Goal: Task Accomplishment & Management: Complete application form

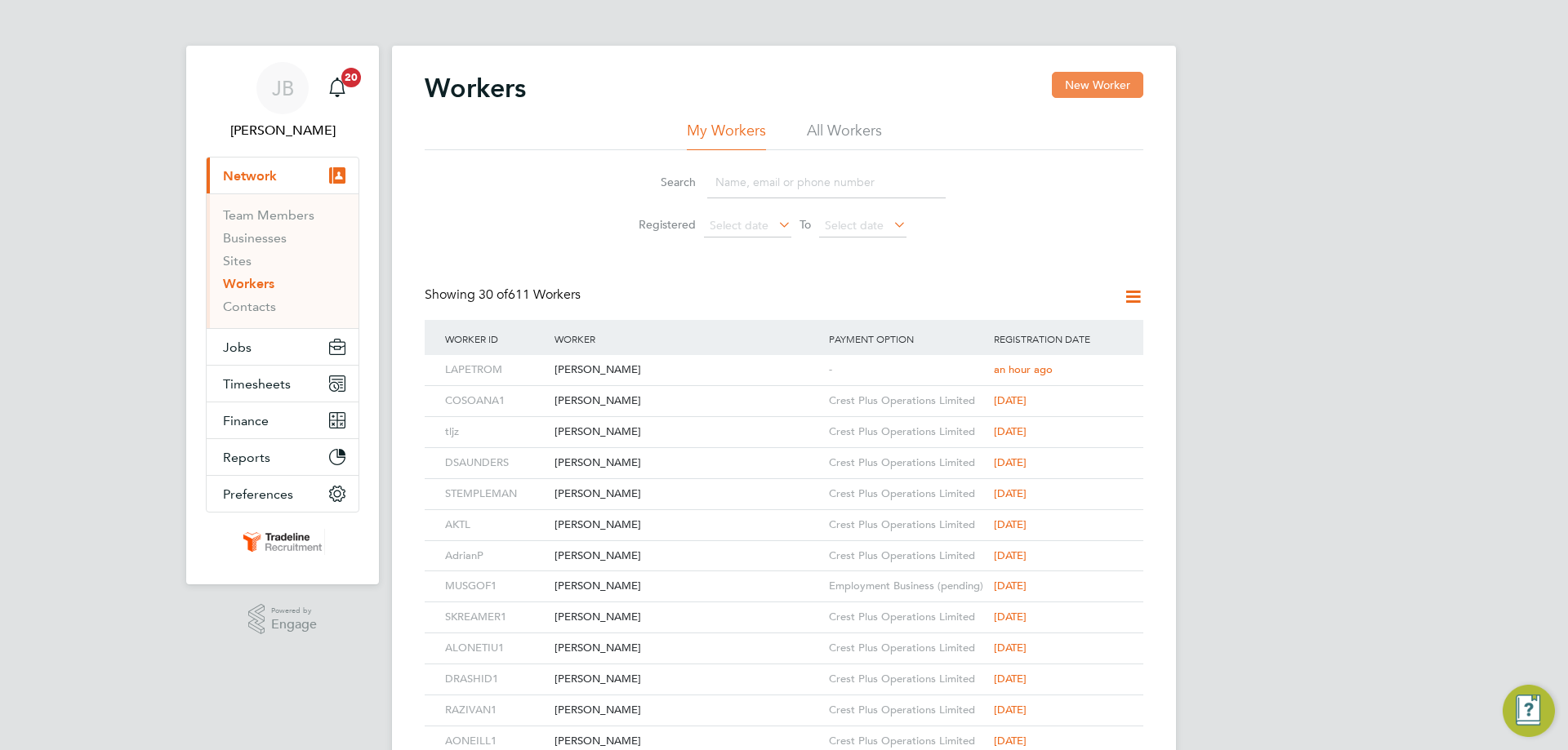
click at [1110, 78] on button "New Worker" at bounding box center [1097, 85] width 91 height 26
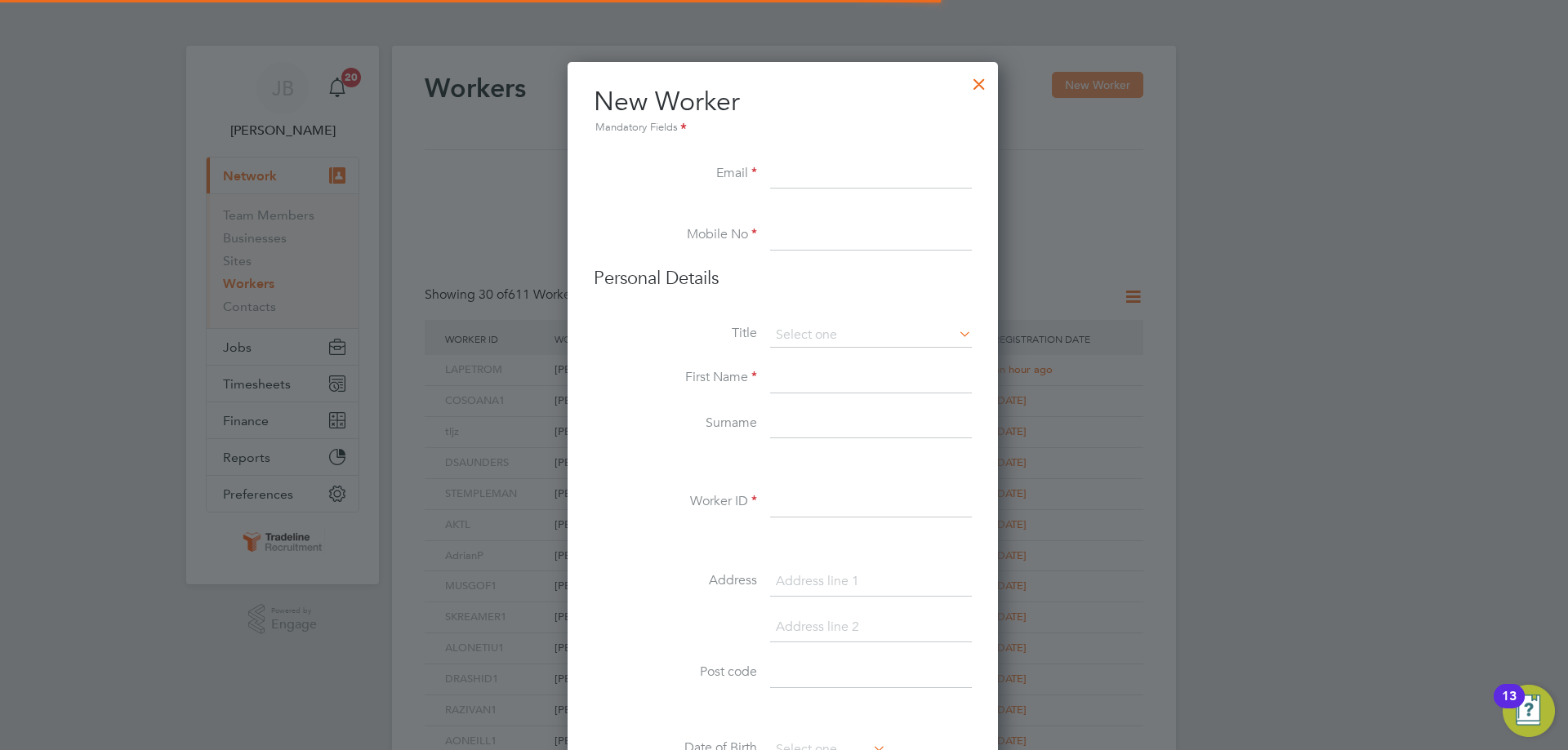
scroll to position [1388, 432]
click at [801, 175] on input at bounding box center [871, 174] width 202 height 29
click at [818, 161] on input at bounding box center [871, 174] width 202 height 29
paste input "[EMAIL_ADDRESS][DOMAIN_NAME]"
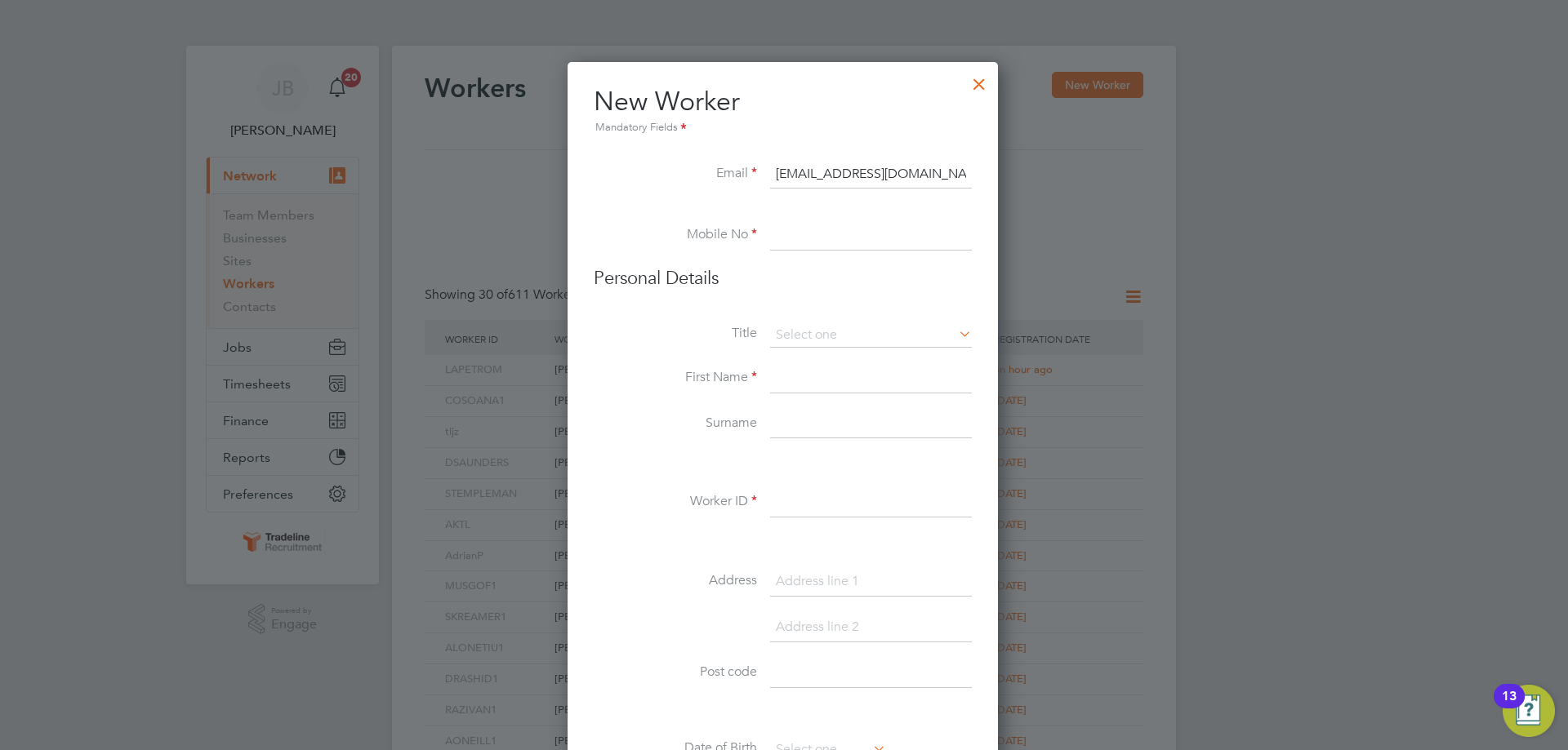
type input "[EMAIL_ADDRESS][DOMAIN_NAME]"
click at [809, 246] on input at bounding box center [871, 235] width 202 height 29
drag, startPoint x: 779, startPoint y: 243, endPoint x: 782, endPoint y: 325, distance: 82.1
click at [779, 243] on input at bounding box center [871, 235] width 202 height 29
paste input "07769 680562"
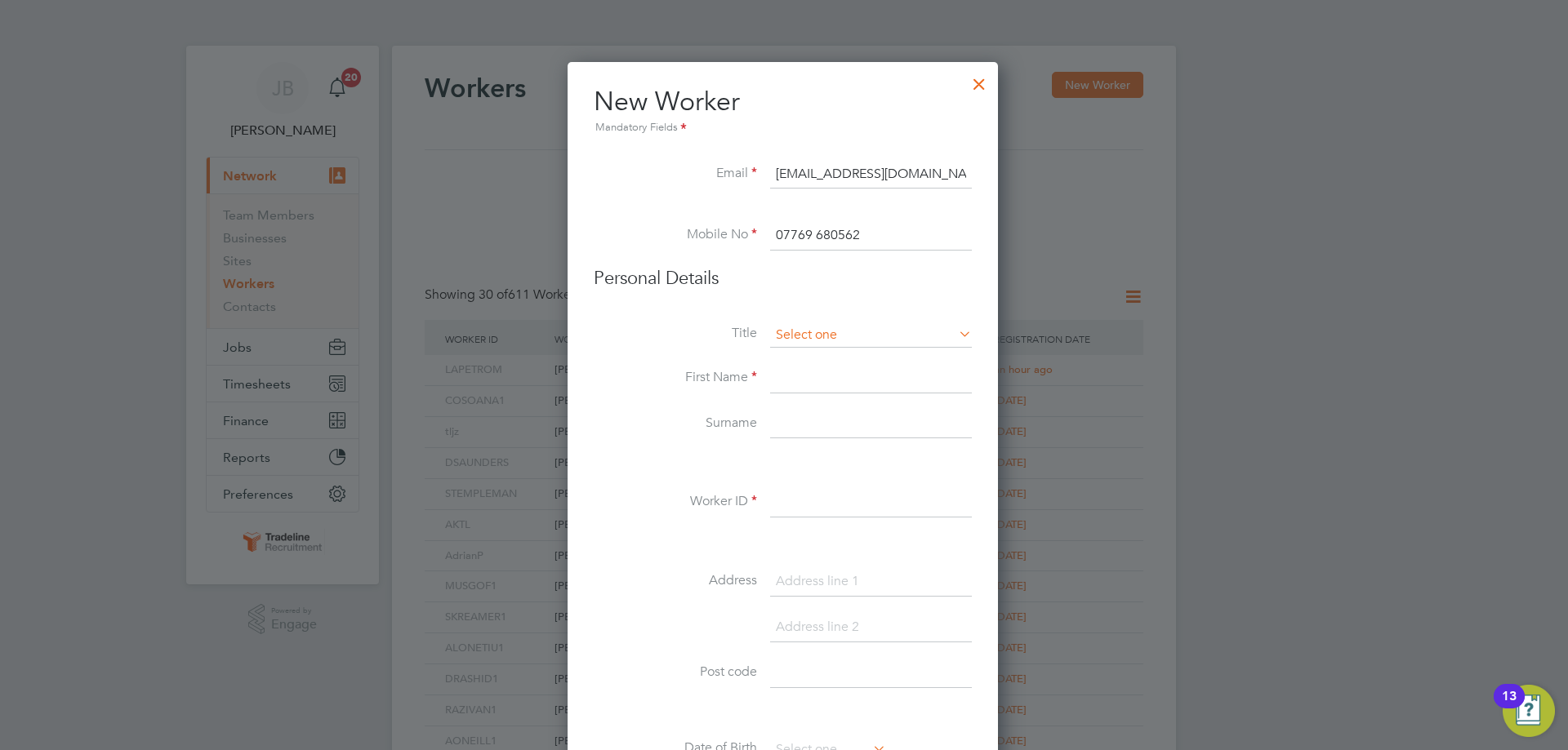
type input "07769 680562"
click at [790, 345] on input at bounding box center [871, 335] width 202 height 24
click at [798, 360] on li "Mr" at bounding box center [871, 358] width 203 height 21
type input "Mr"
click at [788, 387] on input at bounding box center [871, 379] width 202 height 29
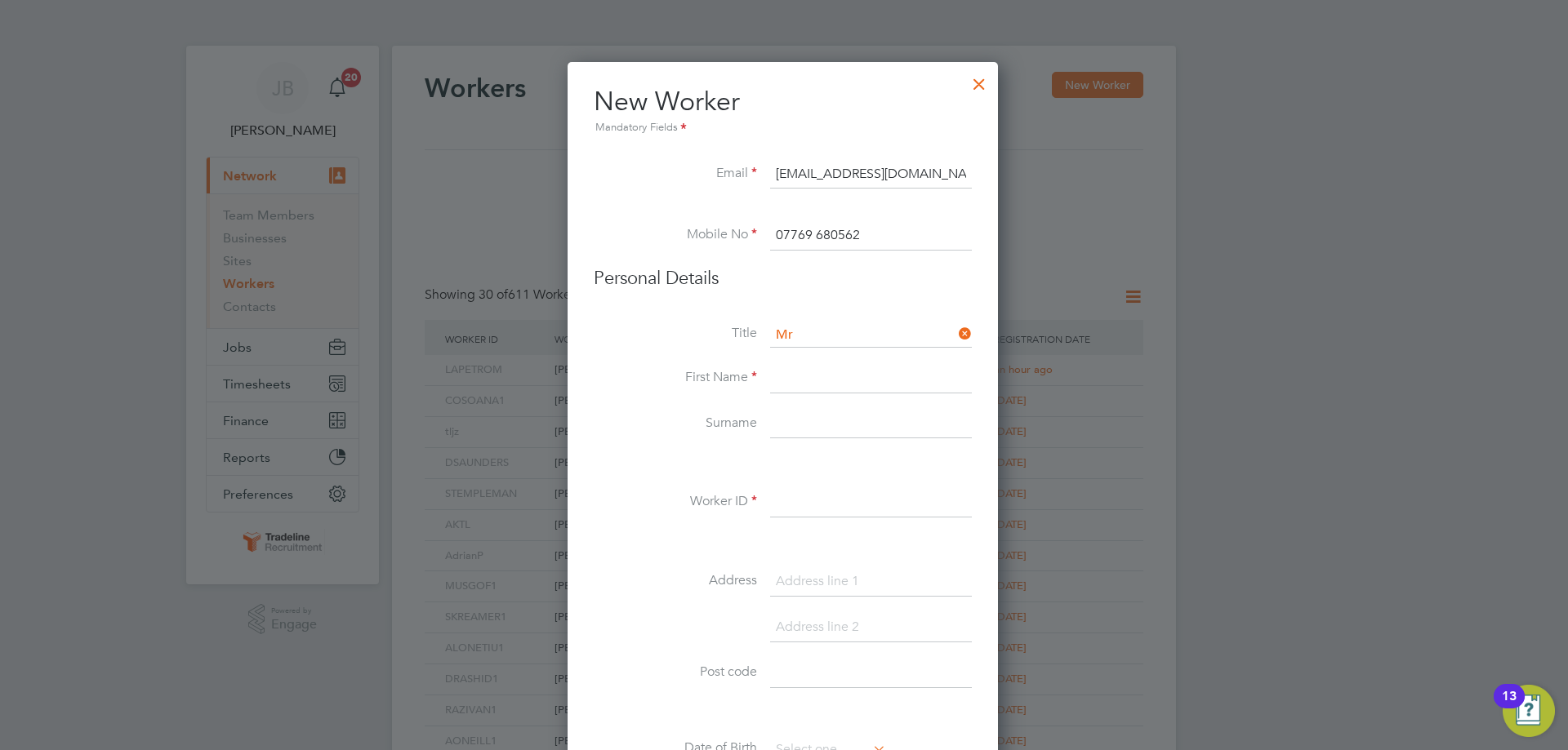
click at [810, 381] on input at bounding box center [871, 379] width 202 height 29
paste input "[PERSON_NAME]"
type input "[PERSON_NAME]"
click at [804, 424] on input at bounding box center [871, 424] width 202 height 29
click at [813, 417] on input at bounding box center [871, 424] width 202 height 29
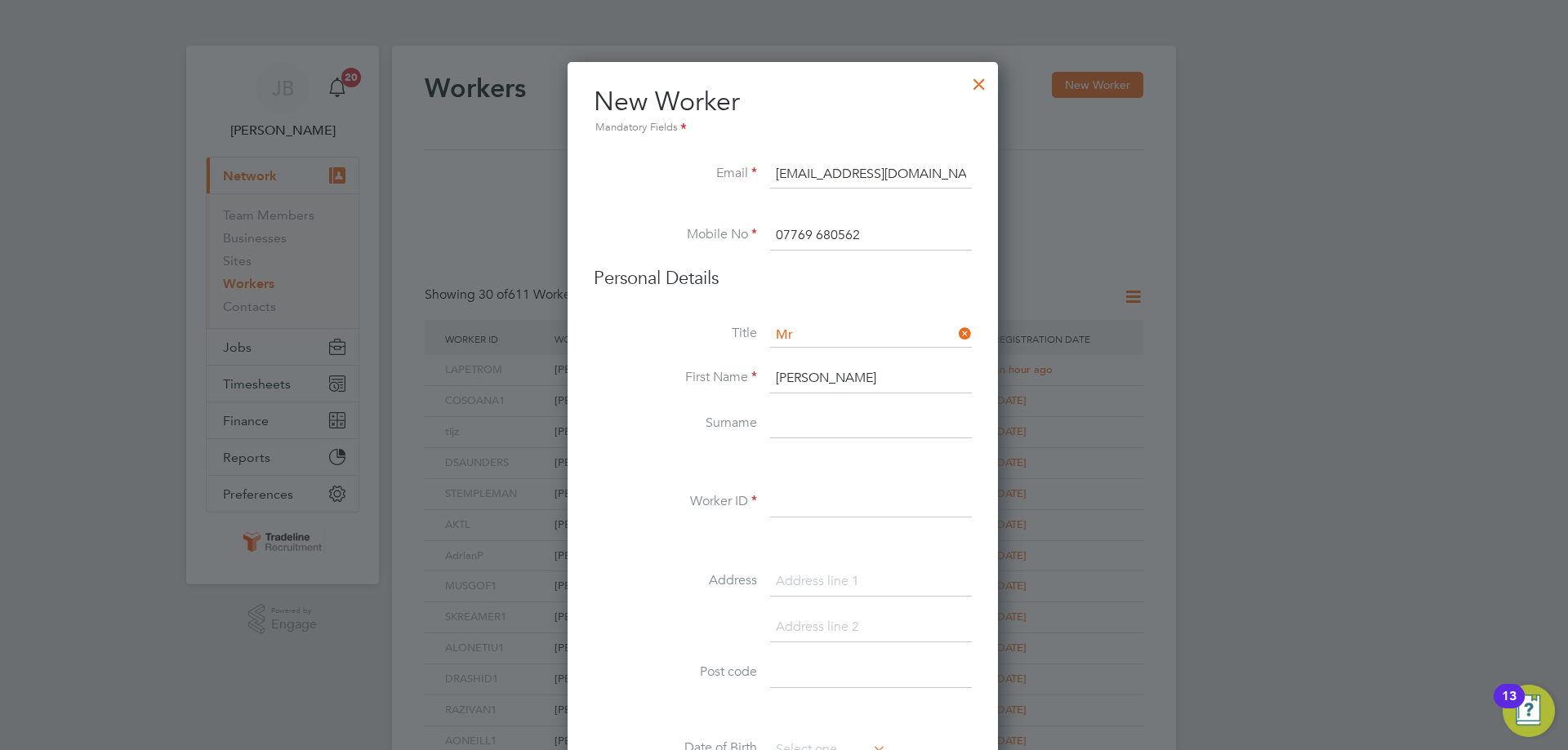
paste input "Beldea"
type input "Beldea"
click at [799, 514] on input at bounding box center [871, 503] width 202 height 29
type input "a"
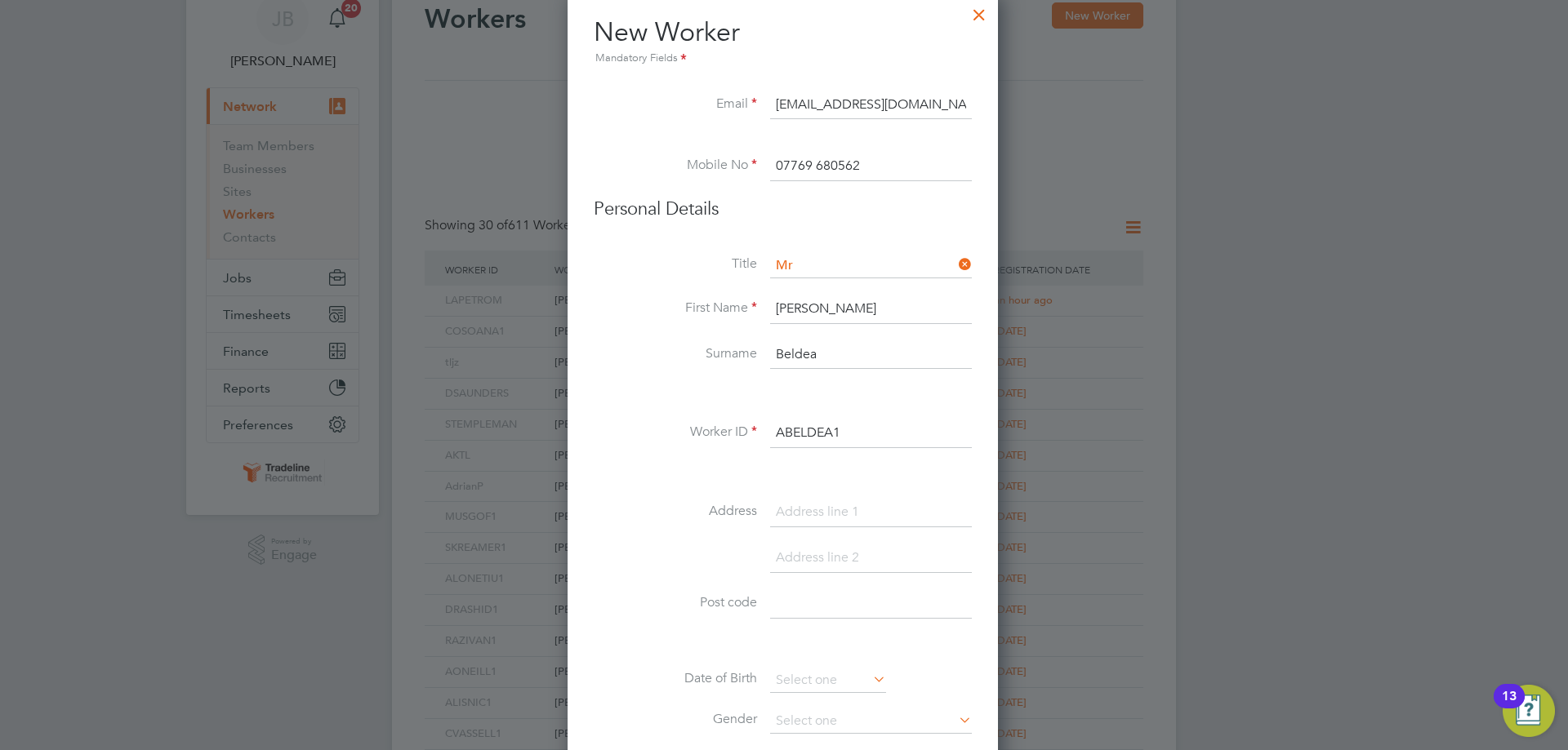
scroll to position [163, 0]
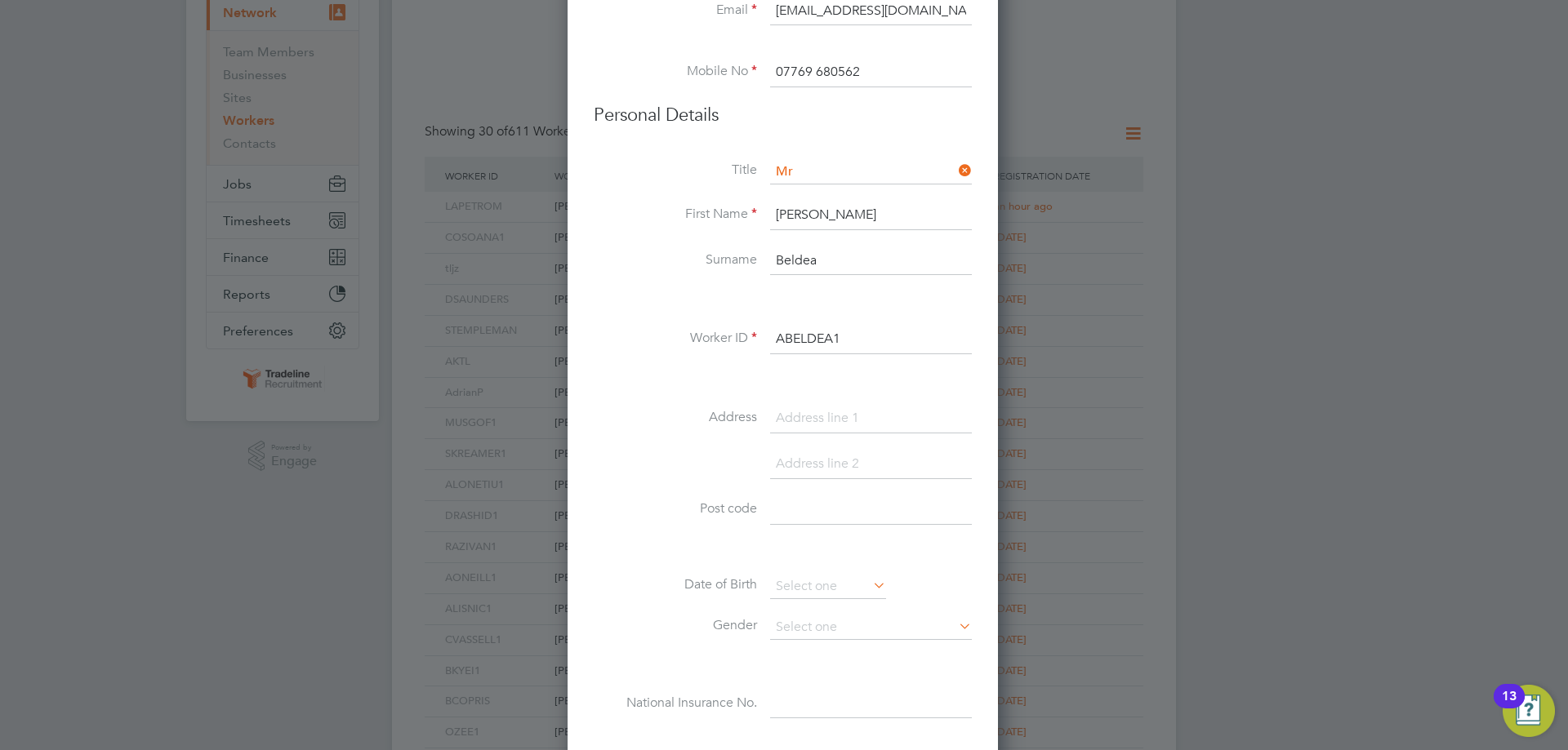
type input "ABELDEA1"
click at [835, 415] on input at bounding box center [871, 418] width 202 height 29
paste input "[STREET_ADDRESS][PERSON_NAME]"
type input "[STREET_ADDRESS][PERSON_NAME]"
click at [813, 474] on input at bounding box center [871, 464] width 202 height 29
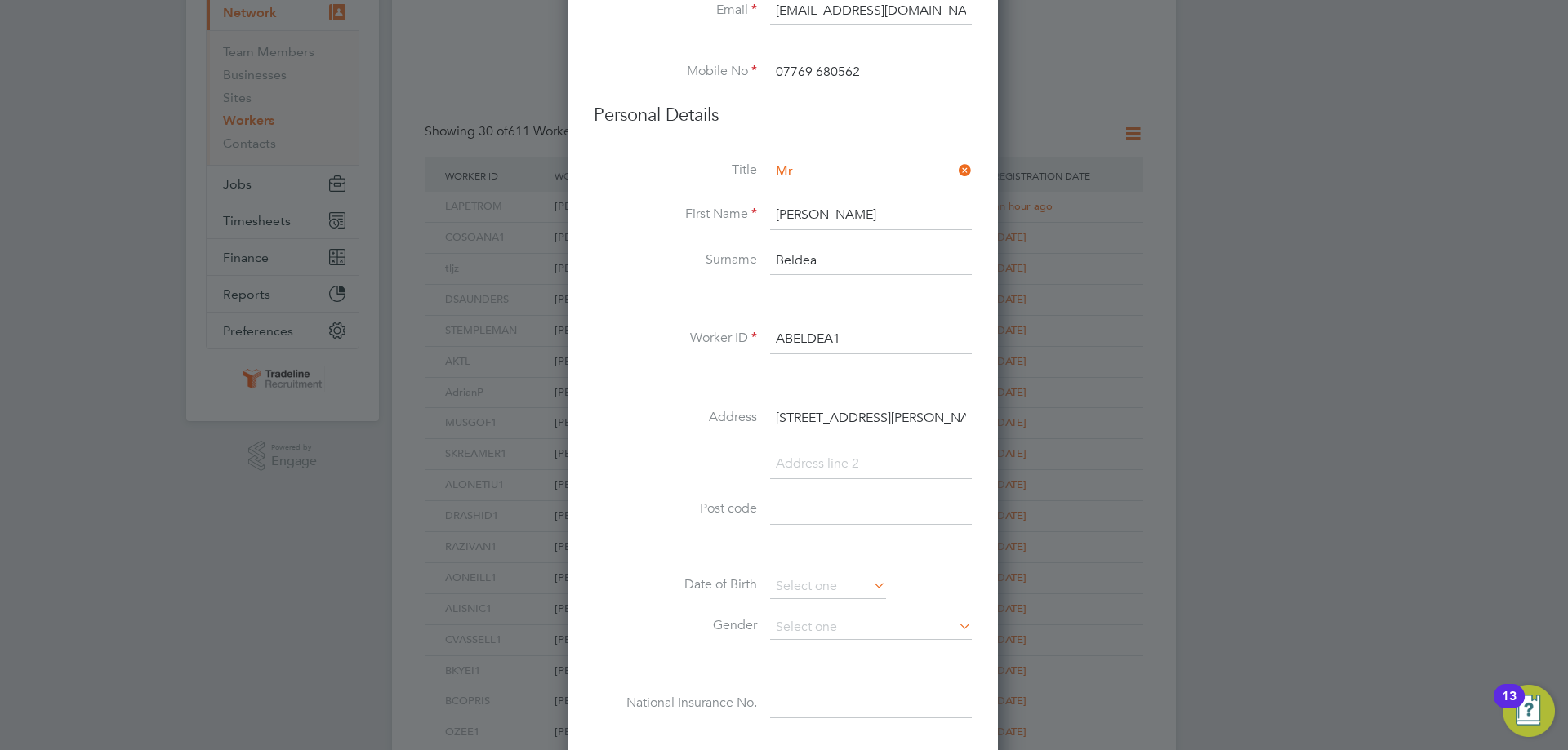
type input "Corby"
drag, startPoint x: 814, startPoint y: 503, endPoint x: 842, endPoint y: 524, distance: 35.0
click at [814, 503] on input at bounding box center [871, 509] width 202 height 29
type input "[GEOGRAPHIC_DATA]"
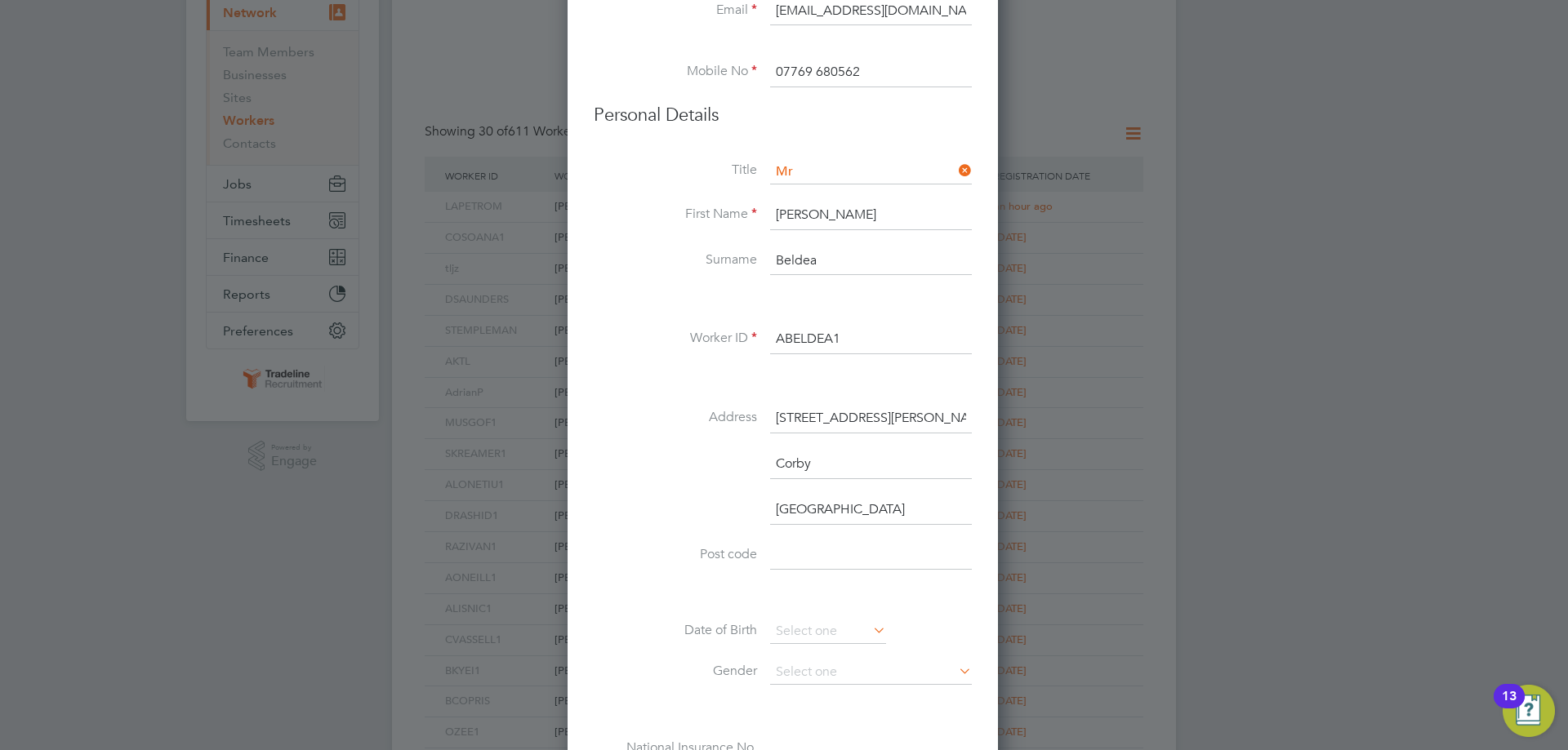
click at [810, 544] on input at bounding box center [871, 556] width 202 height 29
paste input "NN18 0LP"
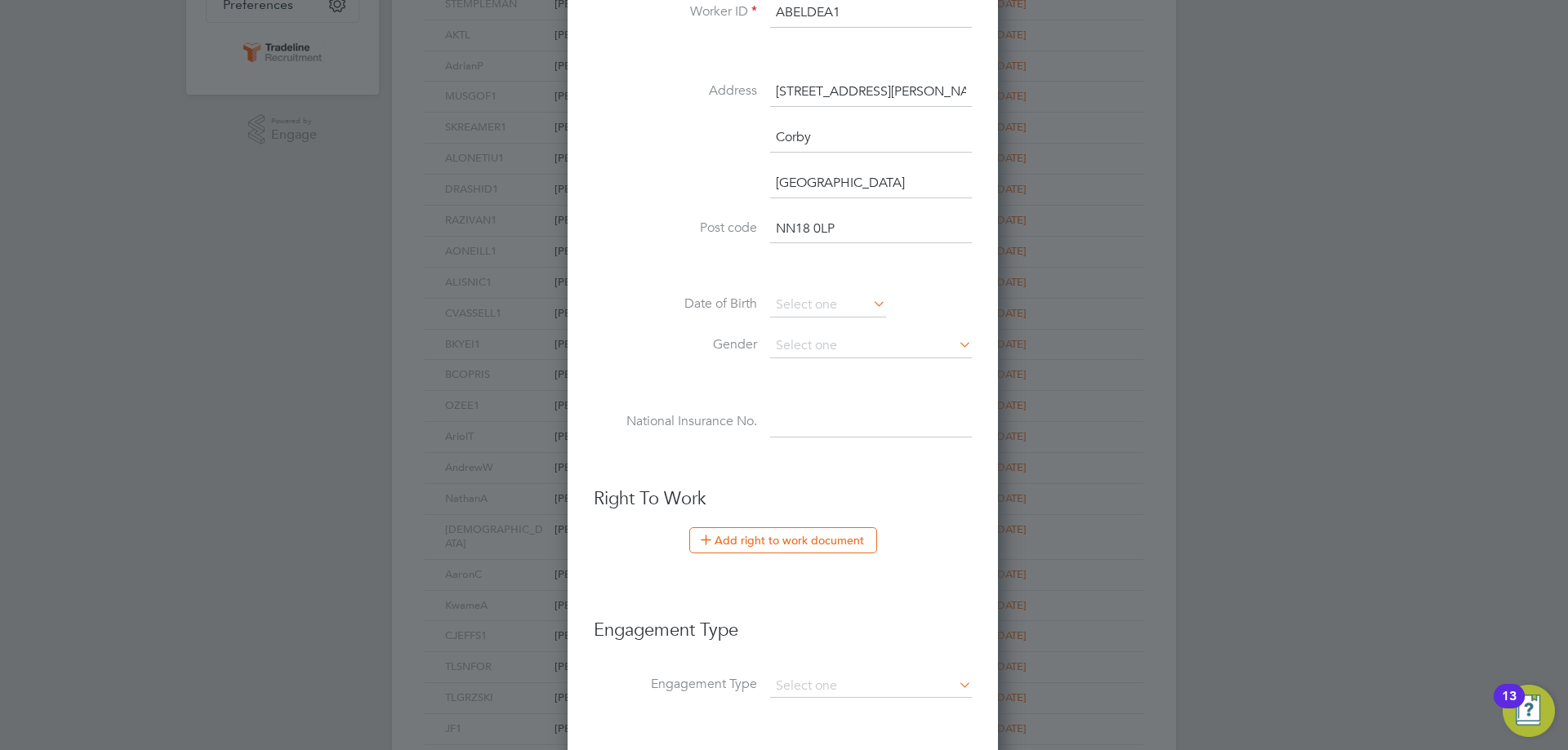
type input "NN18 0LP"
click at [813, 436] on input at bounding box center [871, 423] width 202 height 29
paste input "SY451299D"
type input "SY 45 12 99 D"
click at [859, 317] on div "Workers New Worker My Workers All Workers Search Registered Select date To Sele…" at bounding box center [784, 222] width 784 height 1332
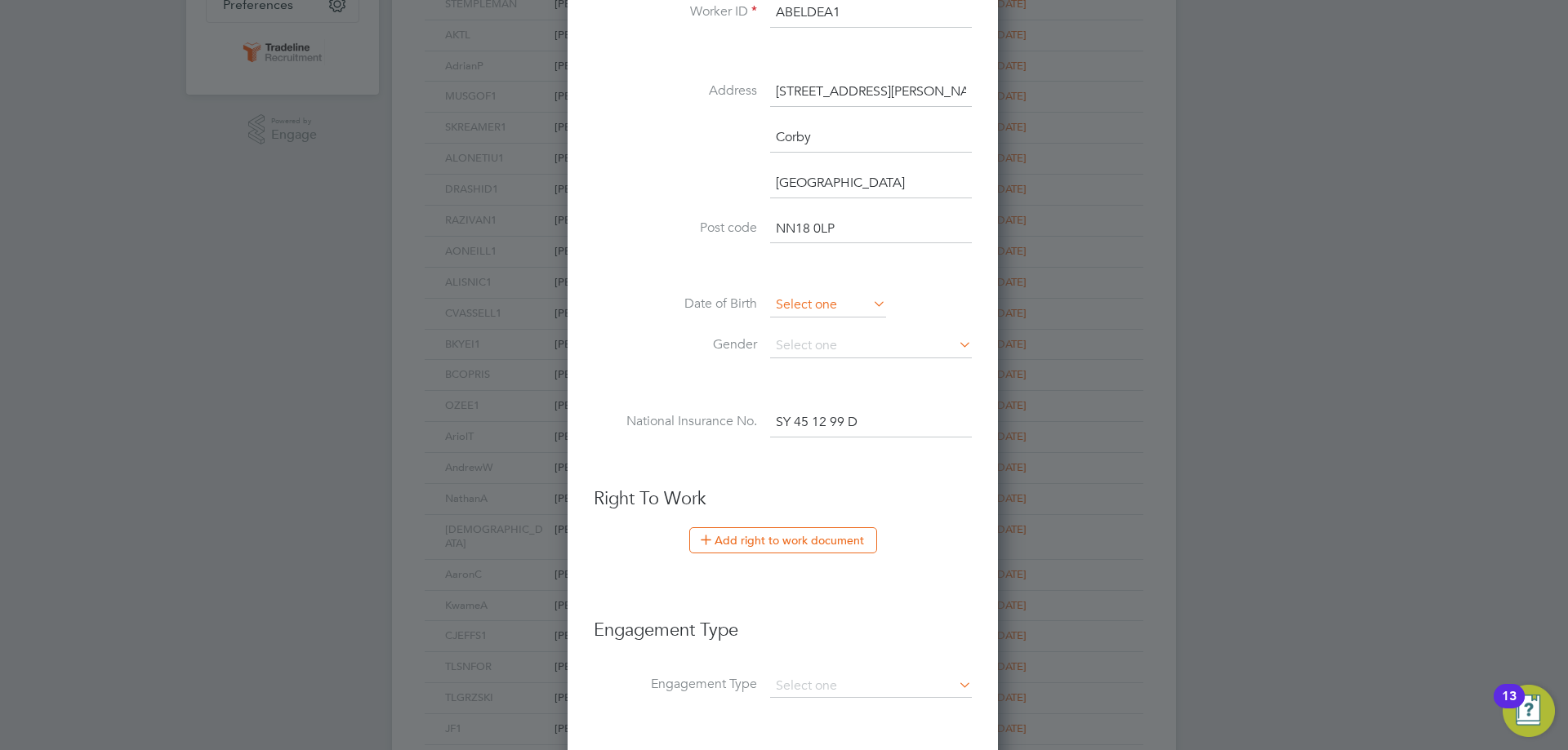
scroll to position [529, 0]
click at [858, 311] on input at bounding box center [828, 305] width 116 height 24
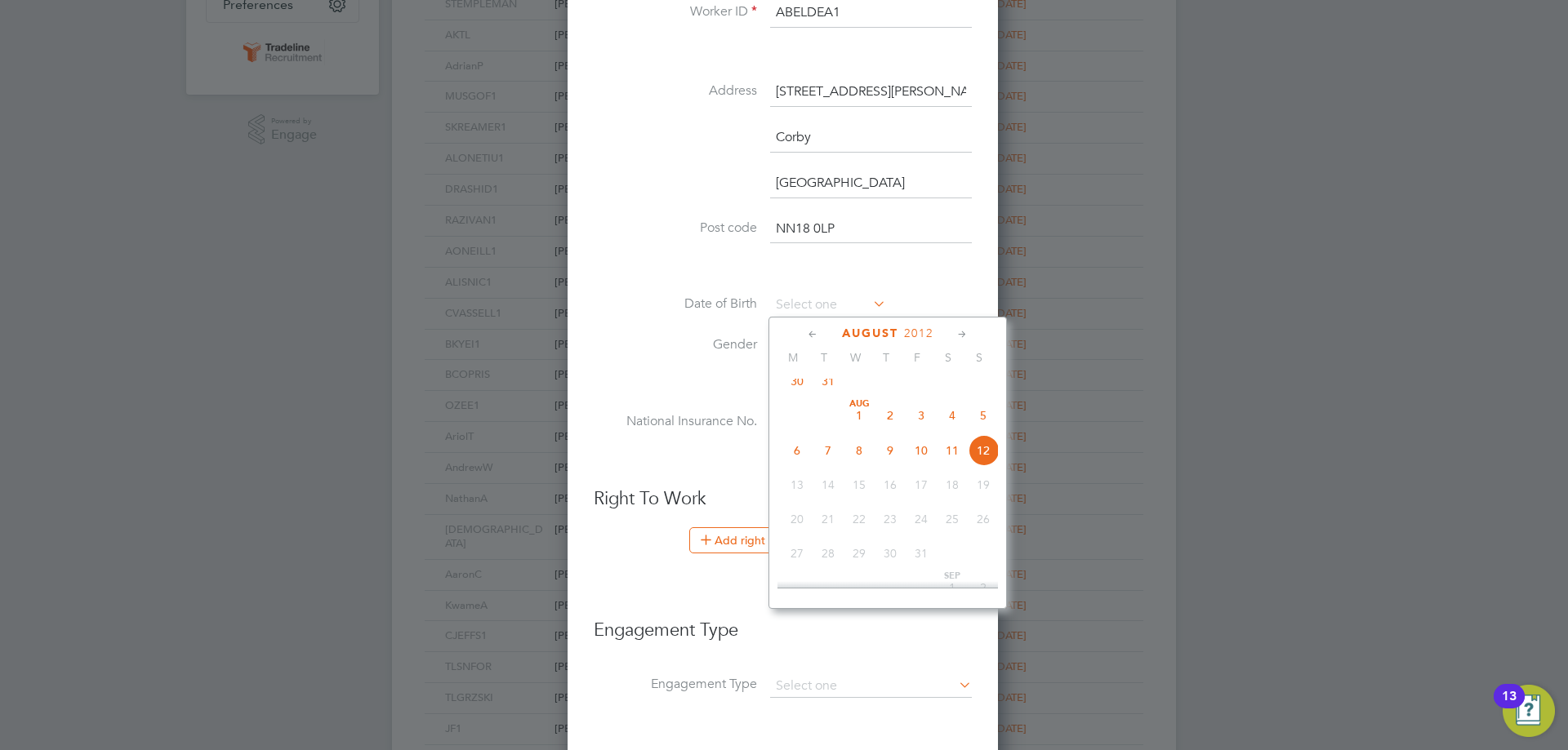
click at [923, 332] on span "2012" at bounding box center [918, 333] width 29 height 14
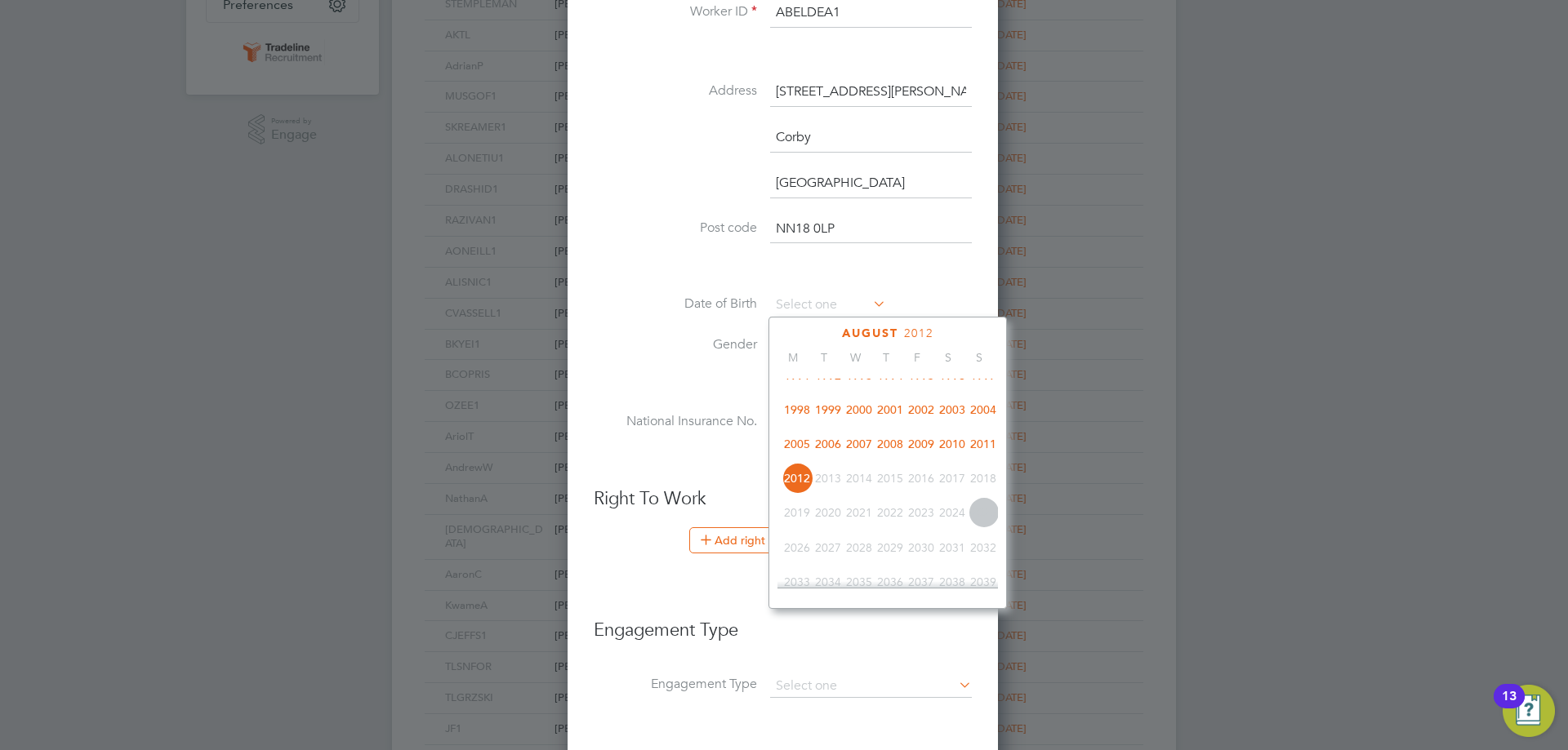
click at [884, 383] on span "1994" at bounding box center [890, 375] width 31 height 31
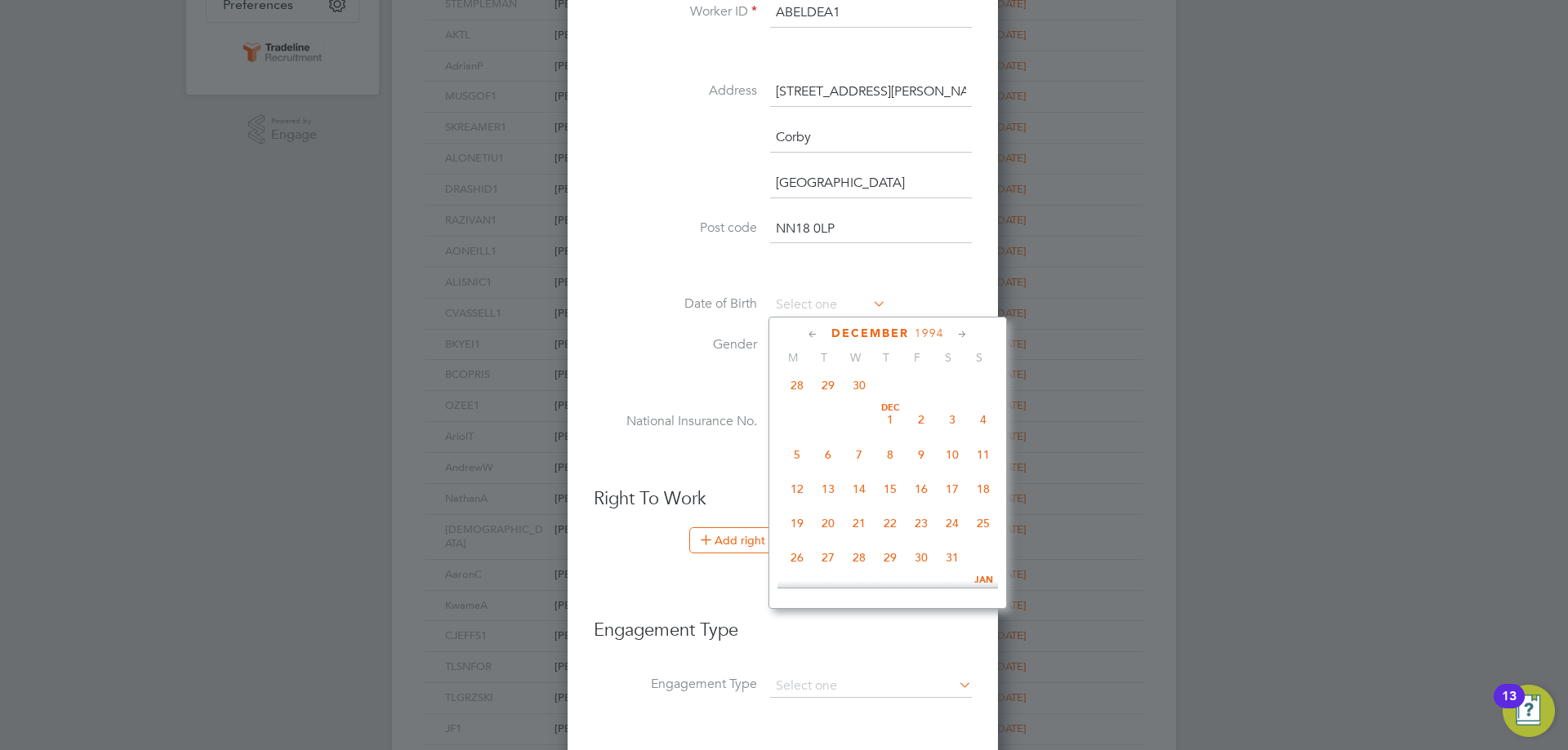
scroll to position [1167, 0]
click at [943, 414] on span "19" at bounding box center [952, 398] width 31 height 31
type input "[DATE]"
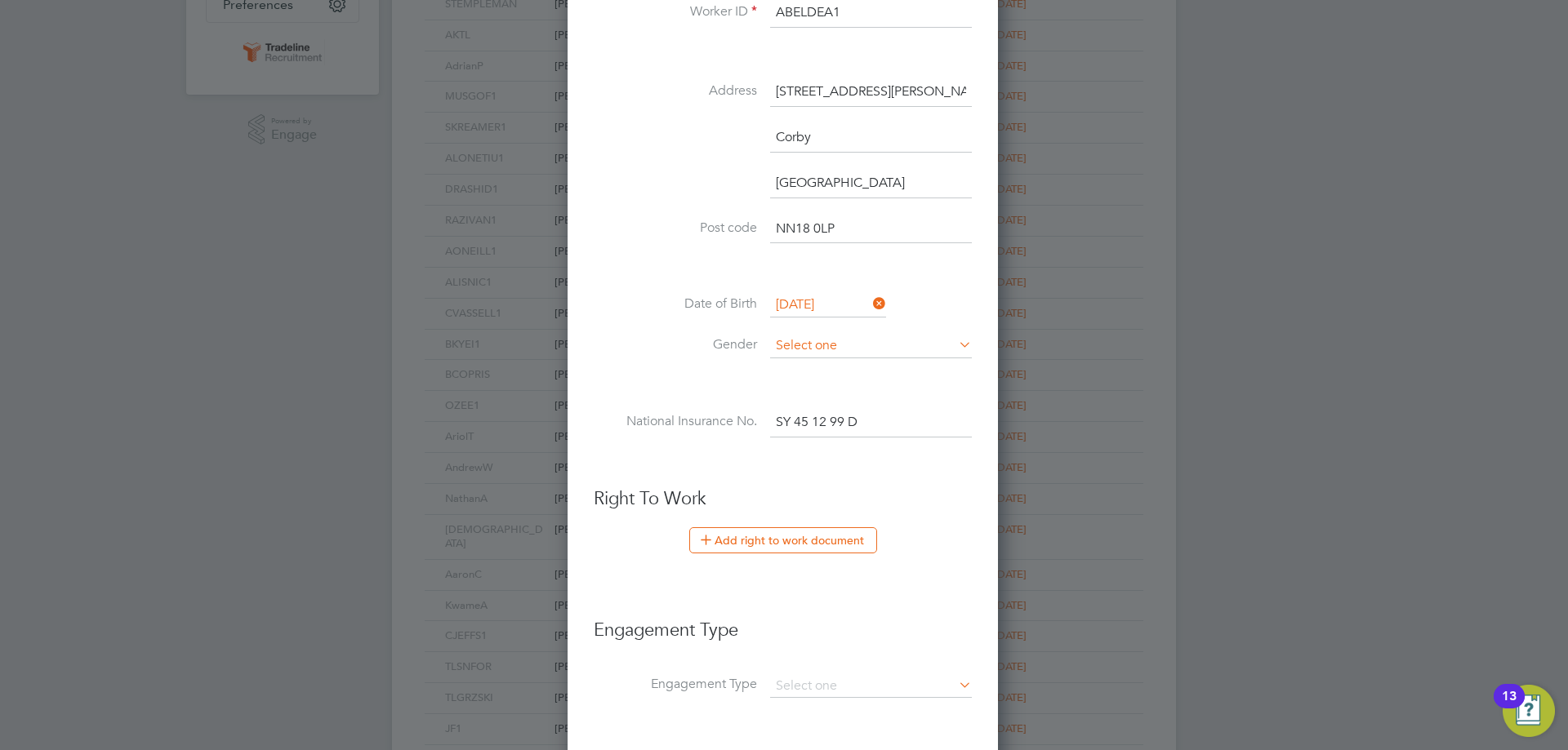
click at [839, 341] on input at bounding box center [871, 345] width 202 height 24
click at [830, 365] on li "[DEMOGRAPHIC_DATA]" at bounding box center [871, 369] width 203 height 21
type input "[DEMOGRAPHIC_DATA]"
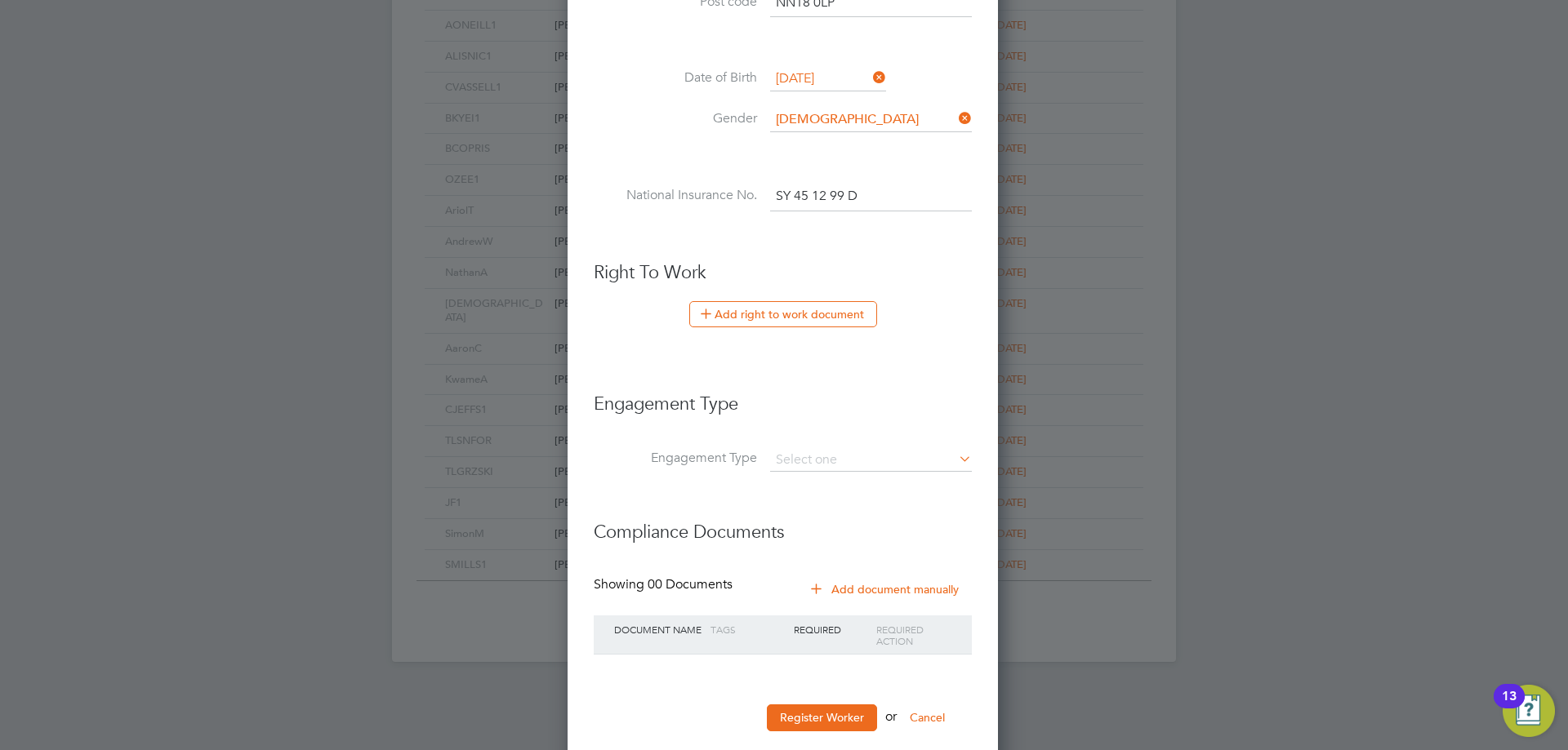
scroll to position [735, 0]
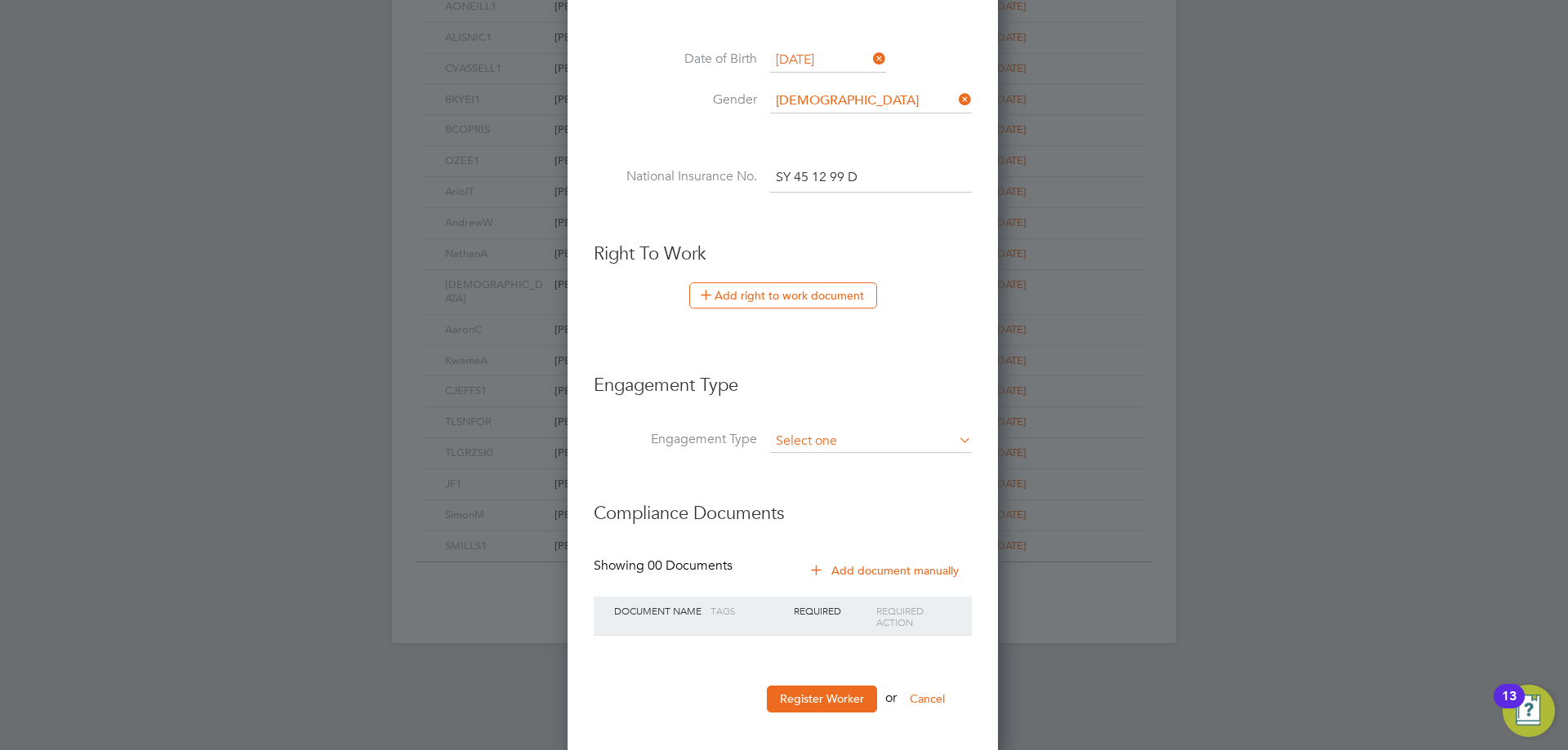
click at [836, 447] on input at bounding box center [871, 442] width 202 height 23
click at [825, 438] on input at bounding box center [871, 442] width 202 height 23
click at [836, 527] on li "Umbrella" at bounding box center [871, 535] width 203 height 24
type input "Umbrella"
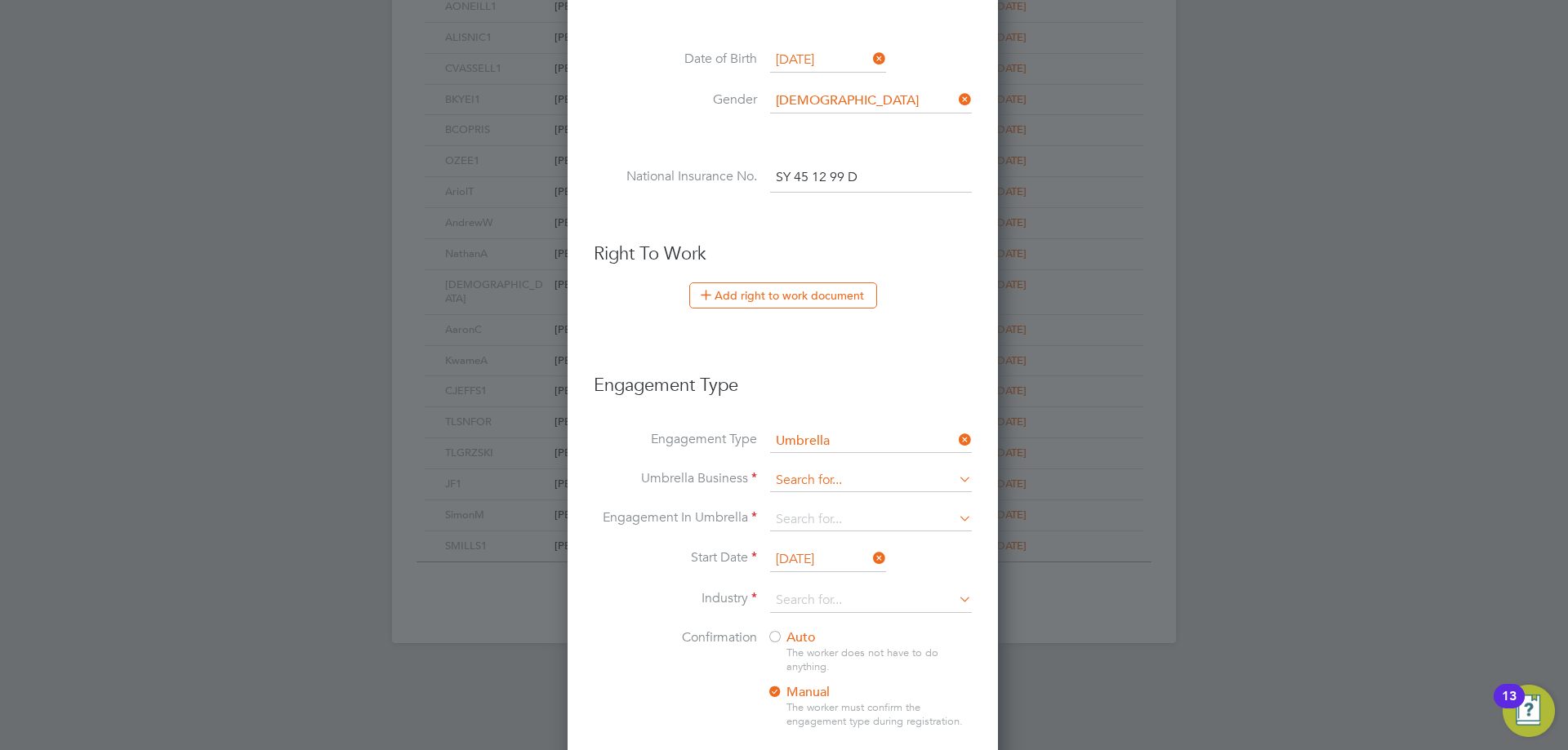
scroll to position [1735, 432]
click at [835, 478] on input at bounding box center [871, 480] width 202 height 23
type input "CREST"
click at [855, 499] on li "Loading data" at bounding box center [871, 504] width 203 height 24
click at [834, 497] on li "Umbrella Business" at bounding box center [782, 489] width 378 height 40
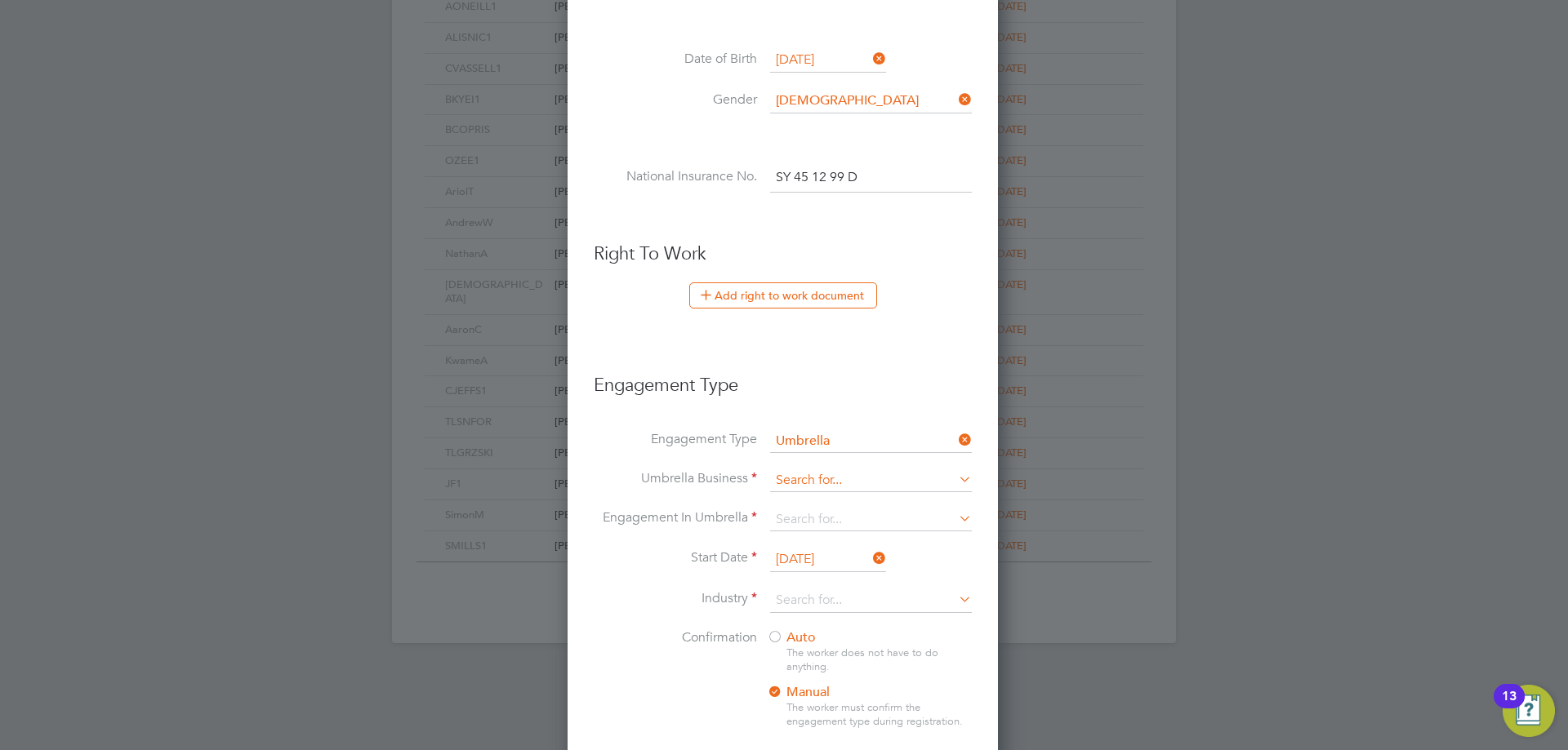
click at [832, 487] on input at bounding box center [871, 480] width 202 height 23
click at [842, 503] on li "Cre st Plus Operations Limited" at bounding box center [871, 504] width 203 height 24
type input "Crest Plus Operations Limited"
click at [829, 511] on input at bounding box center [871, 520] width 202 height 23
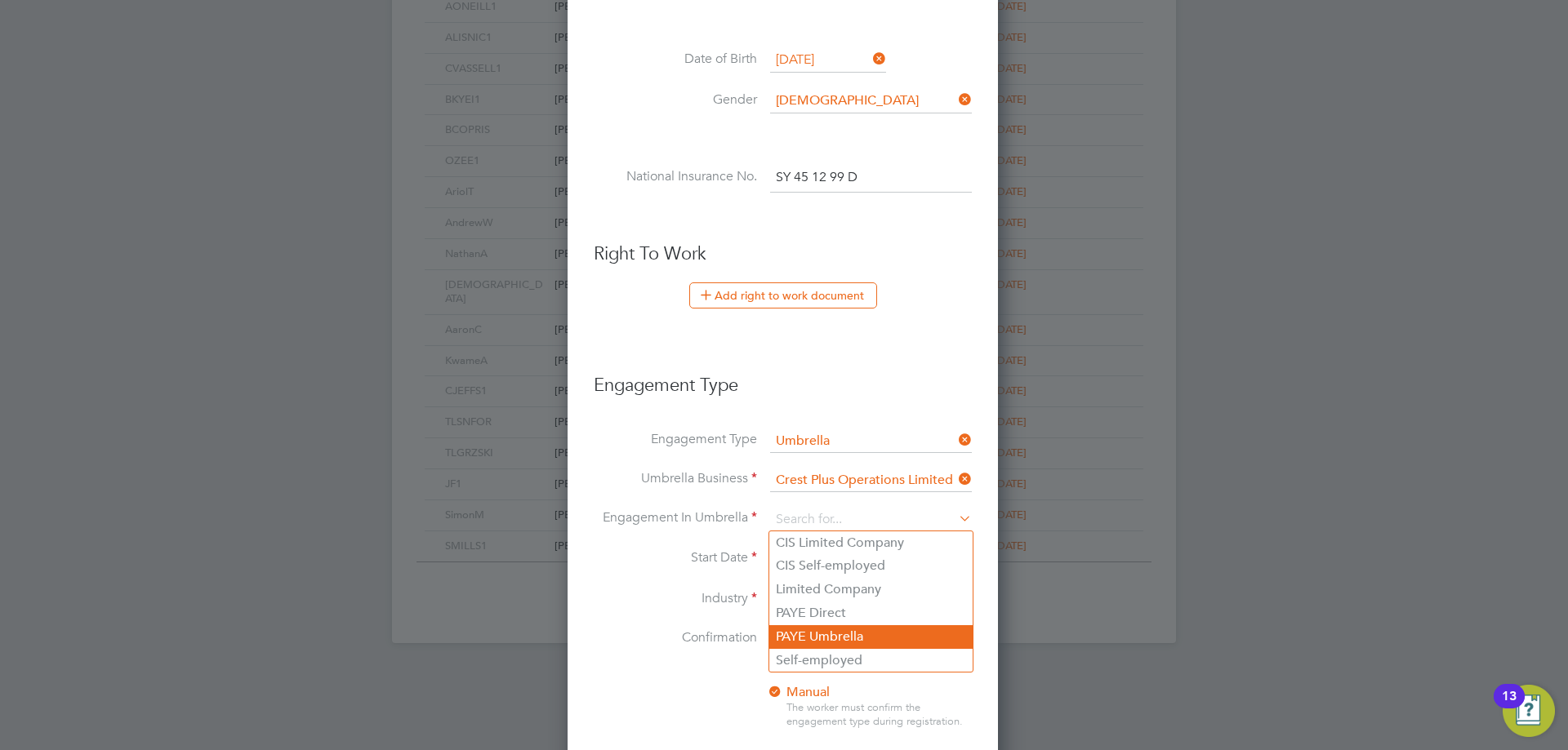
click at [824, 631] on li "PAYE Umbrella" at bounding box center [871, 637] width 203 height 24
type input "PAYE Umbrella"
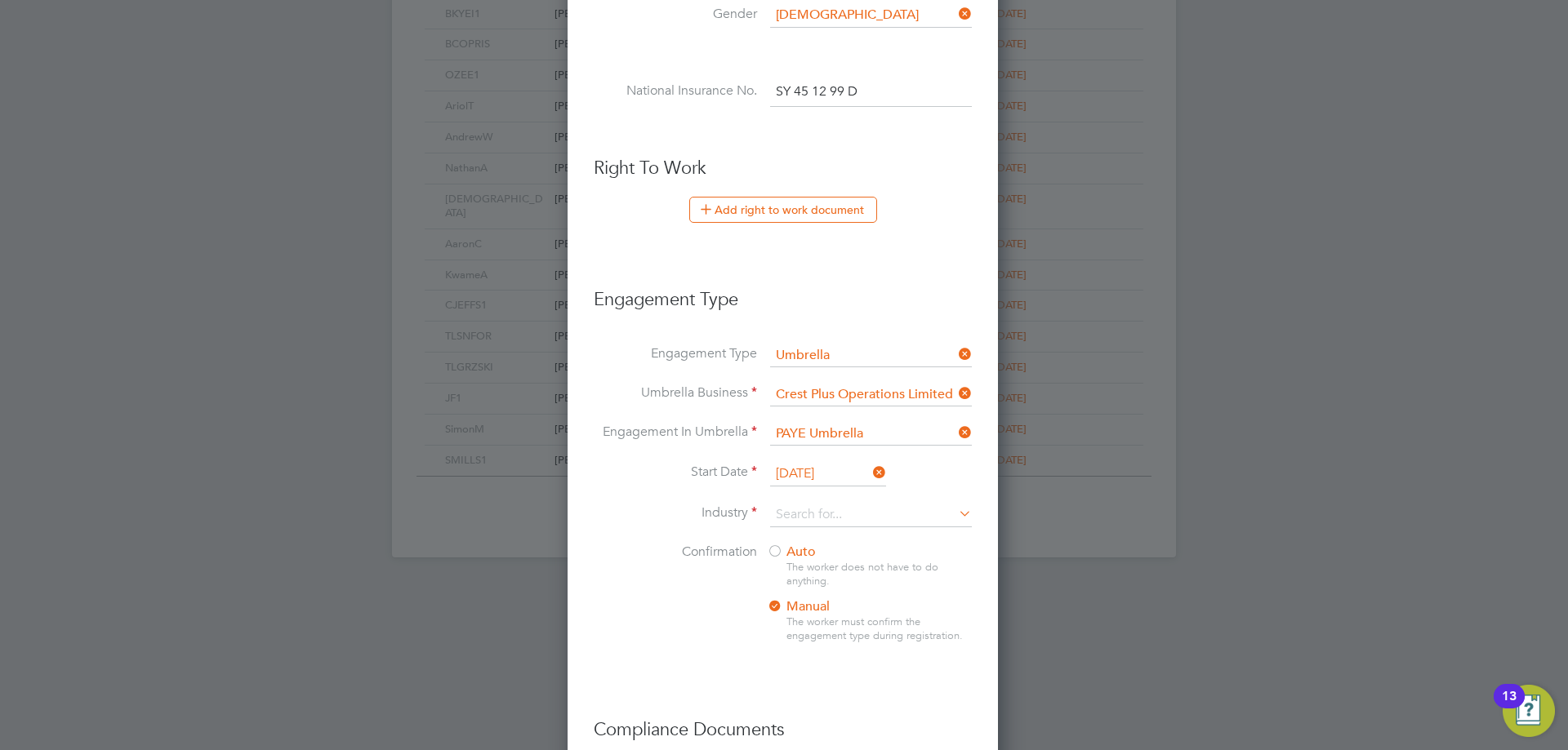
scroll to position [898, 0]
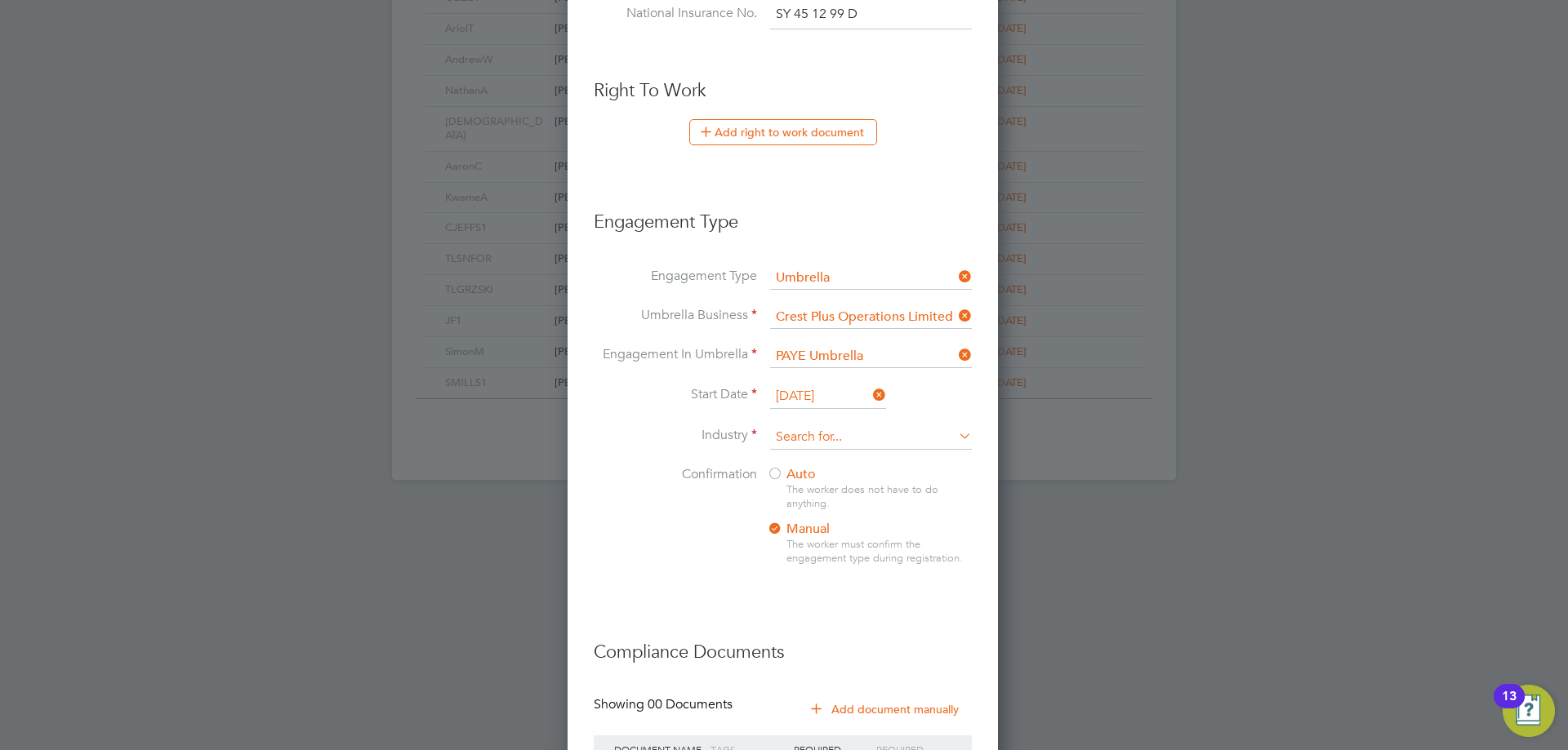
click at [808, 430] on input at bounding box center [871, 437] width 202 height 24
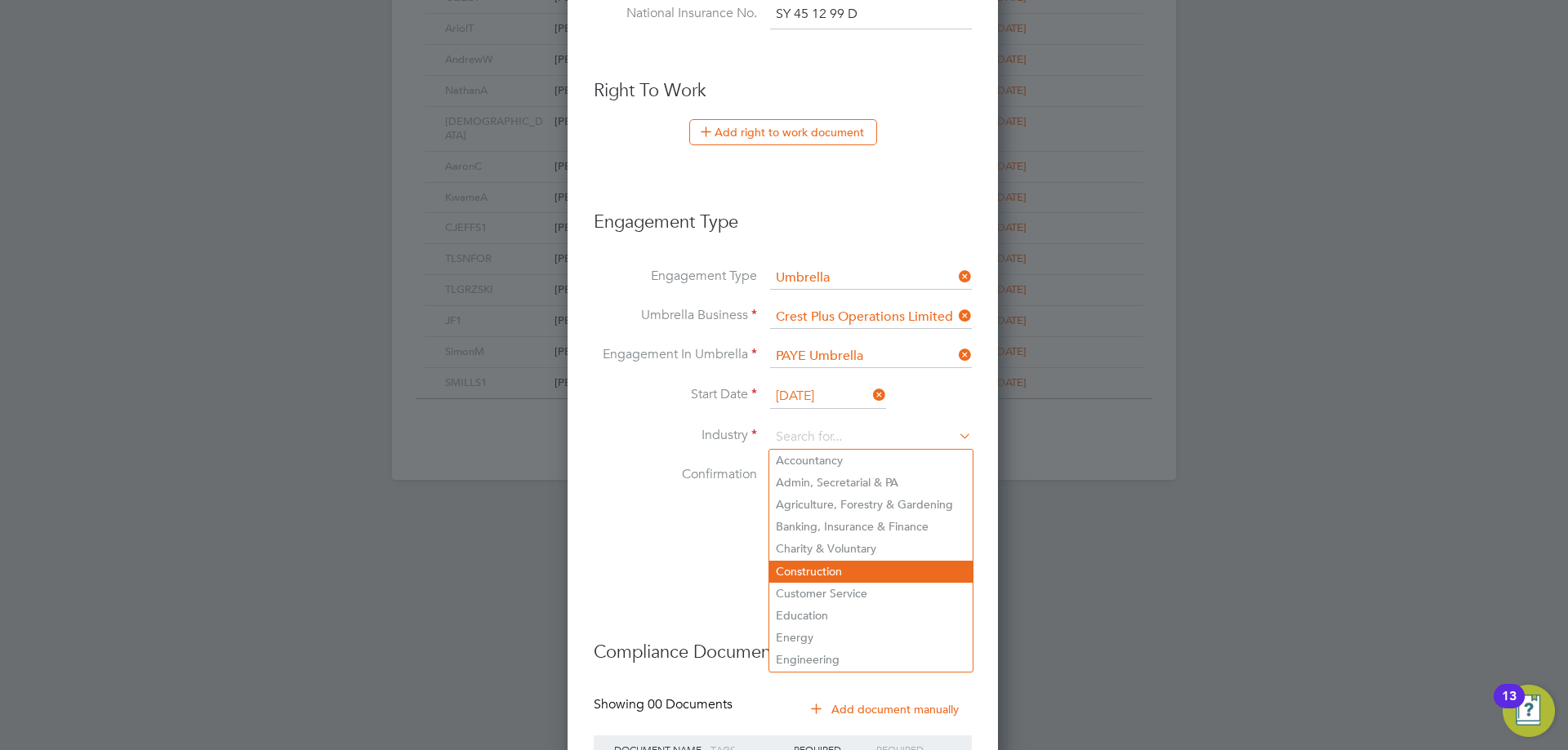
click at [827, 567] on li "Construction" at bounding box center [871, 571] width 203 height 22
type input "Construction"
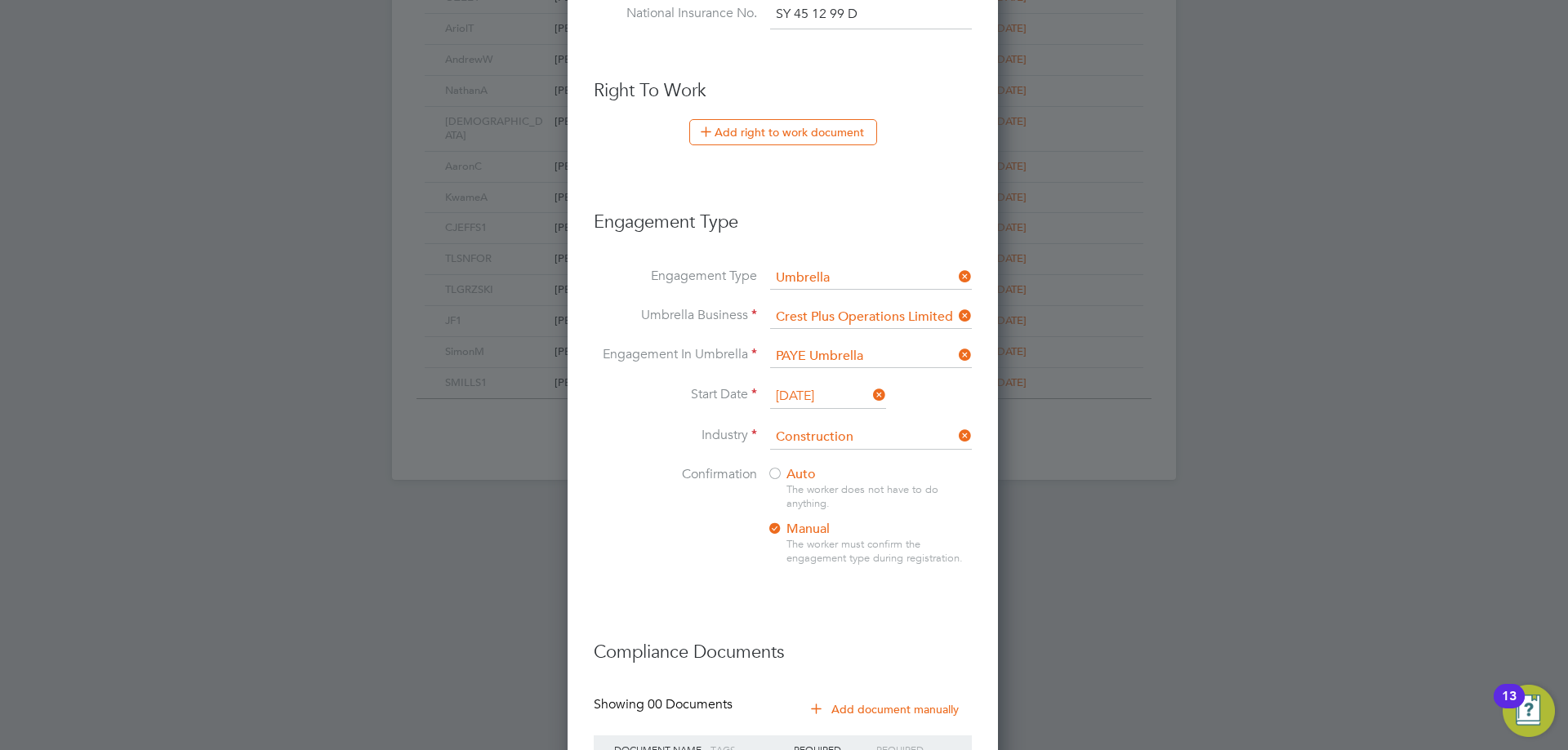
scroll to position [1047, 0]
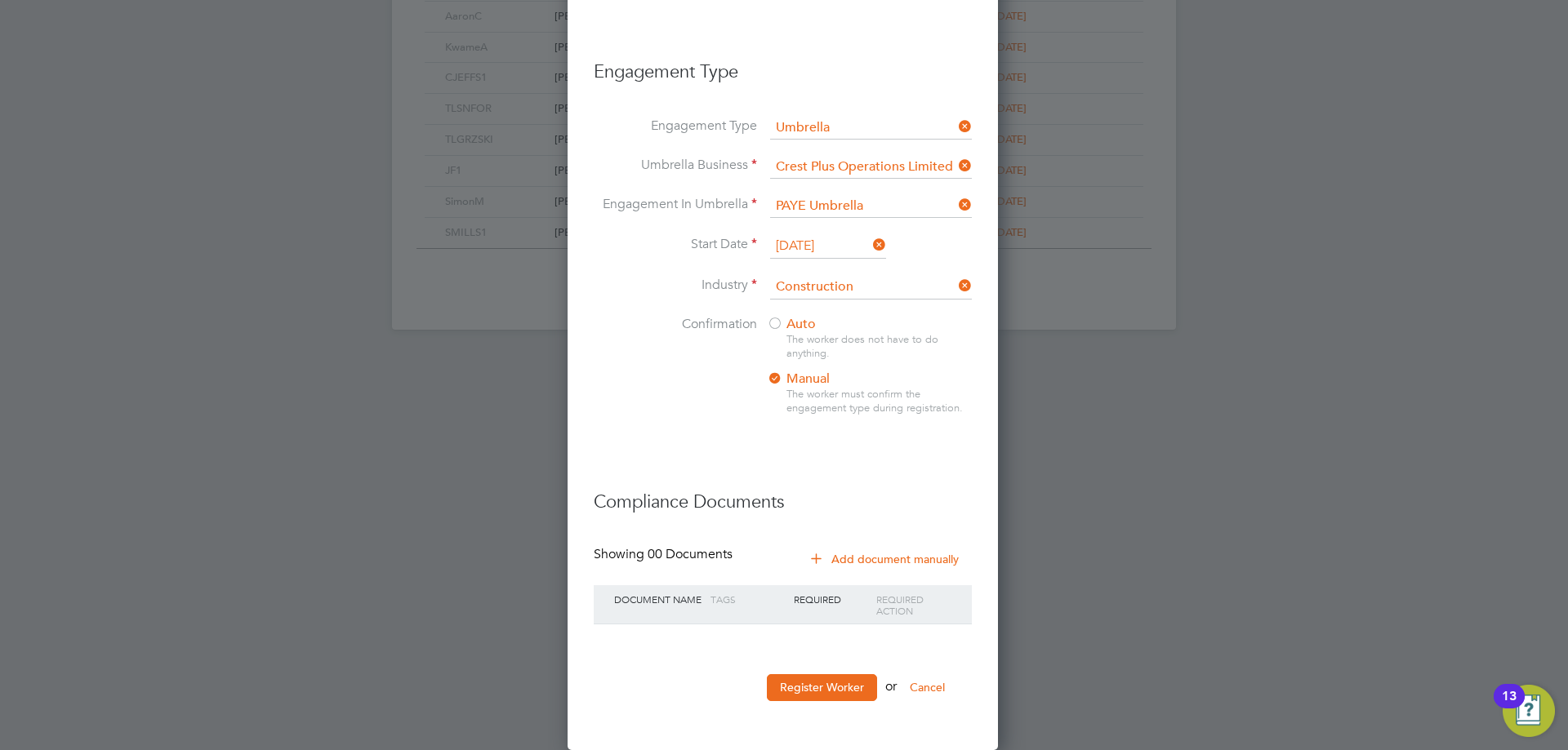
click at [775, 321] on div at bounding box center [775, 325] width 16 height 16
click at [818, 681] on button "Register Worker" at bounding box center [822, 686] width 110 height 26
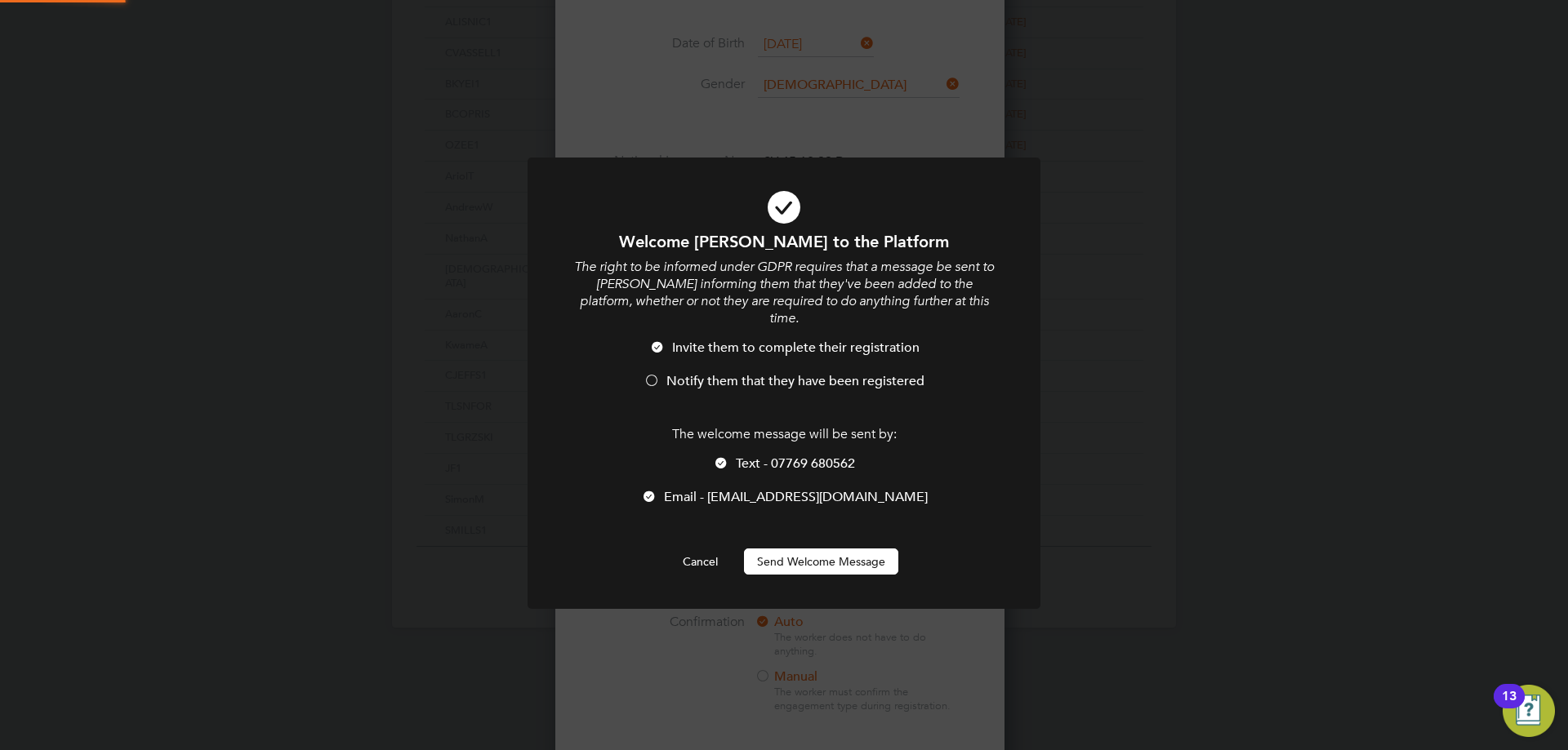
scroll to position [0, 0]
click at [732, 373] on span "Notify them that they have been registered" at bounding box center [795, 381] width 258 height 16
click at [818, 548] on button "Send Welcome Message" at bounding box center [821, 561] width 155 height 26
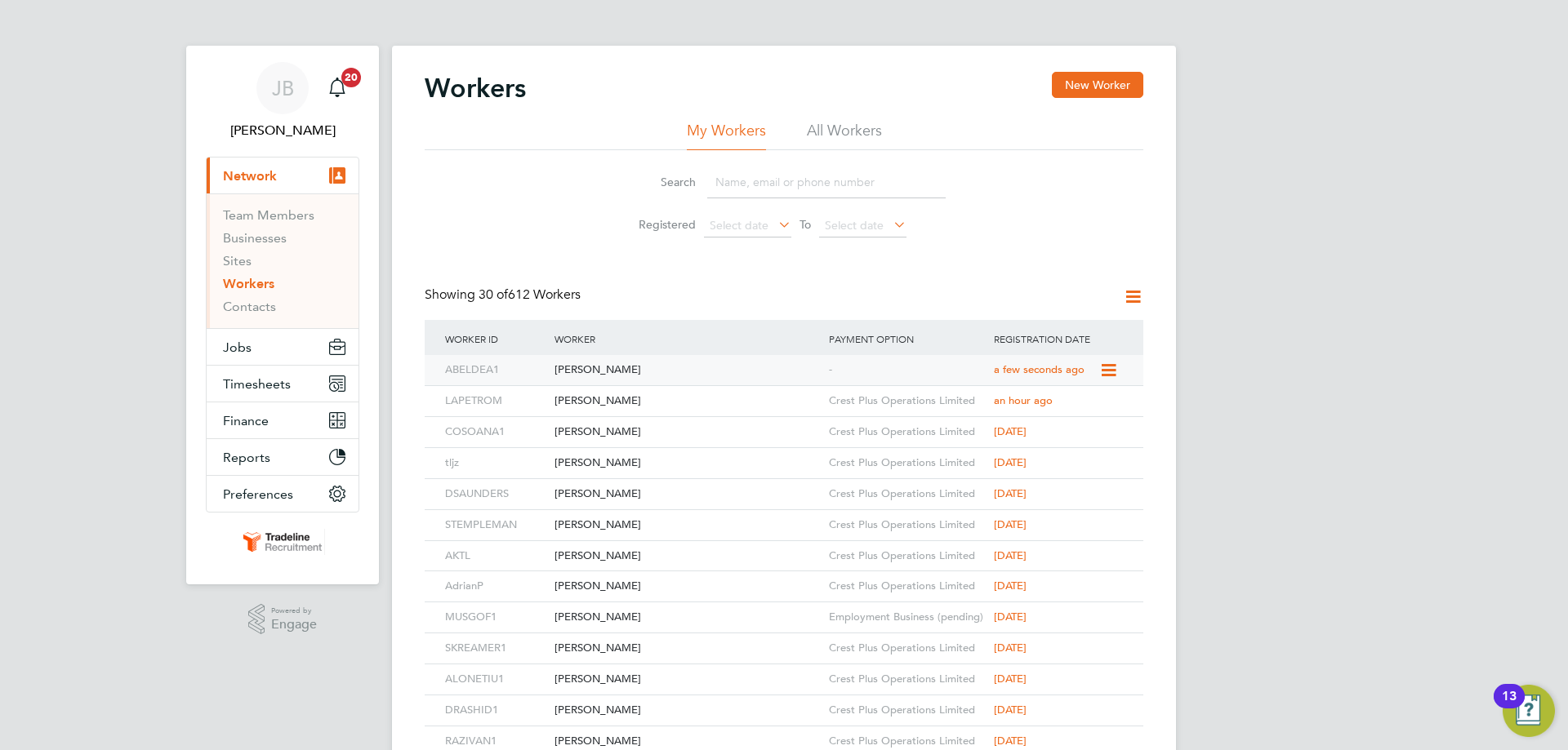
click at [714, 373] on div "[PERSON_NAME]" at bounding box center [687, 369] width 274 height 30
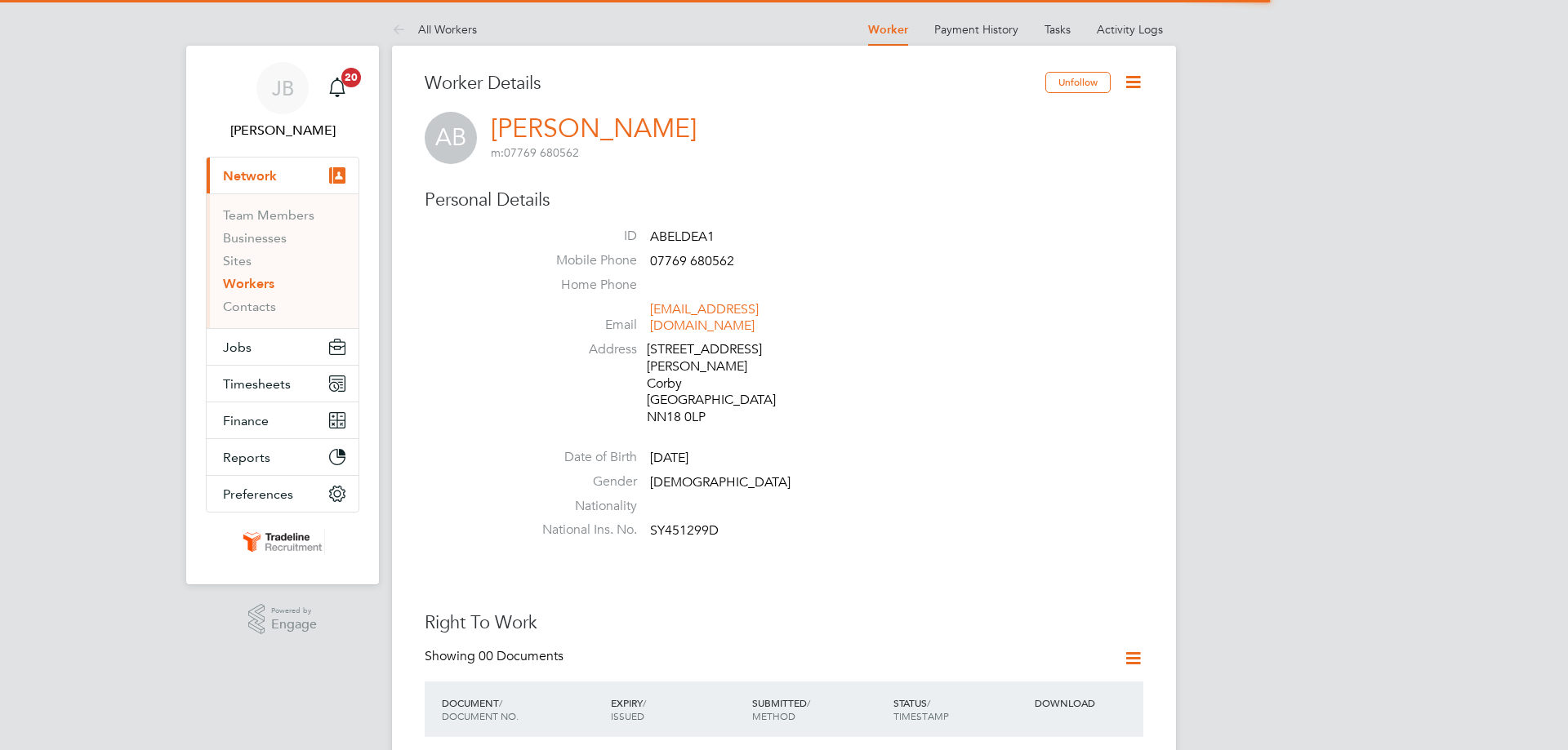
scroll to position [490, 0]
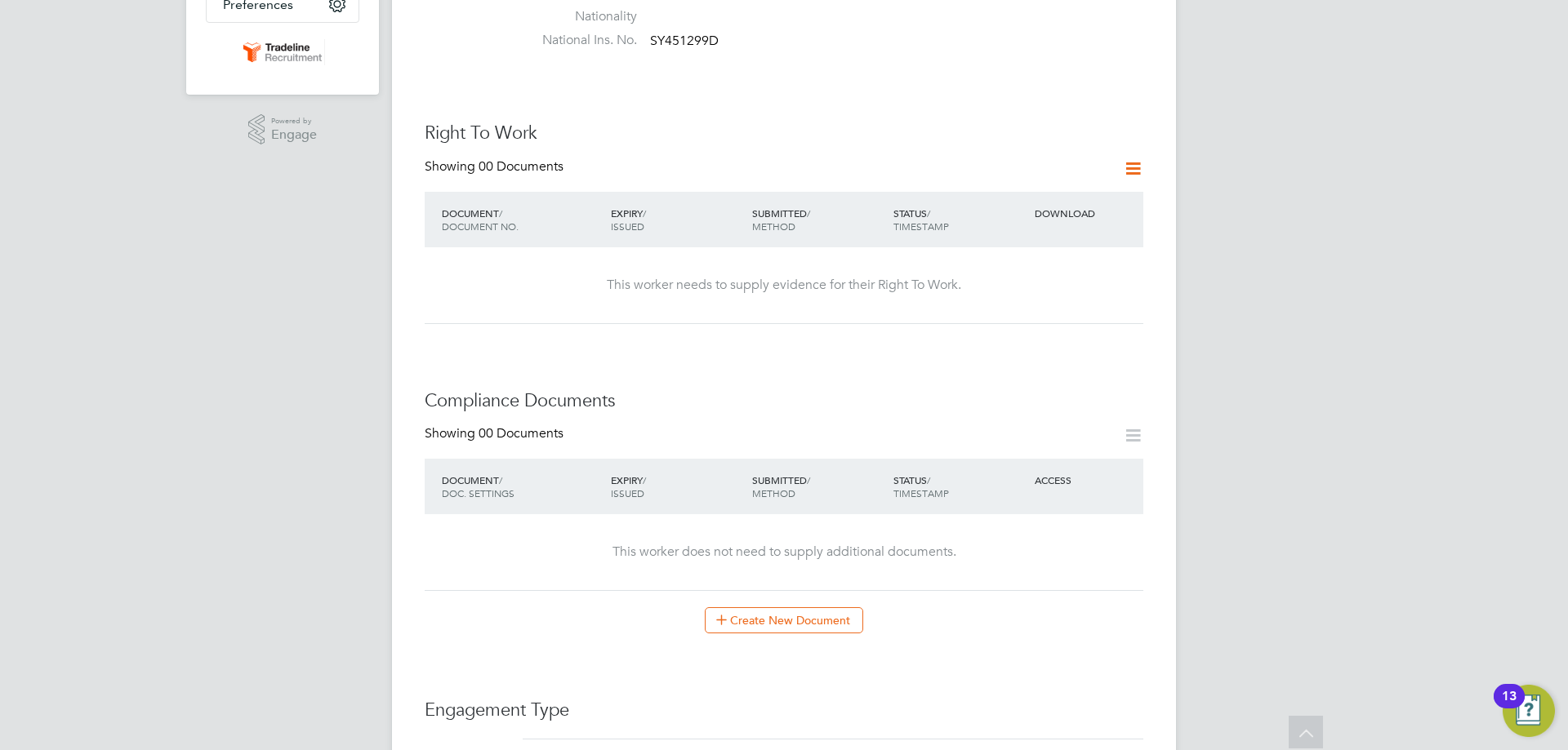
click at [1125, 158] on icon at bounding box center [1133, 168] width 21 height 21
click at [1040, 168] on li "Add Right To Work Document" at bounding box center [1042, 174] width 197 height 23
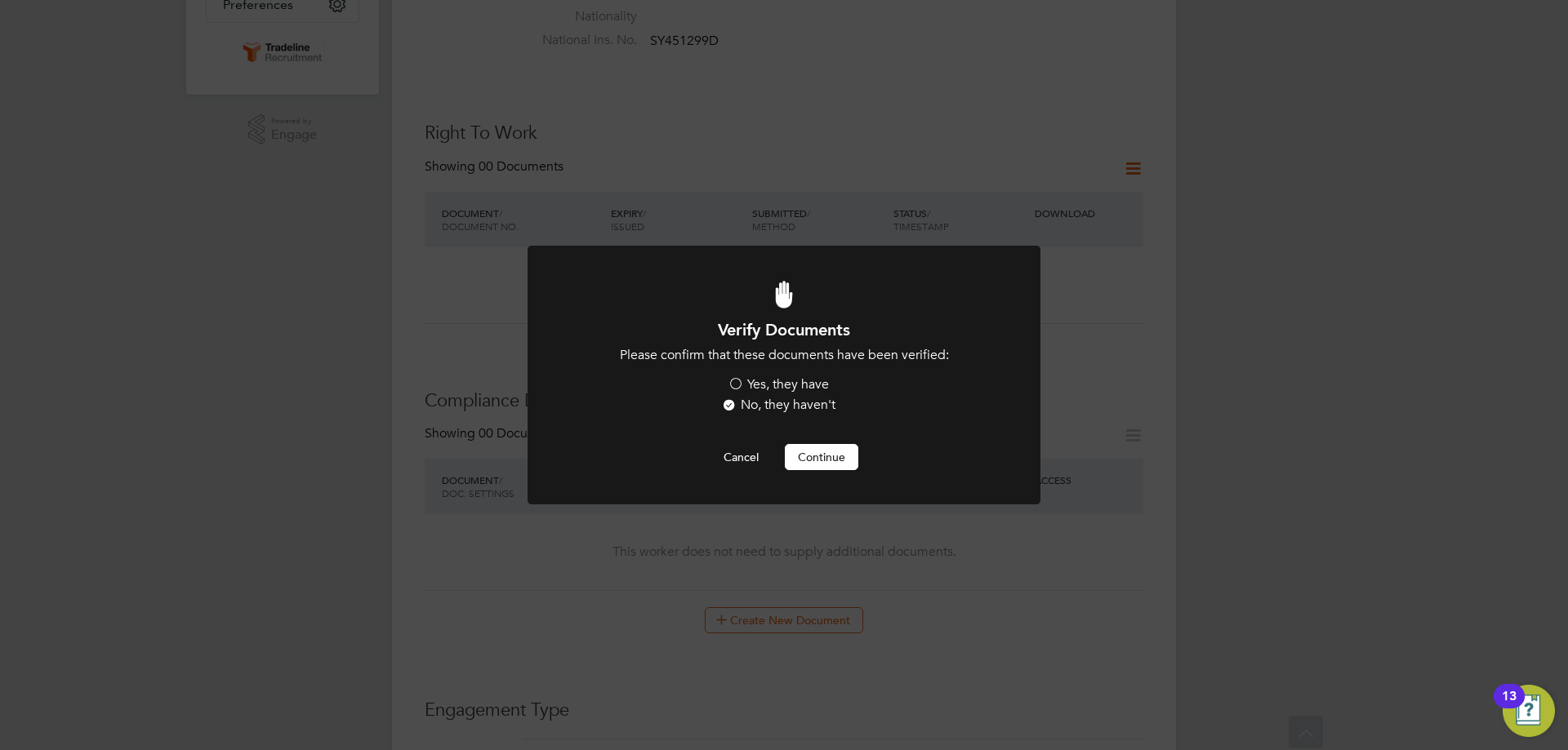
click at [769, 385] on label "Yes, they have" at bounding box center [778, 385] width 101 height 17
click at [0, 0] on input "Yes, they have" at bounding box center [0, 0] width 0 height 0
click at [828, 460] on button "Continue" at bounding box center [821, 457] width 73 height 26
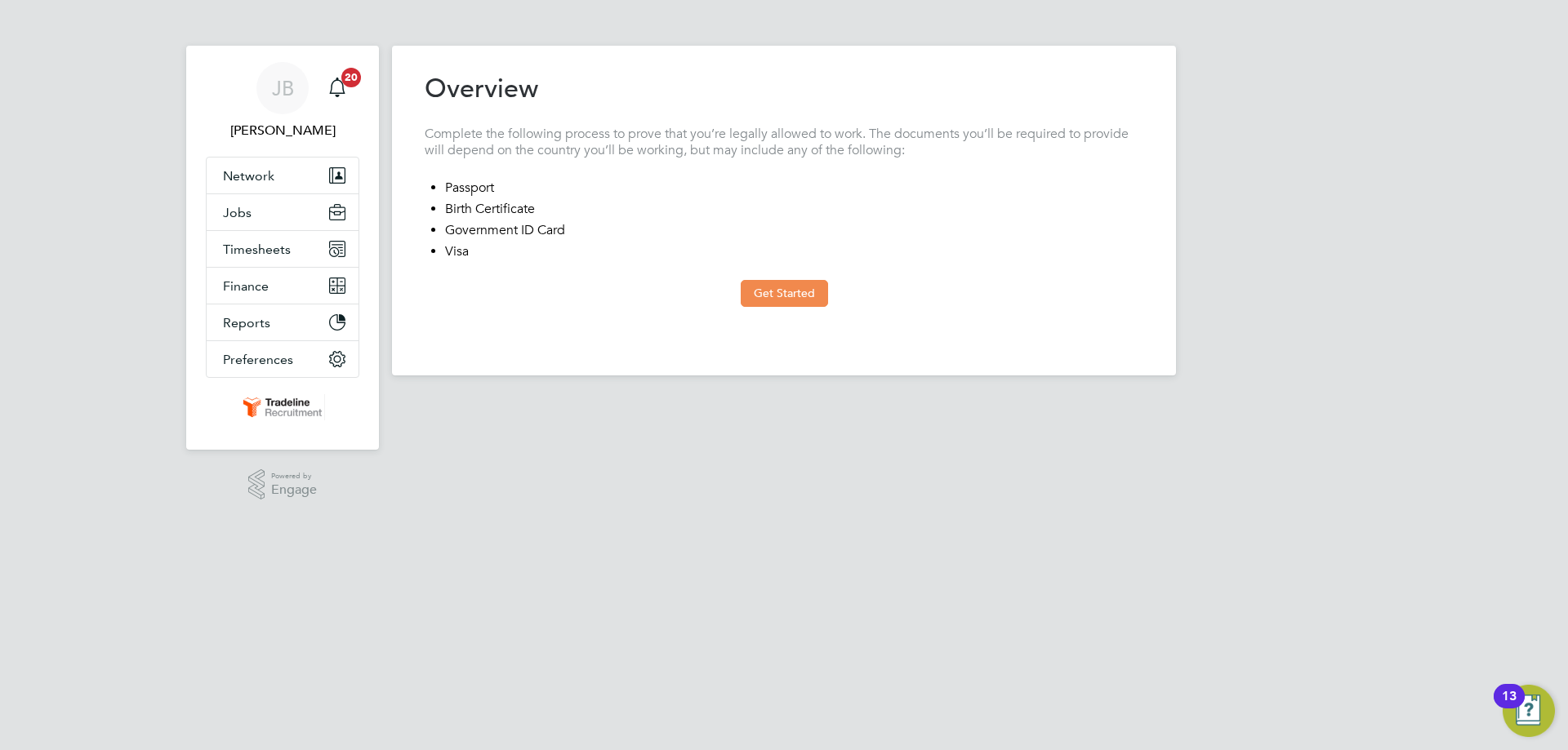
click at [791, 298] on button "Get Started" at bounding box center [784, 293] width 88 height 26
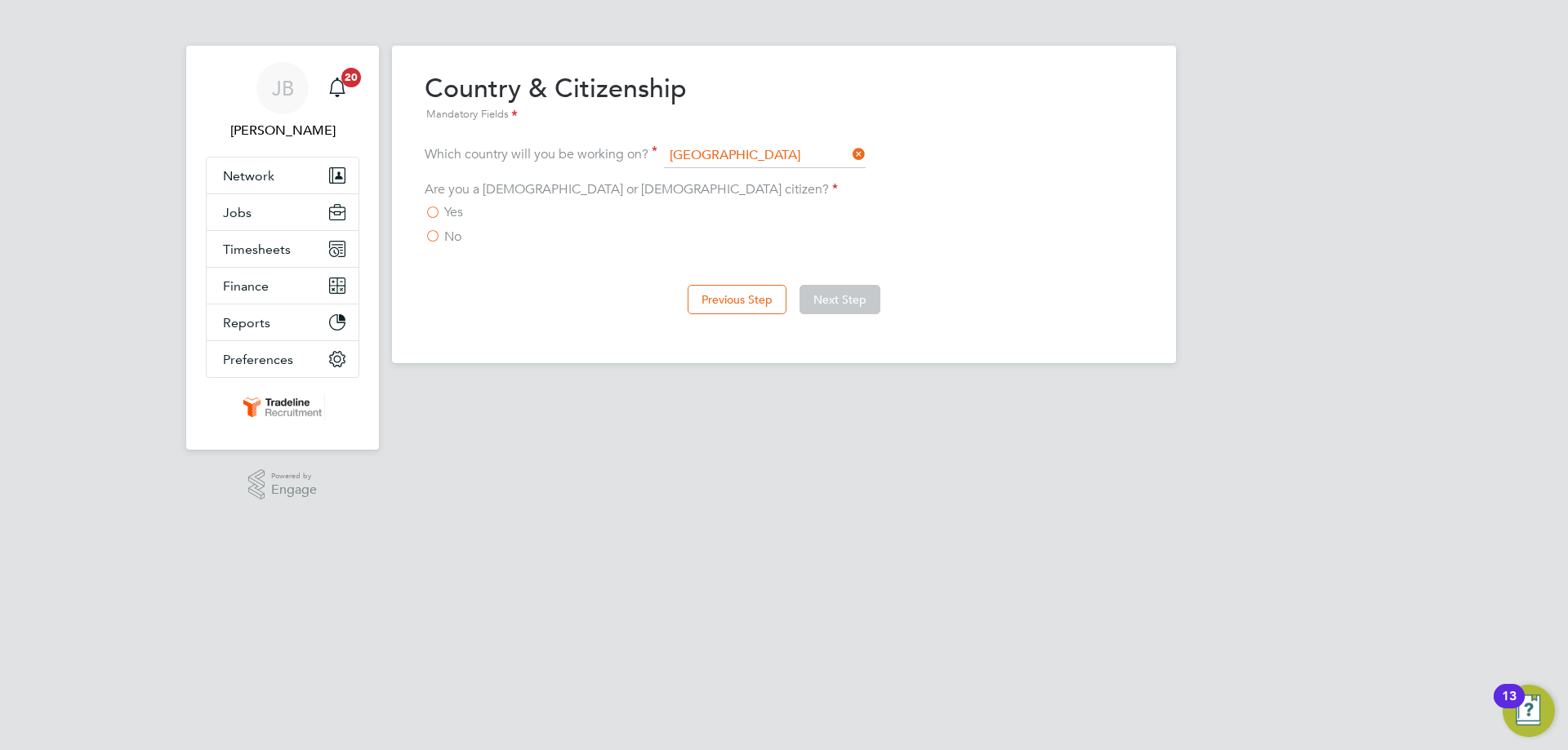
click at [444, 211] on label "Yes" at bounding box center [444, 211] width 39 height 16
click at [0, 0] on input "Yes" at bounding box center [0, 0] width 0 height 0
click at [462, 241] on div "No" at bounding box center [784, 237] width 719 height 17
click at [456, 236] on span "No" at bounding box center [453, 236] width 17 height 16
click at [0, 0] on input "No" at bounding box center [0, 0] width 0 height 0
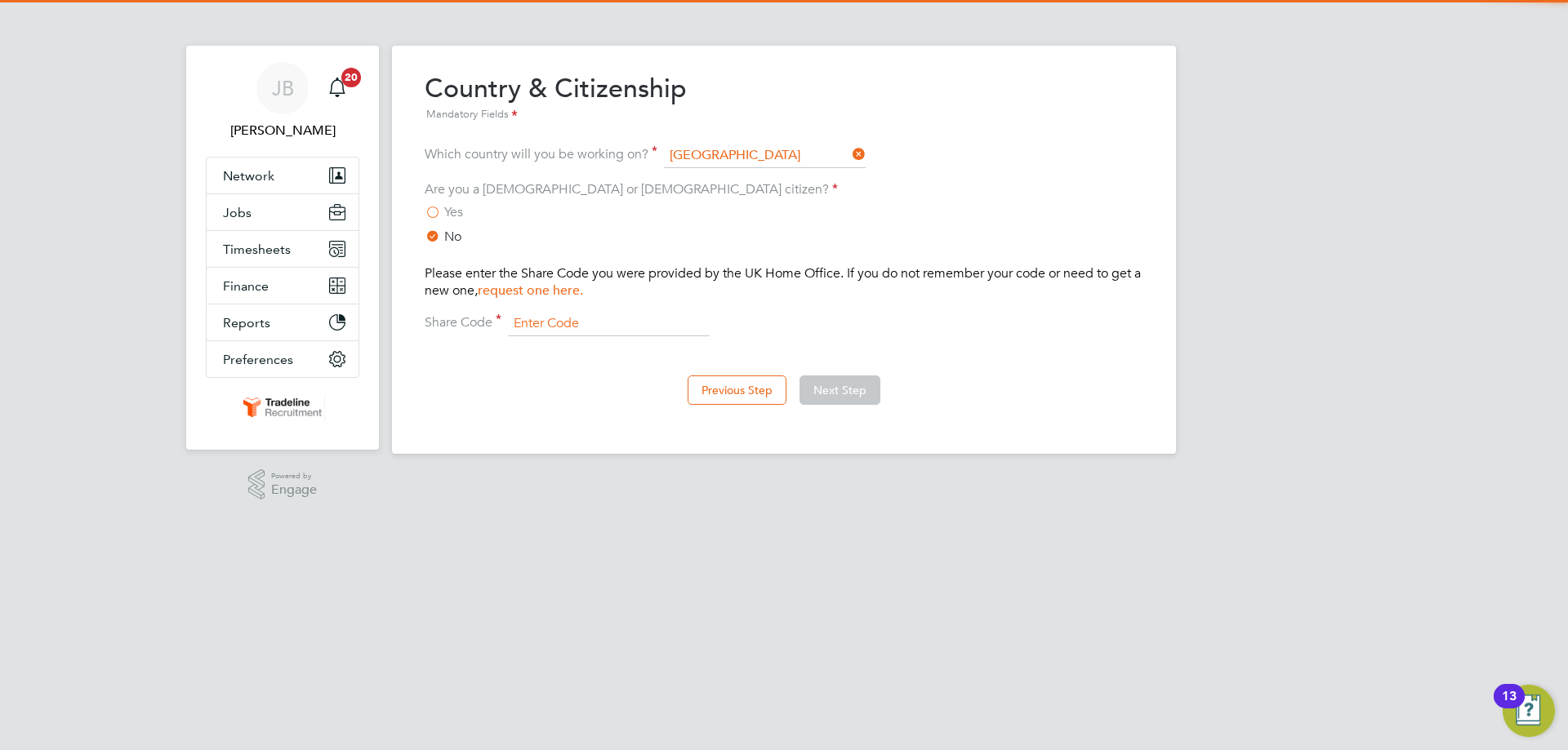
click at [563, 317] on input at bounding box center [609, 324] width 202 height 24
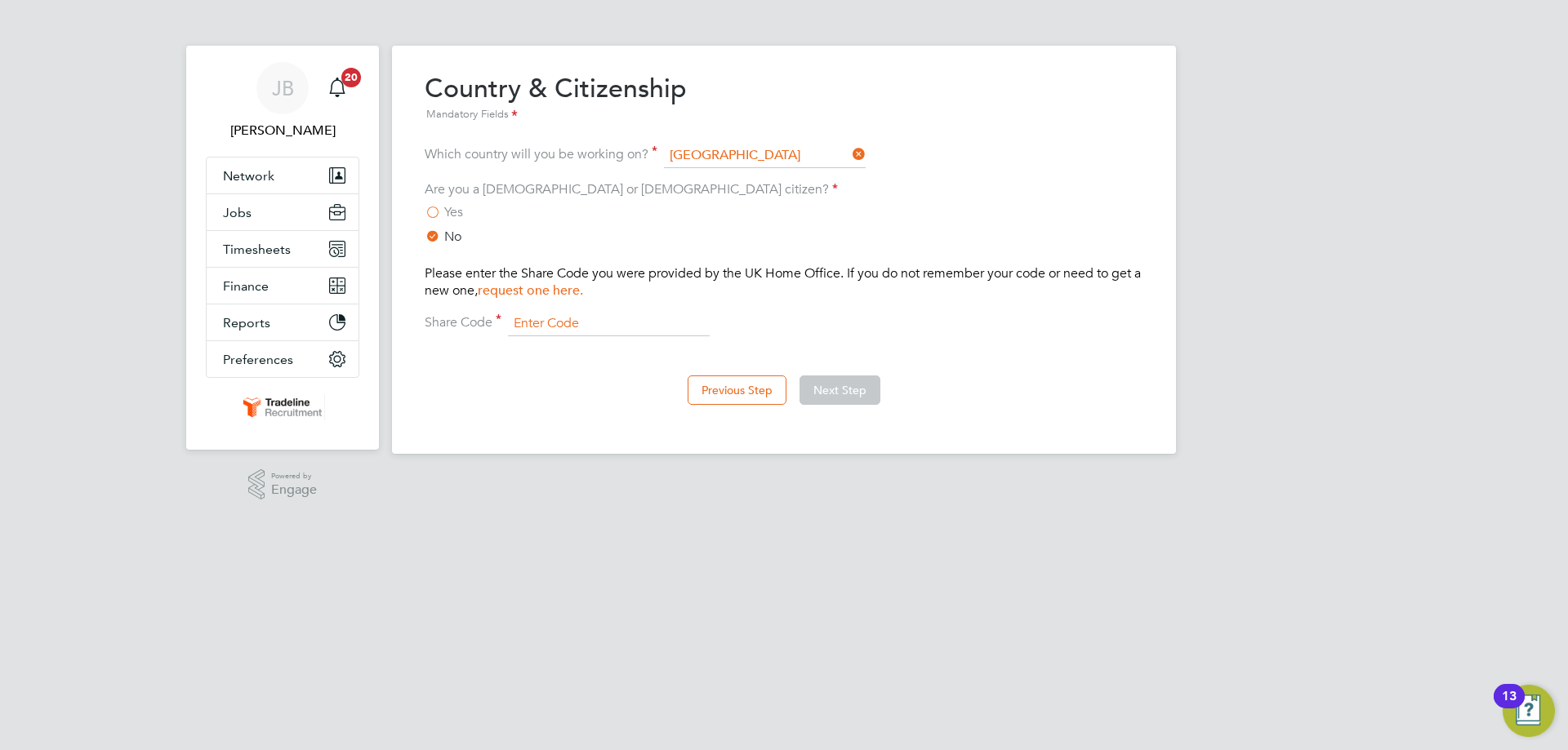
click at [529, 330] on input at bounding box center [609, 324] width 202 height 24
paste input "WDP ENA 69E"
type input "WDP ENA 69E"
click at [817, 381] on button "Next Step" at bounding box center [840, 390] width 81 height 29
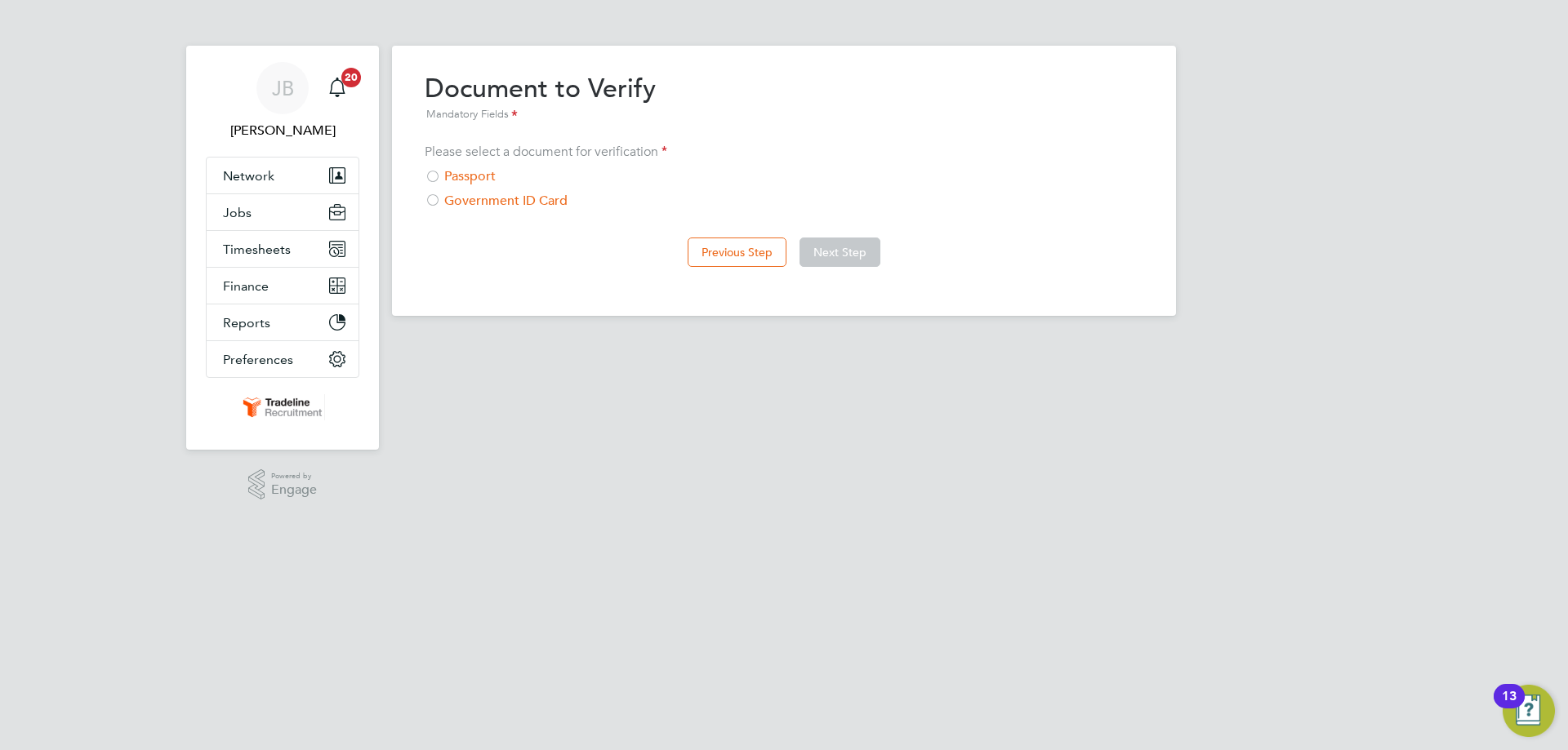
click at [458, 177] on div "Passport" at bounding box center [784, 177] width 719 height 17
click at [824, 259] on button "Next Step" at bounding box center [840, 252] width 81 height 29
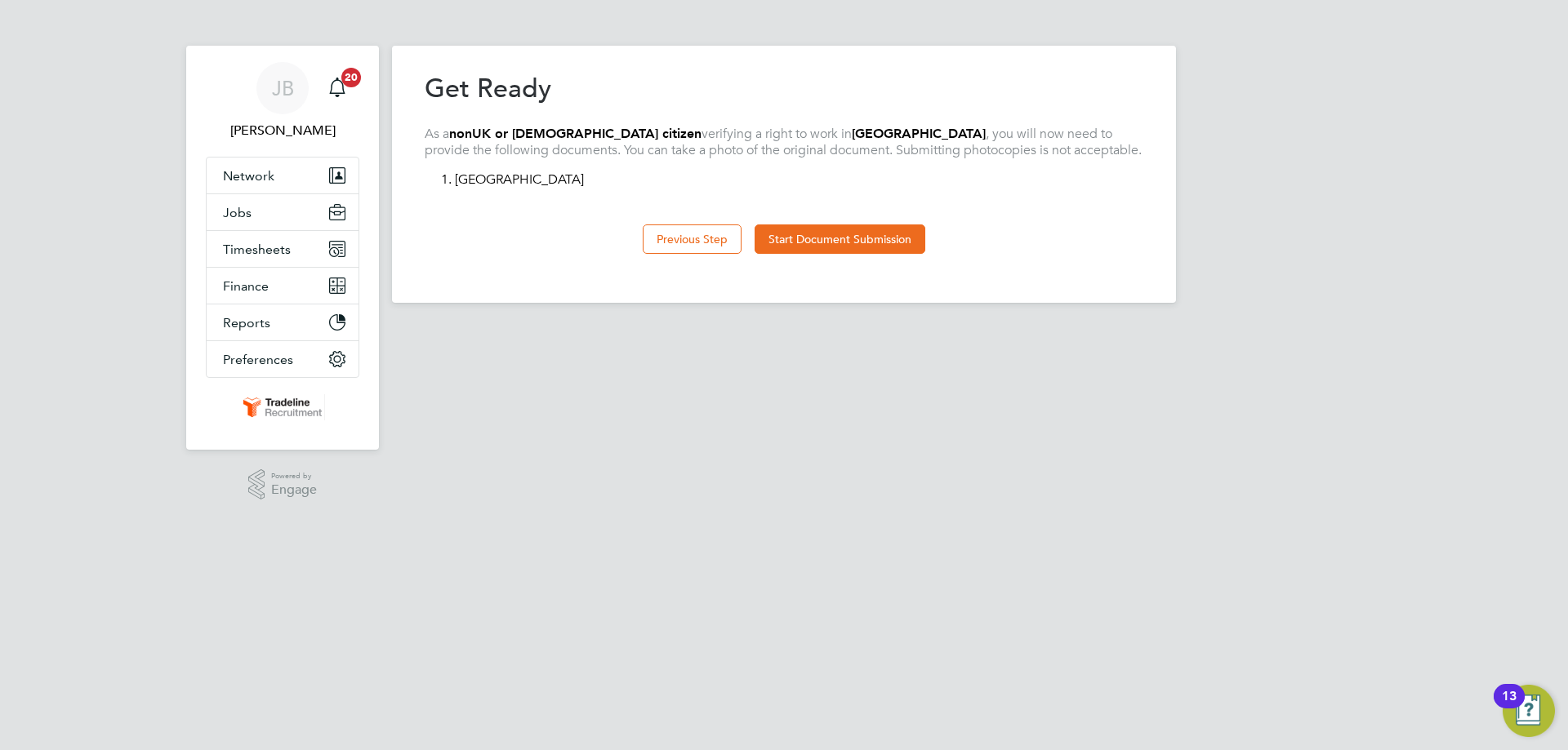
click at [824, 259] on div "Previous Step Start Document Submission" at bounding box center [784, 237] width 719 height 65
click at [821, 241] on button "Start Document Submission" at bounding box center [840, 239] width 170 height 29
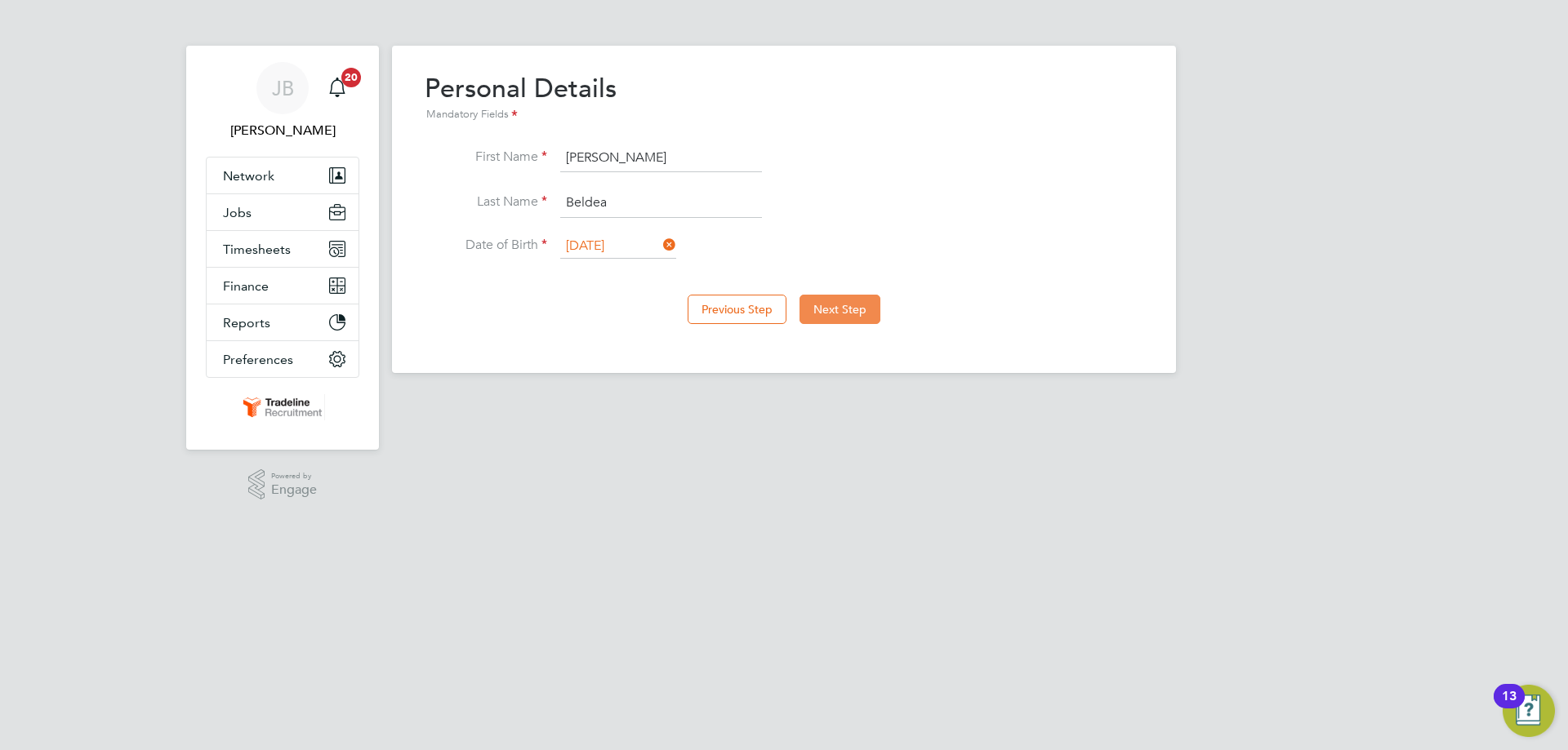
click at [826, 310] on button "Next Step" at bounding box center [840, 309] width 81 height 29
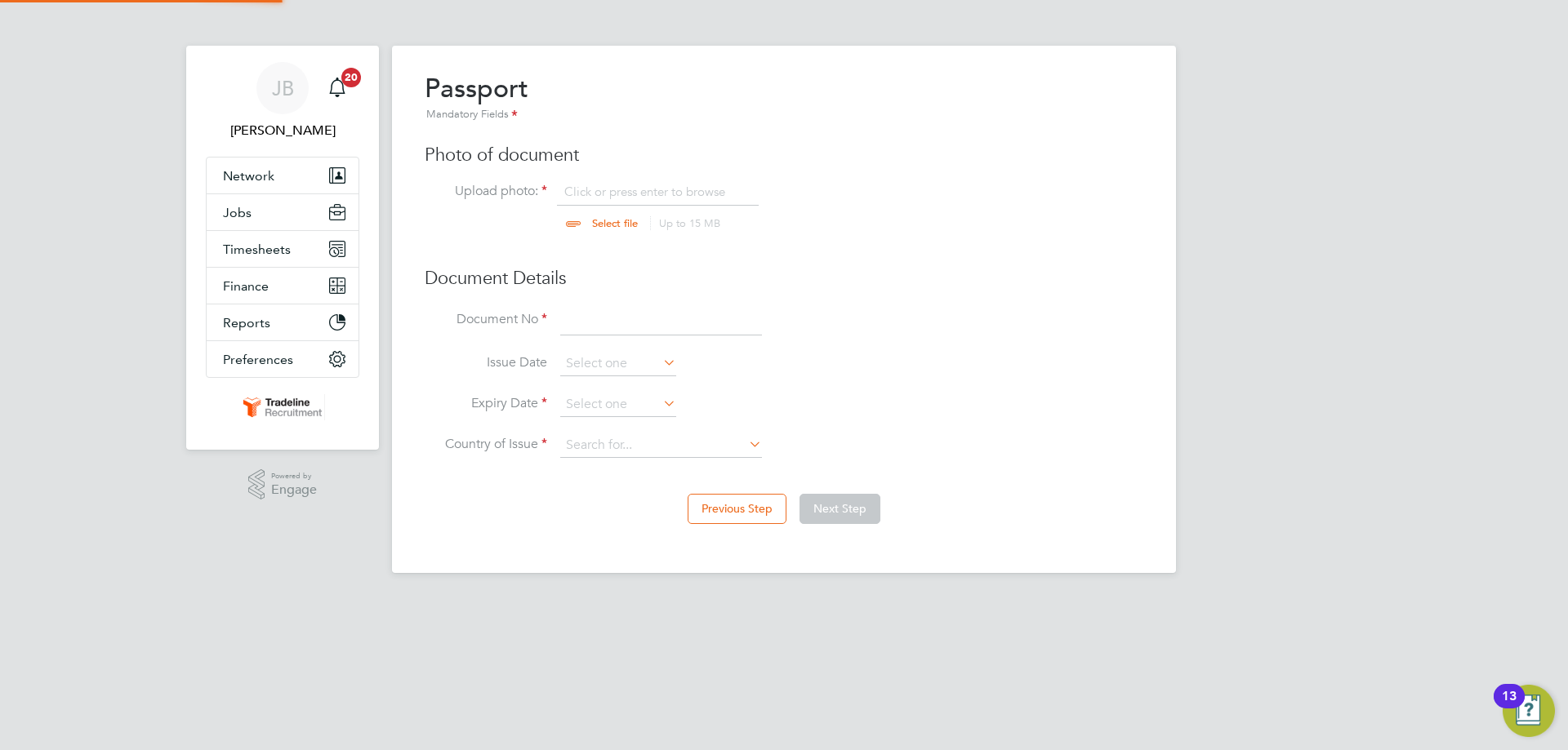
scroll to position [22, 203]
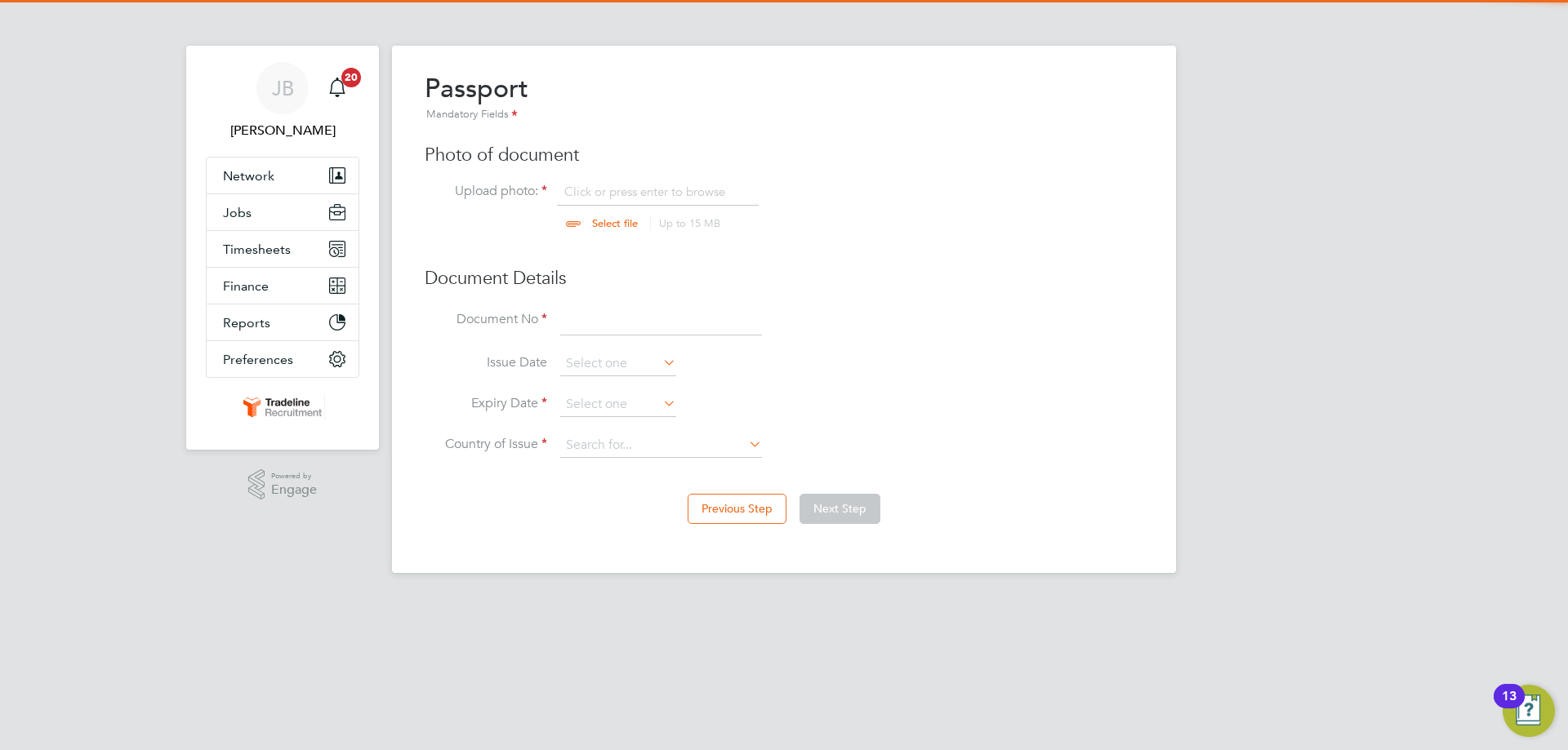
click at [656, 193] on input "file" at bounding box center [630, 208] width 256 height 49
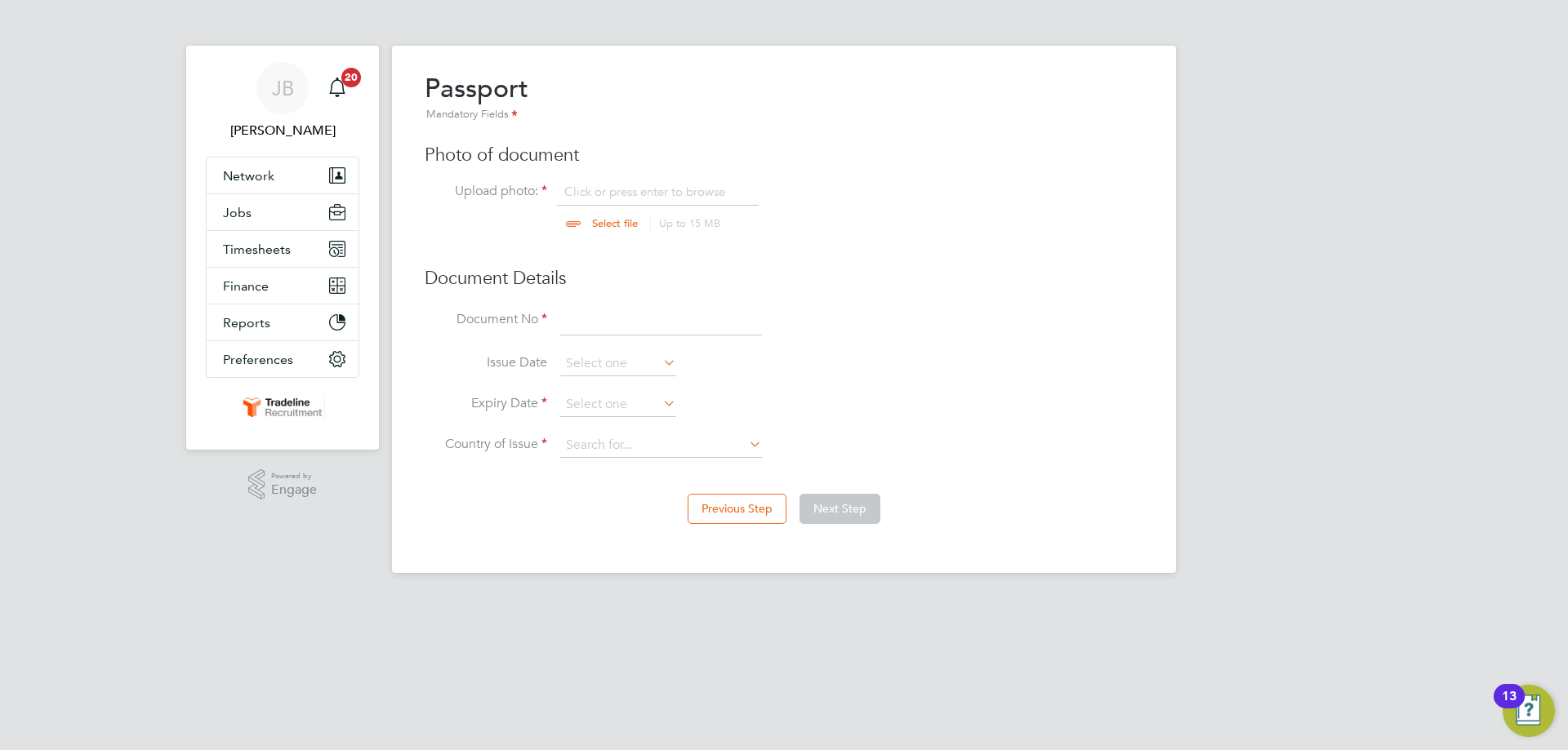
type input "C:\fakepath\PASSPORT.JPG"
click at [616, 315] on input at bounding box center [661, 321] width 202 height 29
type input "058293514"
click at [607, 392] on li "Issue Date" at bounding box center [784, 371] width 719 height 40
click at [603, 405] on input at bounding box center [618, 405] width 116 height 24
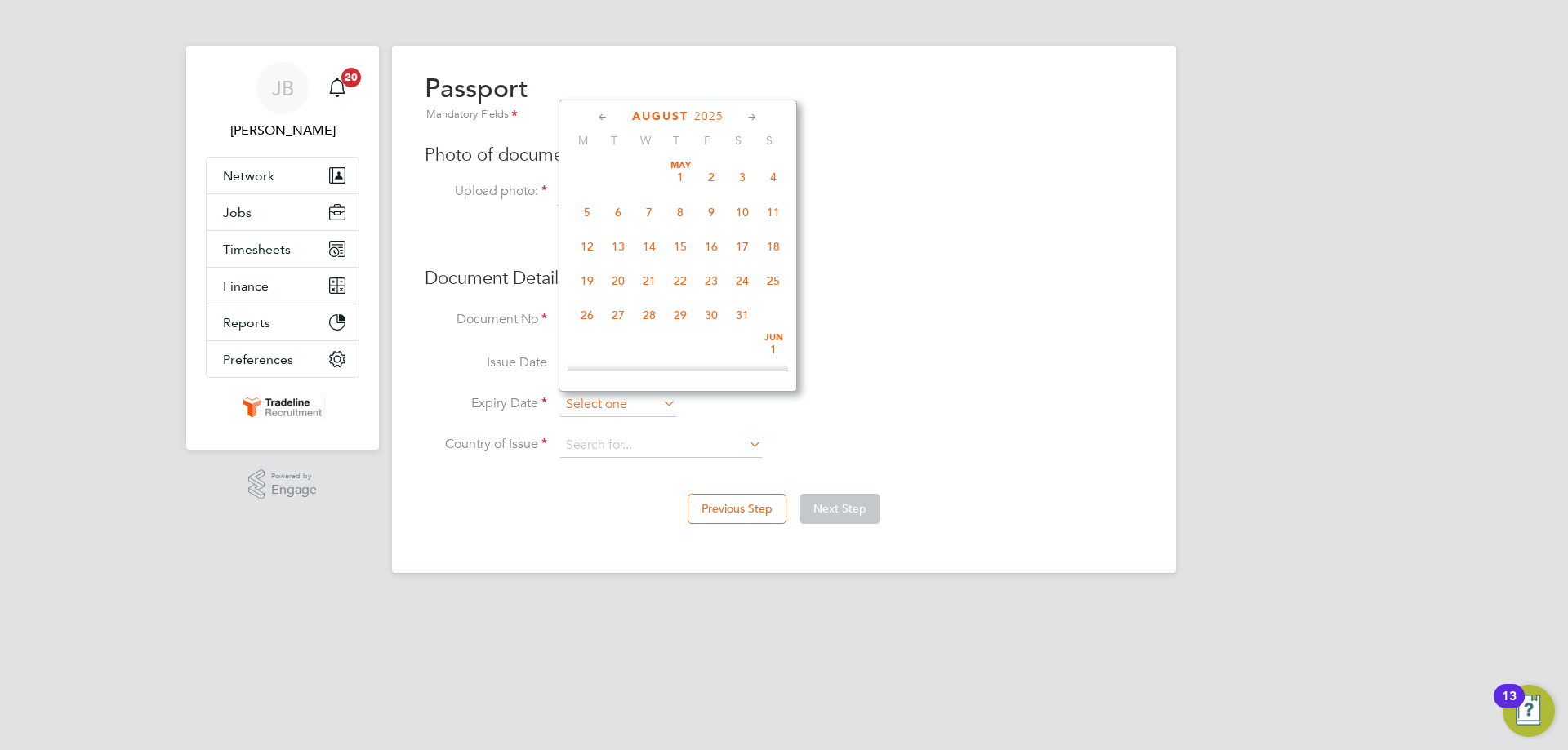
scroll to position [564, 0]
click at [707, 114] on span "2025" at bounding box center [708, 116] width 29 height 14
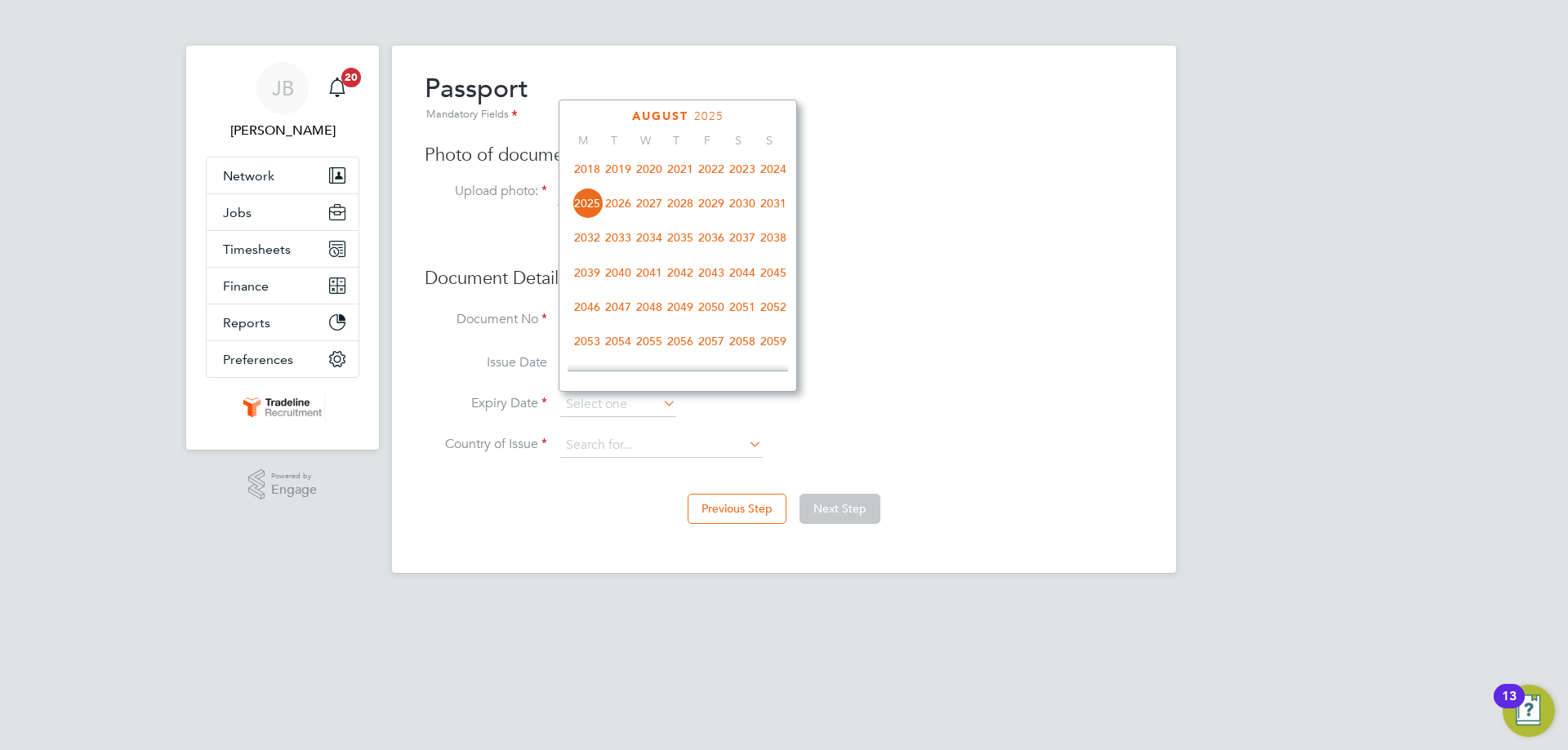
scroll to position [514, 0]
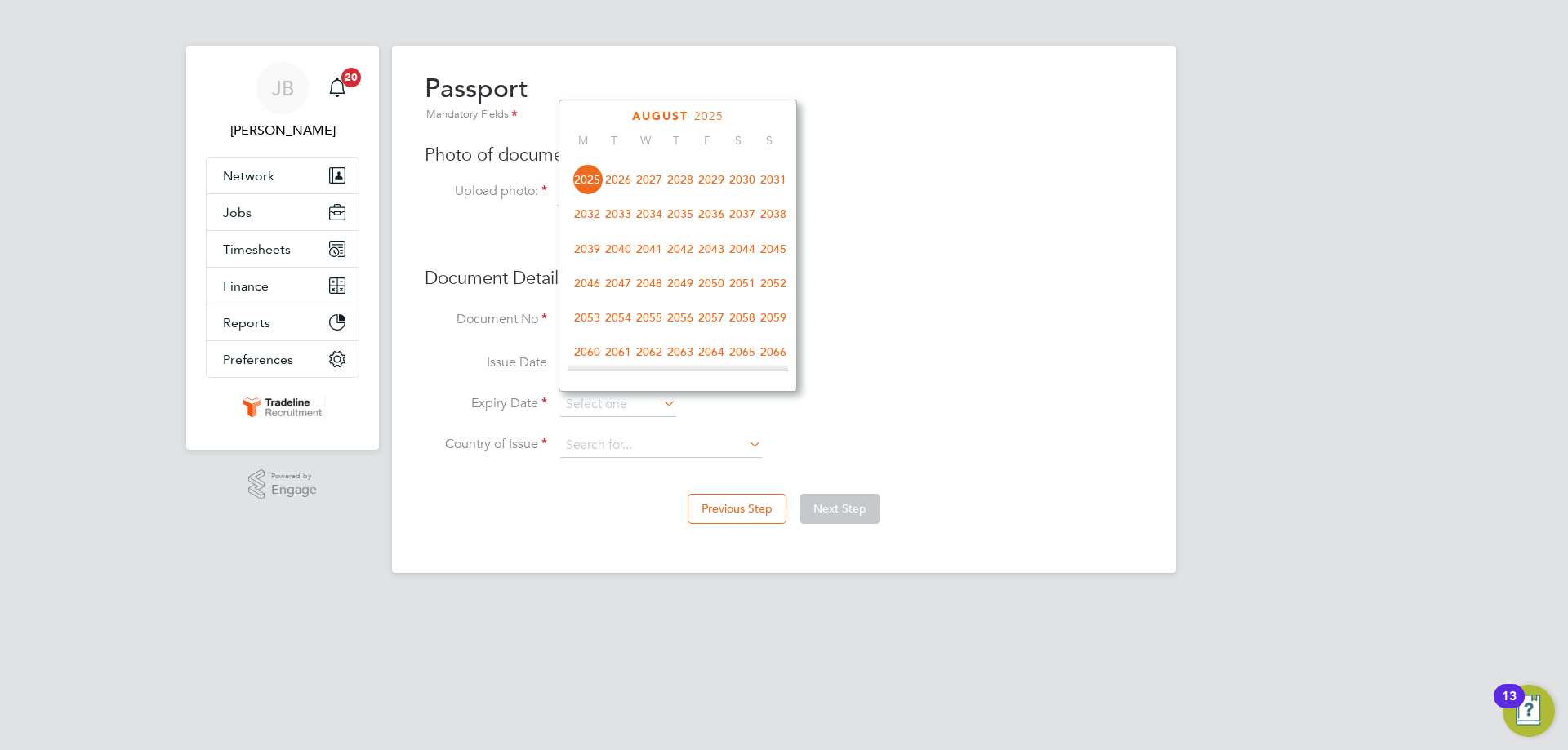
click at [710, 195] on span "2029" at bounding box center [711, 180] width 31 height 31
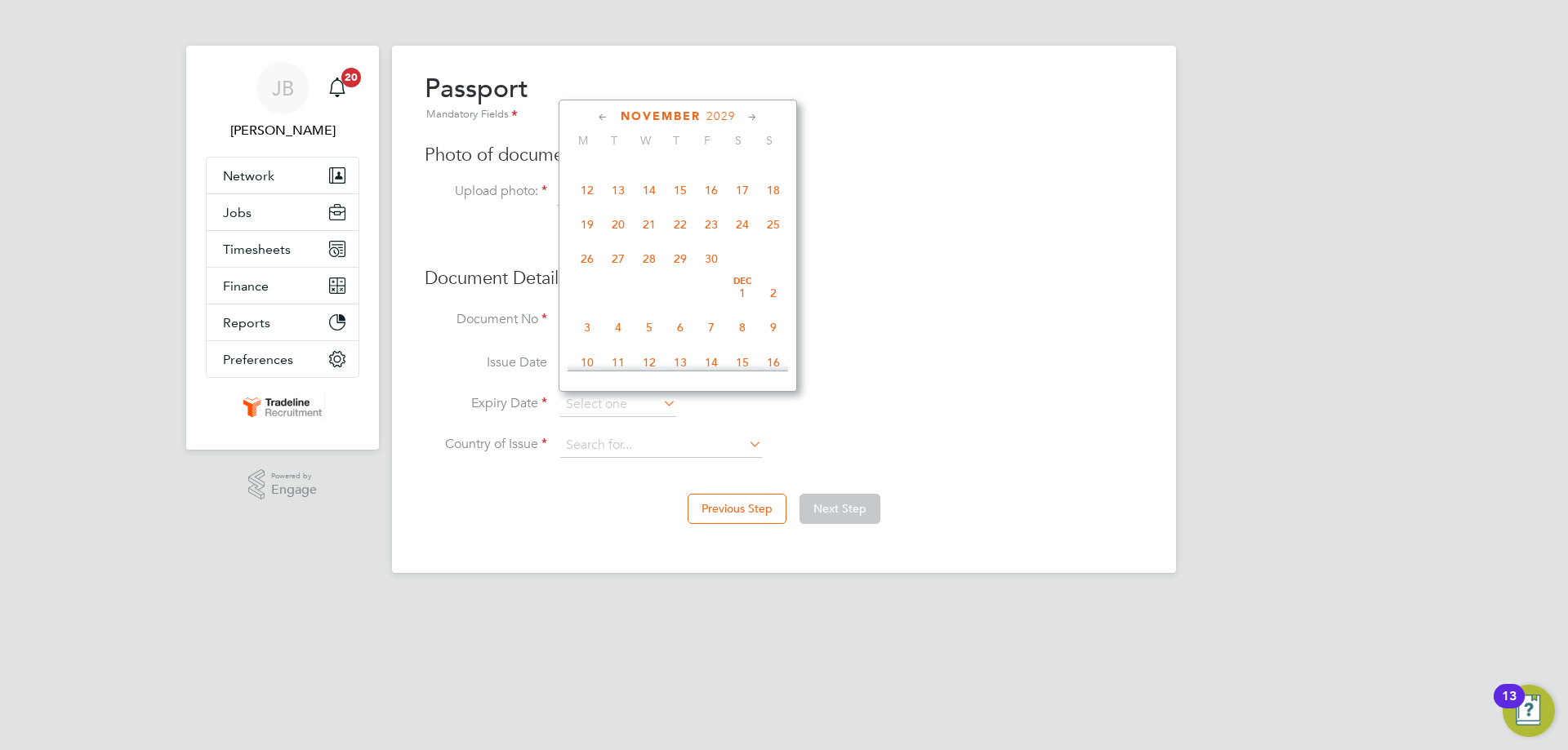
scroll to position [1085, 0]
click at [681, 209] on span "8" at bounding box center [680, 193] width 31 height 31
type input "08 Nov 2029"
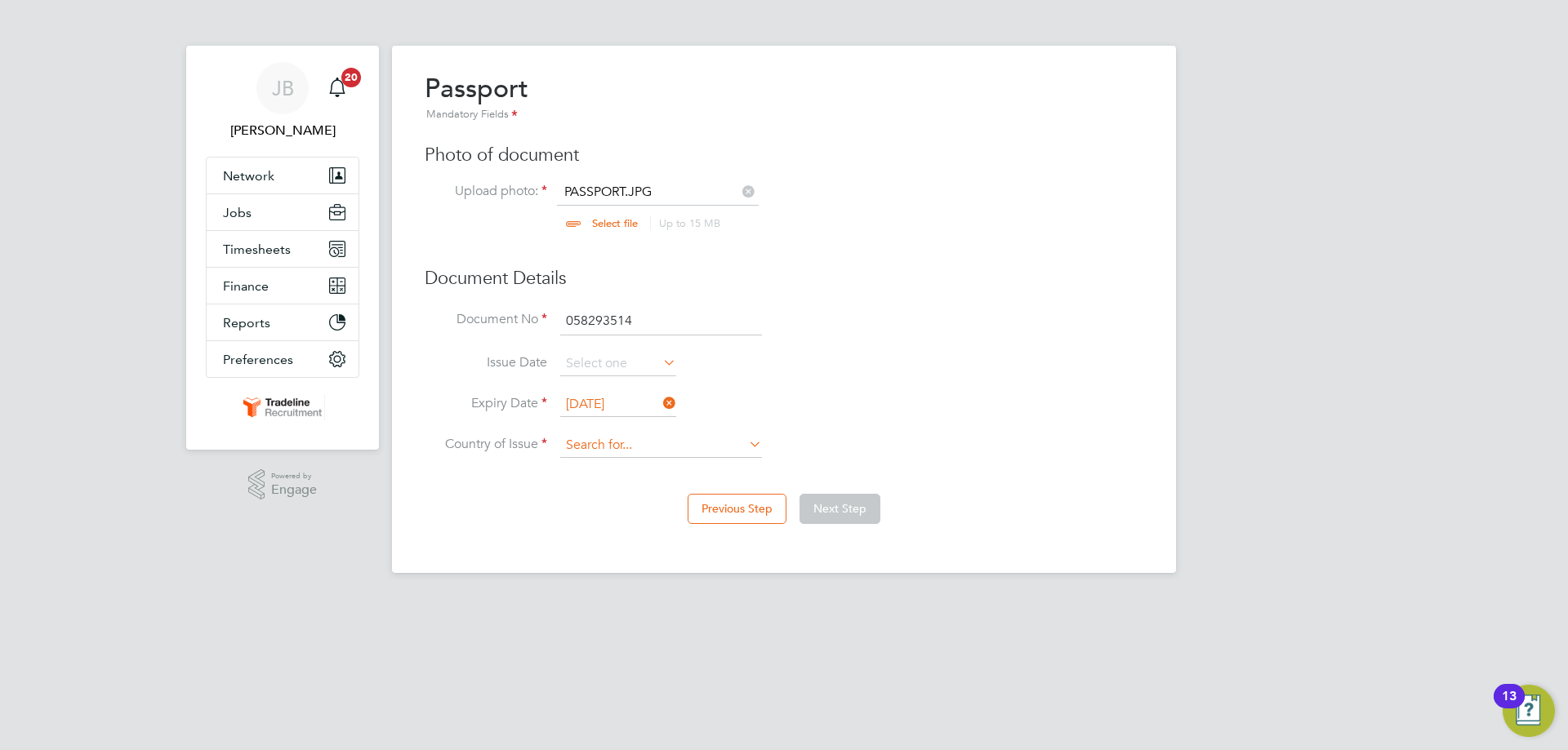
click at [654, 451] on input at bounding box center [661, 445] width 202 height 24
click at [609, 477] on li "Rom ania" at bounding box center [661, 469] width 203 height 22
type input "Romania"
click at [869, 524] on div "Previous Step Next Step" at bounding box center [784, 507] width 719 height 65
click at [855, 520] on button "Next Step" at bounding box center [840, 509] width 81 height 29
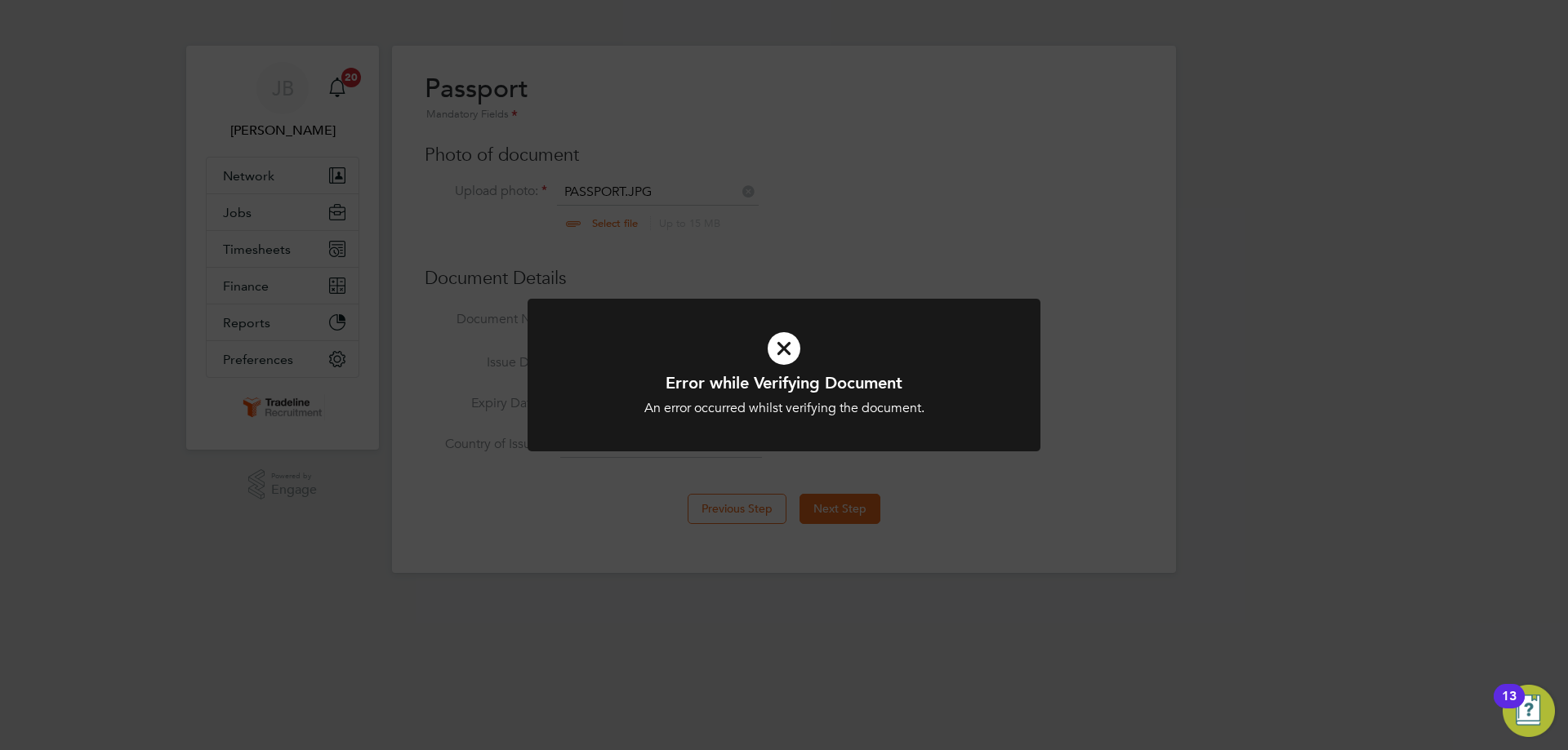
click at [784, 345] on icon at bounding box center [784, 349] width 425 height 64
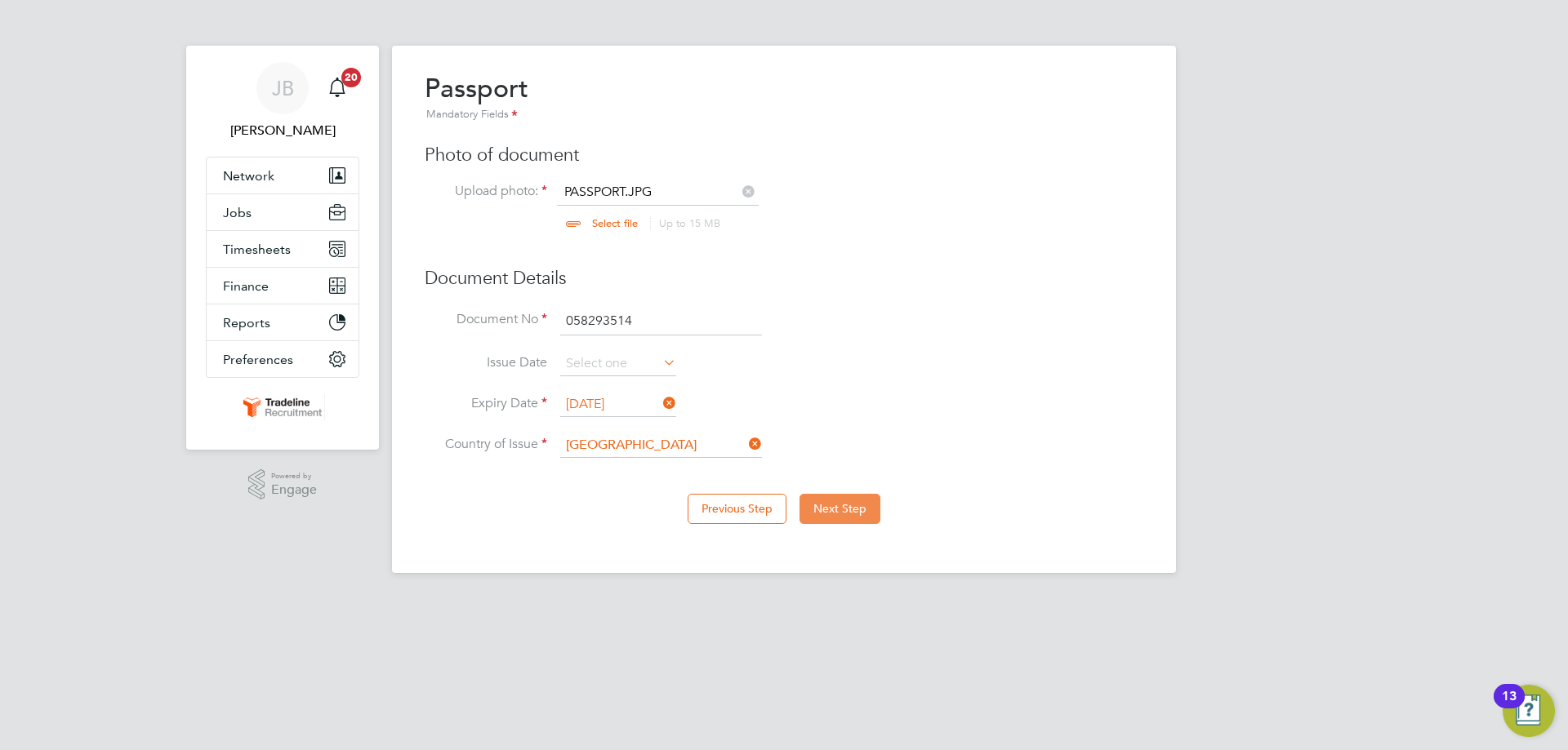
click at [836, 501] on button "Next Step" at bounding box center [840, 509] width 81 height 29
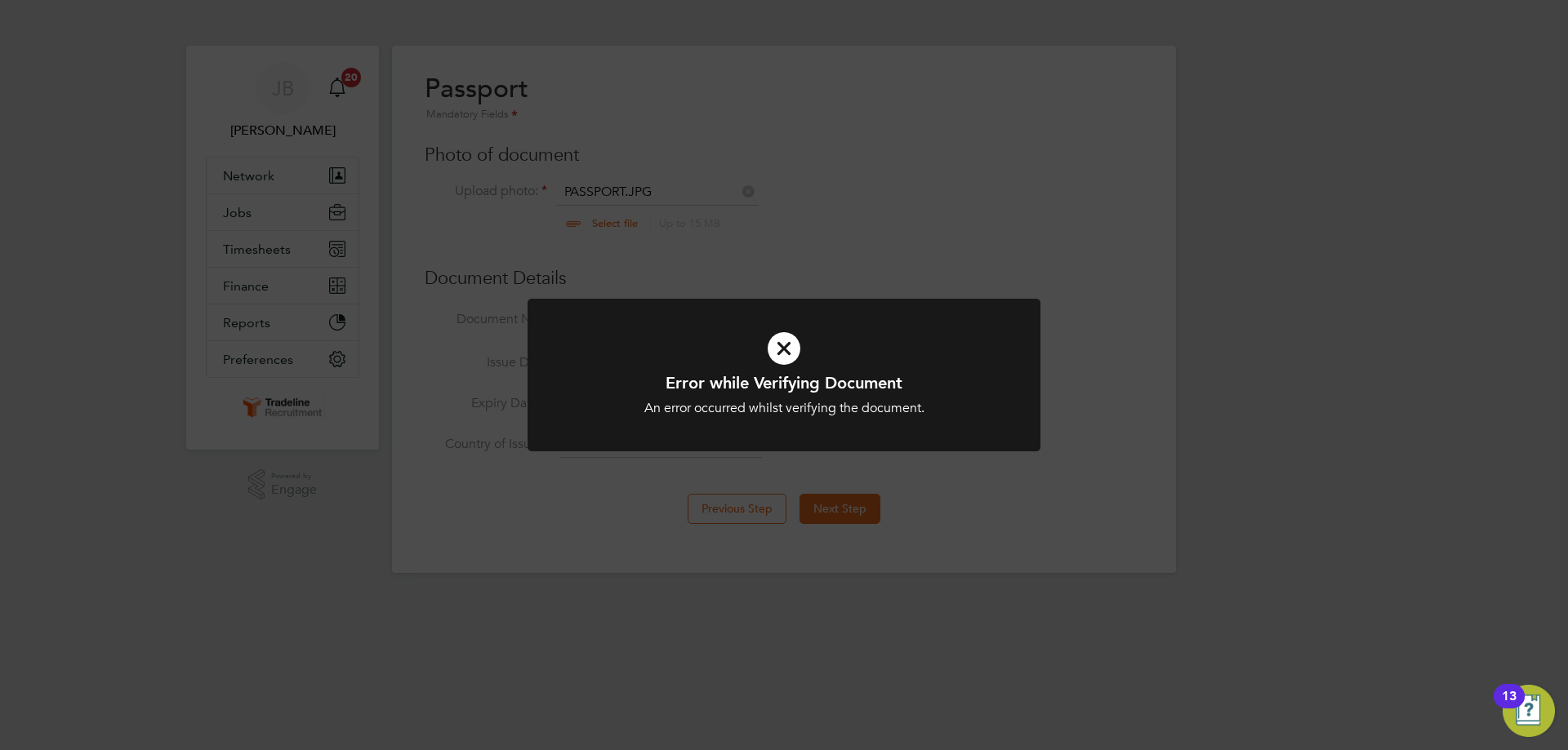
click at [783, 339] on icon at bounding box center [784, 349] width 425 height 64
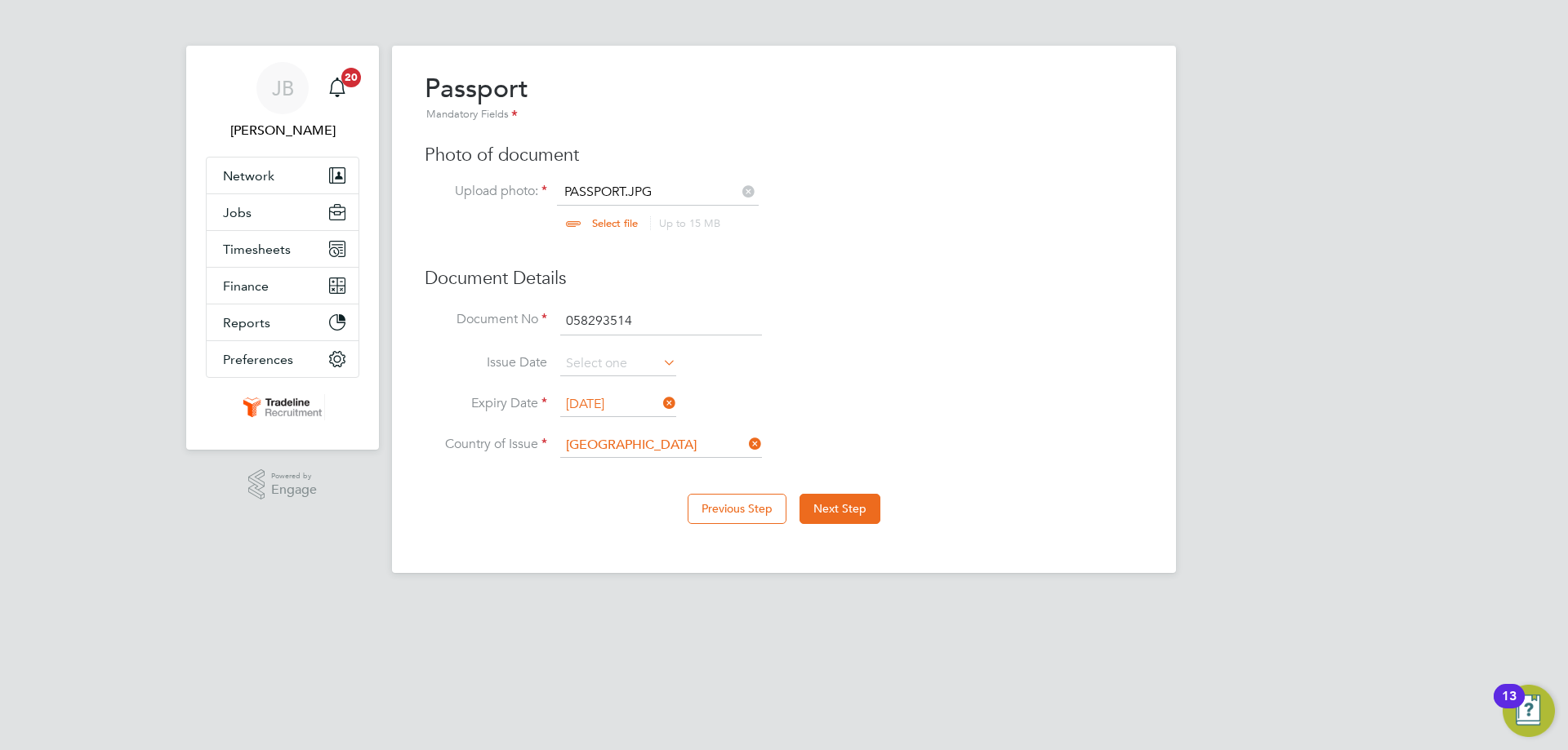
click at [641, 320] on input "058293514" at bounding box center [661, 321] width 202 height 29
drag, startPoint x: 682, startPoint y: 326, endPoint x: 553, endPoint y: 324, distance: 129.0
click at [553, 324] on li "Document No 058293514" at bounding box center [784, 329] width 719 height 46
type input "058293514"
click at [830, 515] on button "Next Step" at bounding box center [840, 509] width 81 height 29
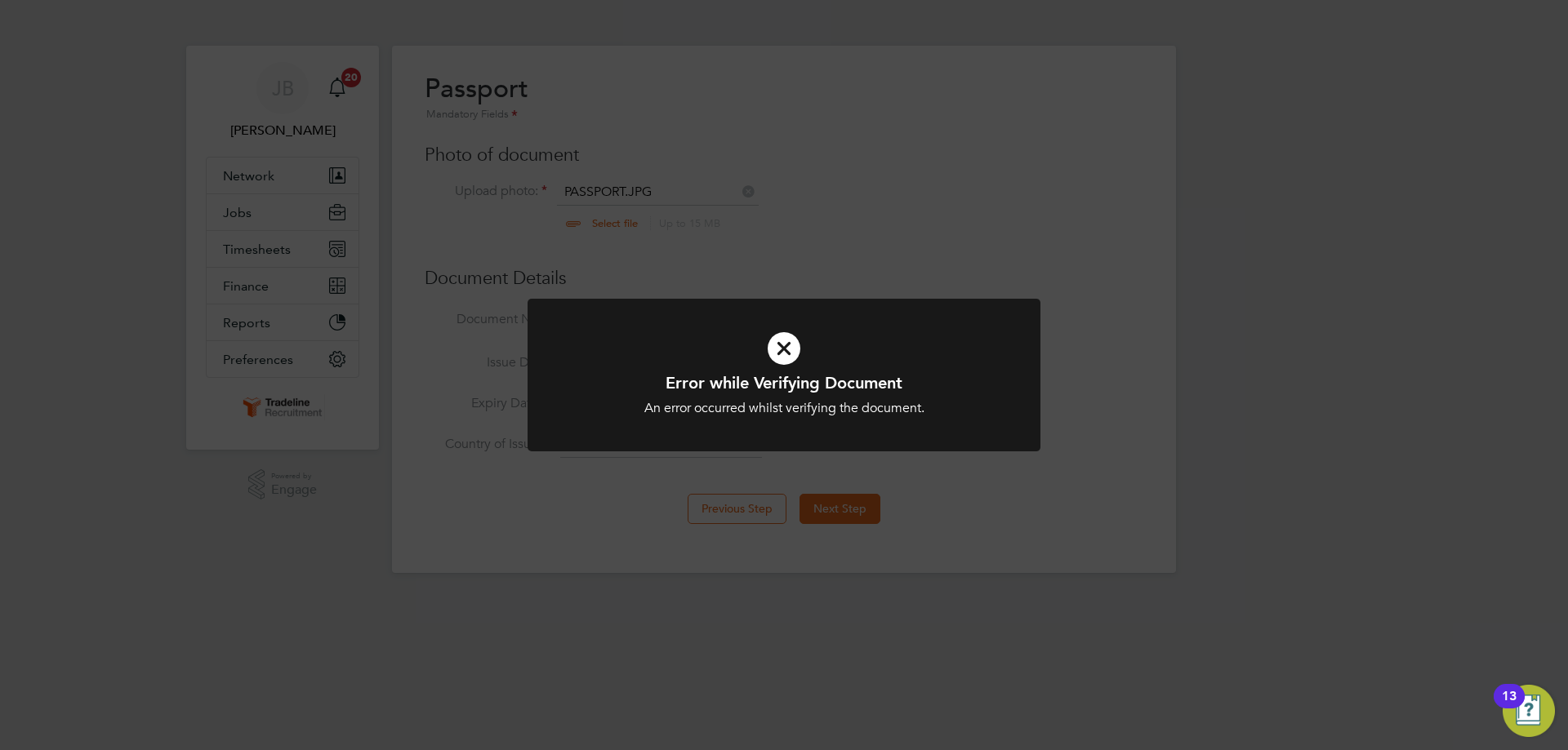
click at [775, 357] on icon at bounding box center [784, 349] width 425 height 64
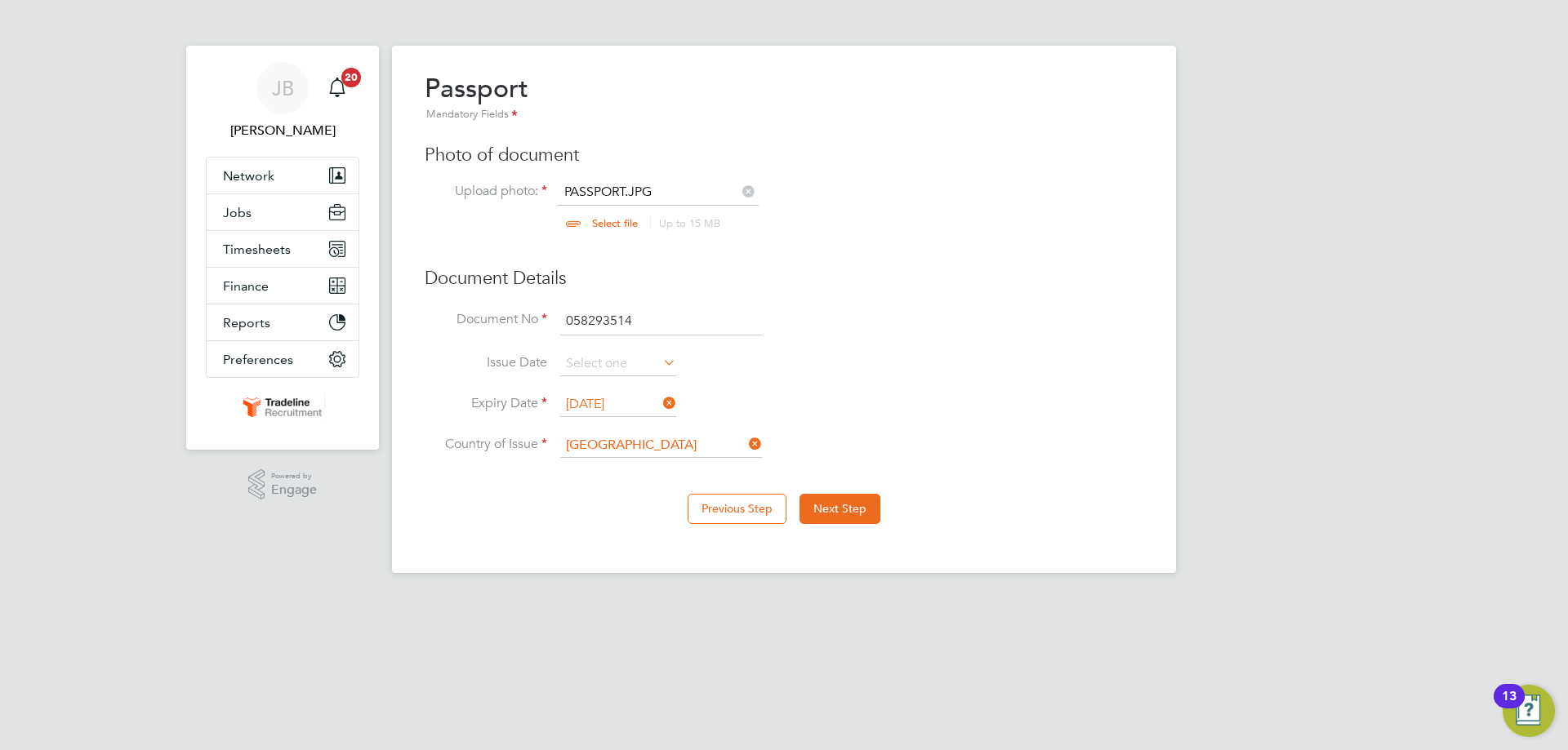
click at [650, 190] on input "file" at bounding box center [630, 208] width 256 height 49
type input "C:\fakepath\PASSPORT.JPG"
click at [835, 511] on button "Next Step" at bounding box center [840, 509] width 81 height 29
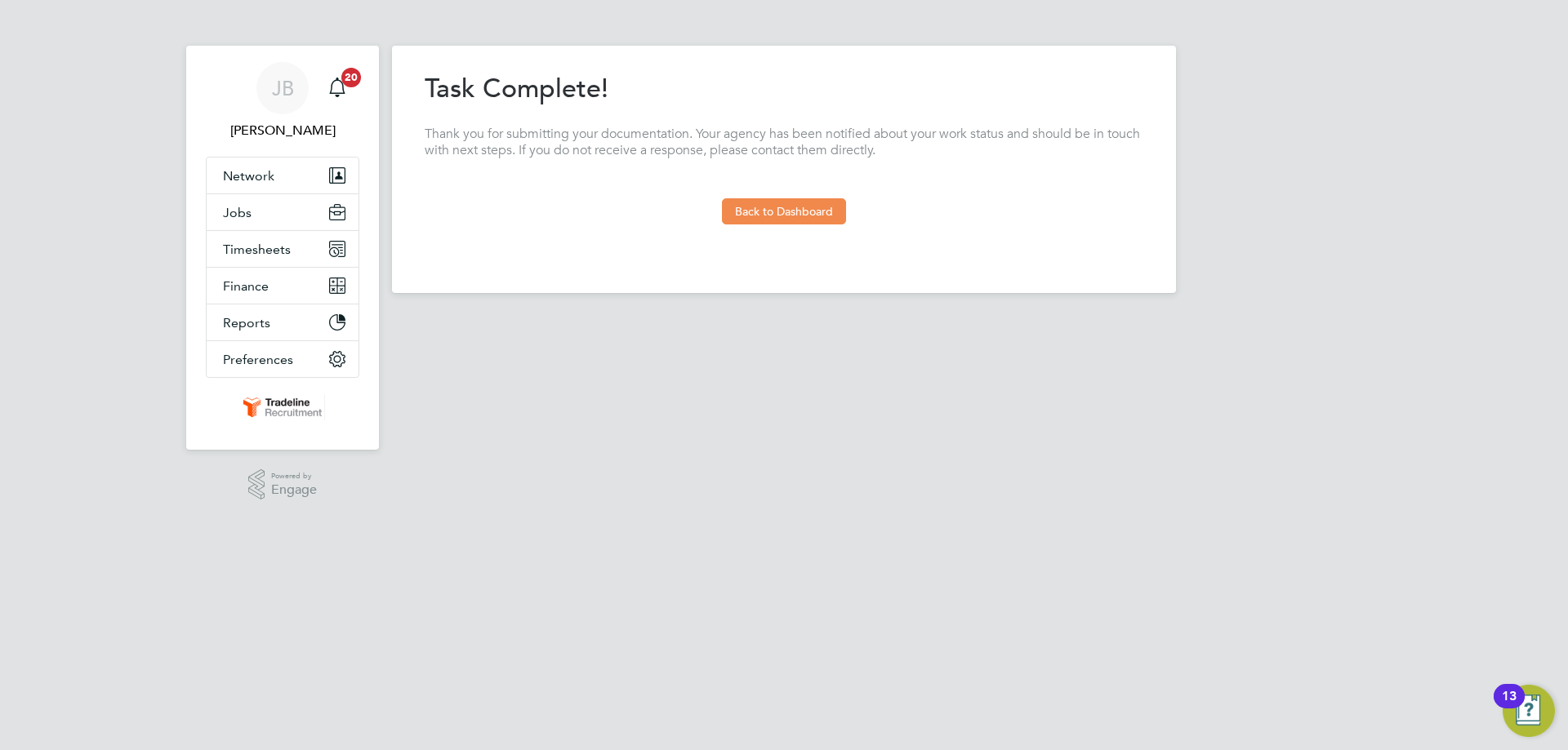
click at [783, 210] on button "Back to Dashboard" at bounding box center [784, 211] width 124 height 26
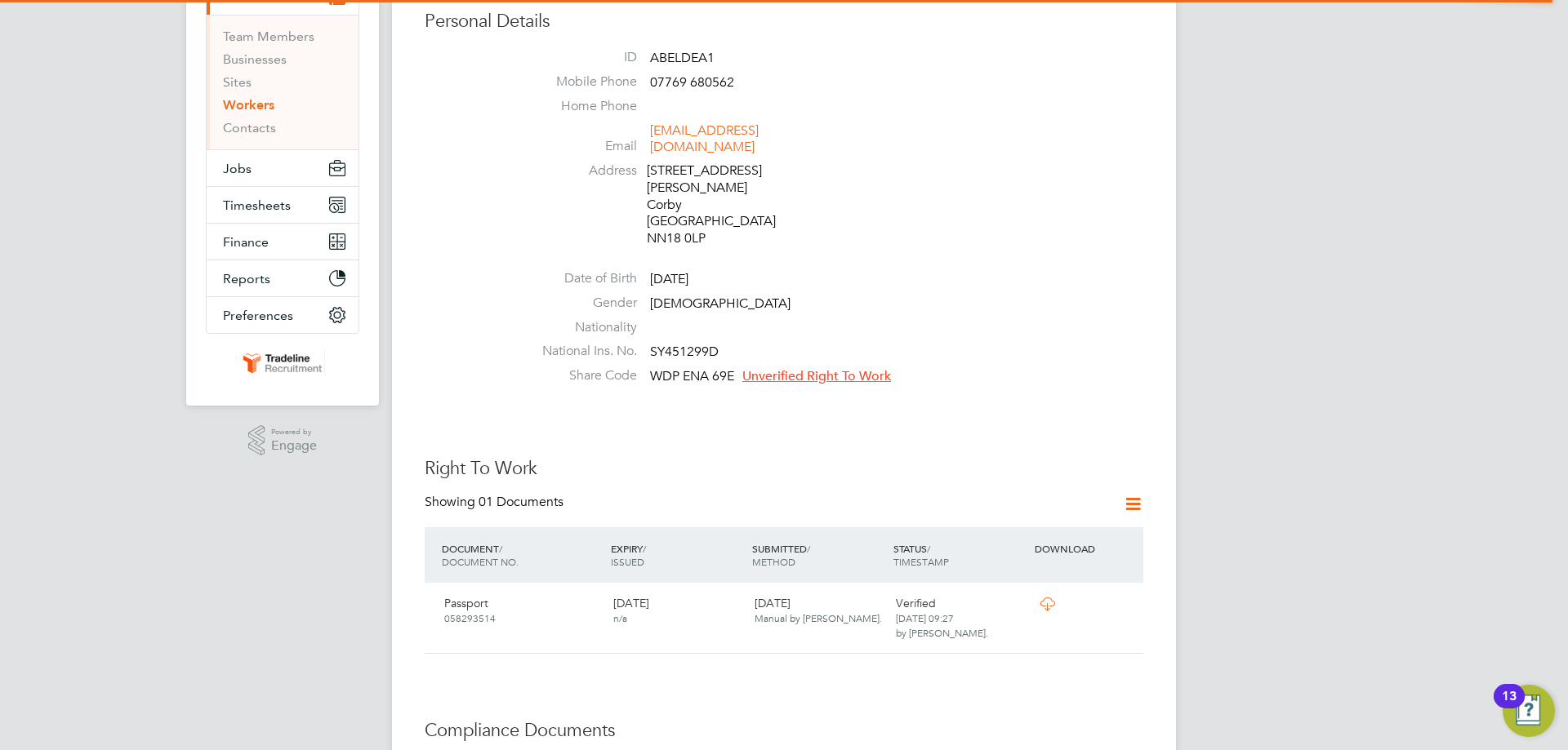
scroll to position [408, 0]
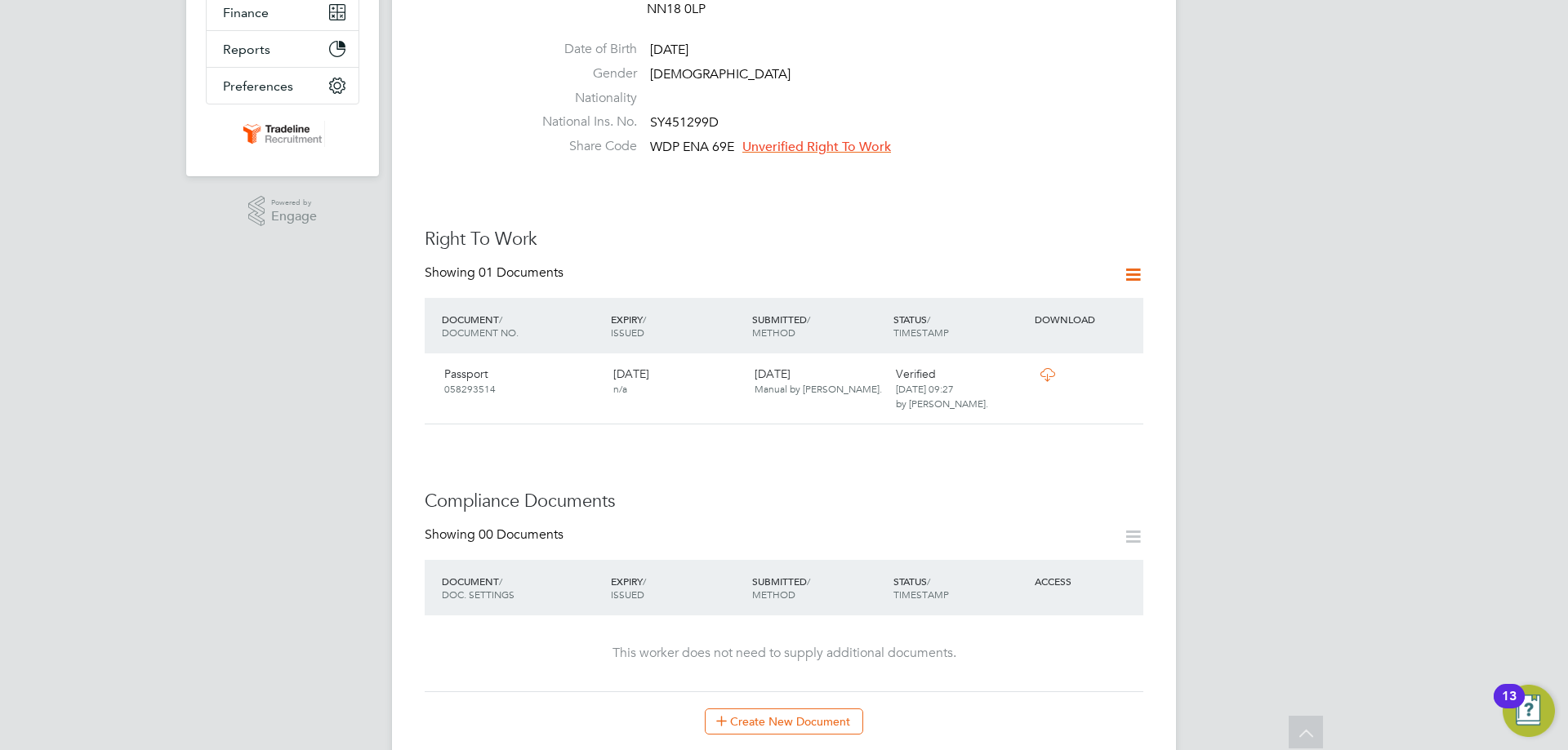
click at [854, 138] on span "Unverified Right To Work" at bounding box center [816, 146] width 149 height 16
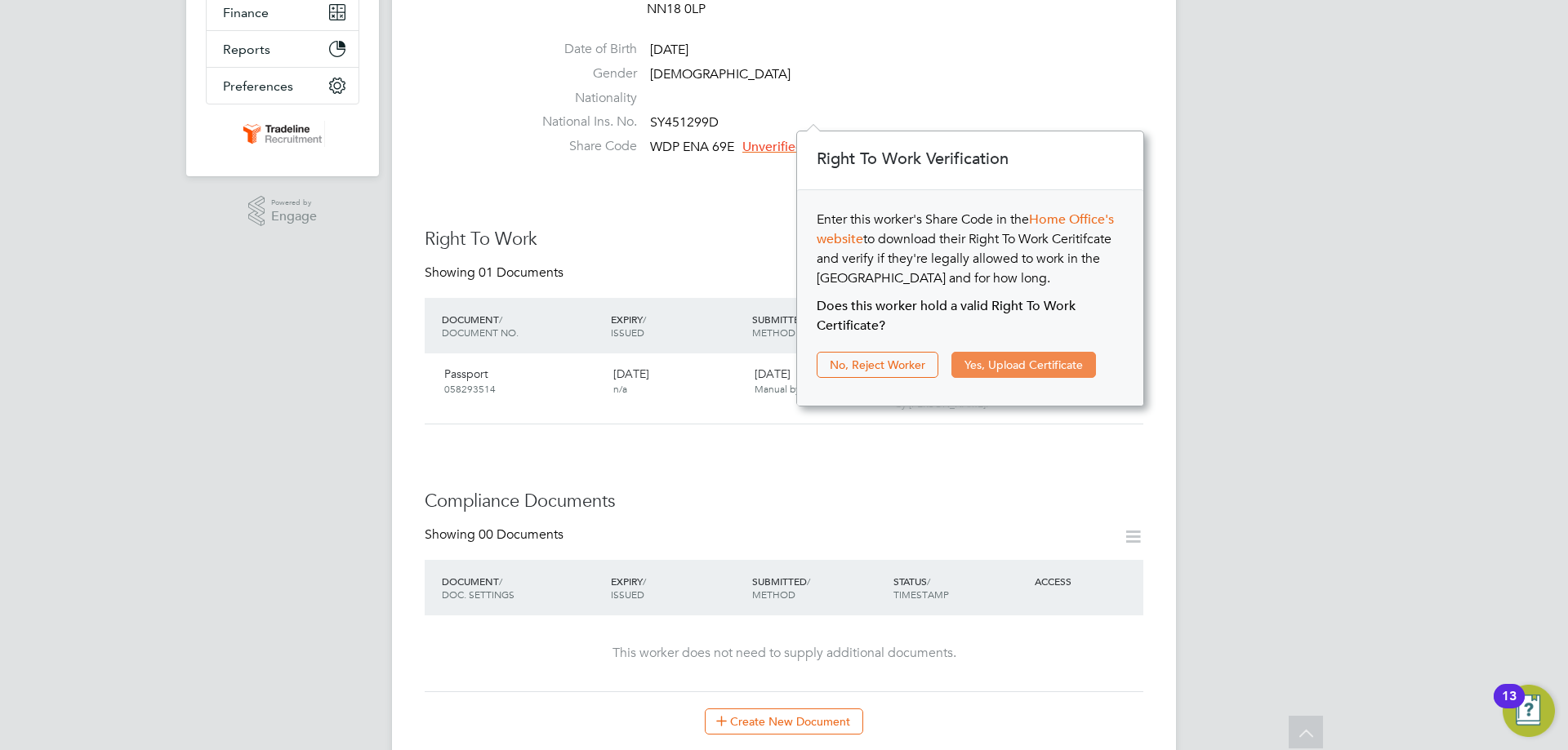
click at [1014, 358] on button "Yes, Upload Certificate" at bounding box center [1023, 364] width 144 height 26
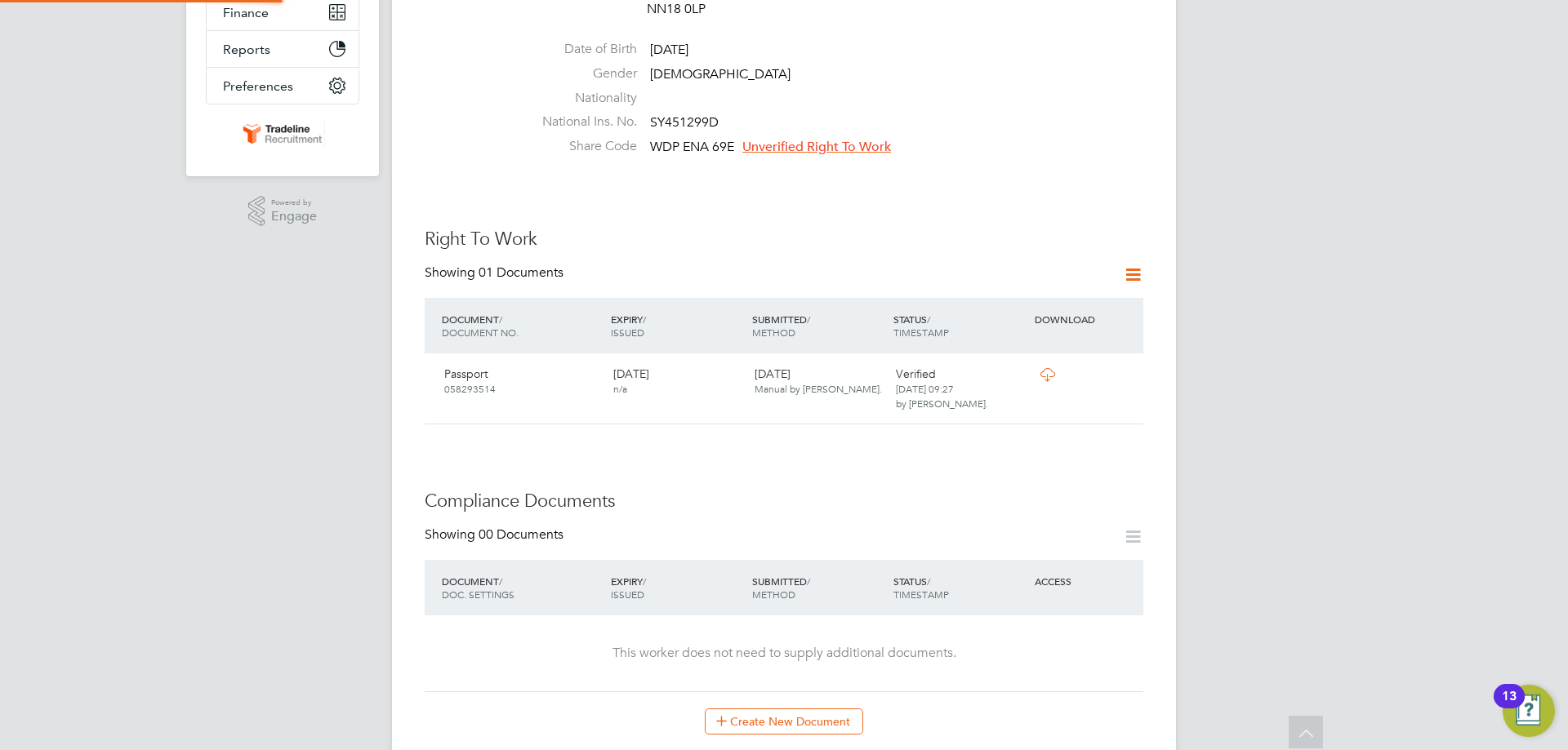
scroll to position [0, 0]
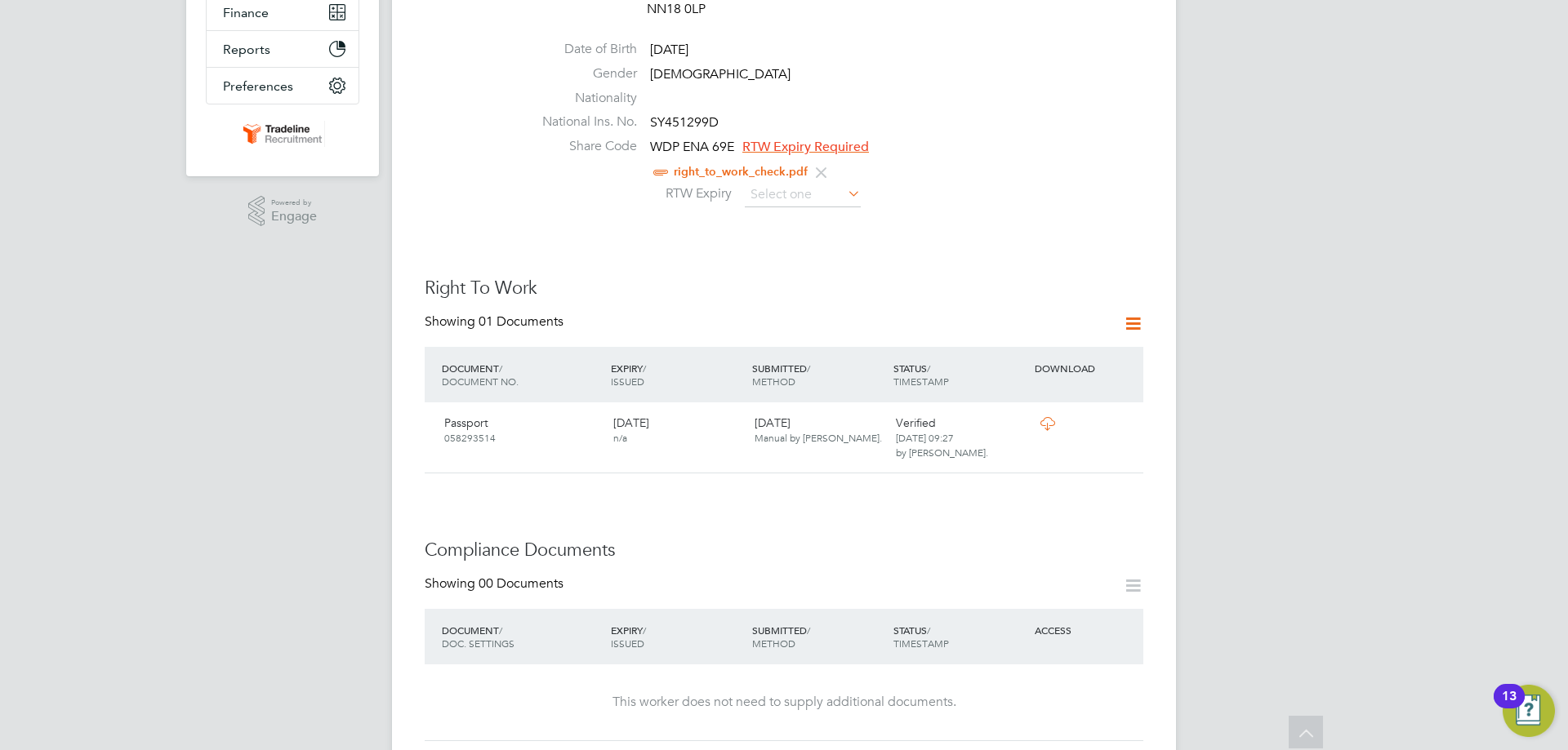
click at [844, 182] on icon at bounding box center [844, 193] width 0 height 23
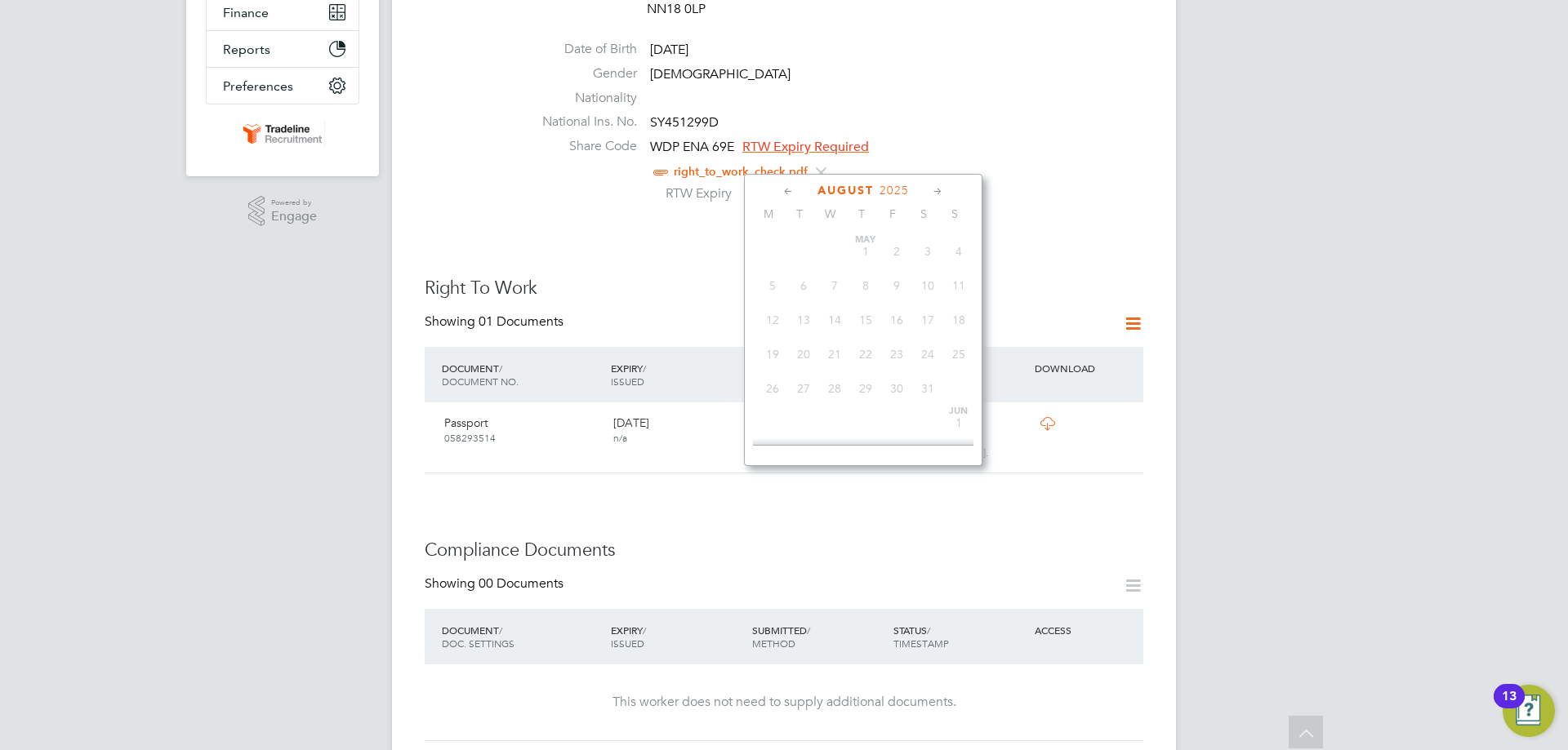
scroll to position [564, 0]
click at [899, 195] on span "2025" at bounding box center [894, 191] width 29 height 14
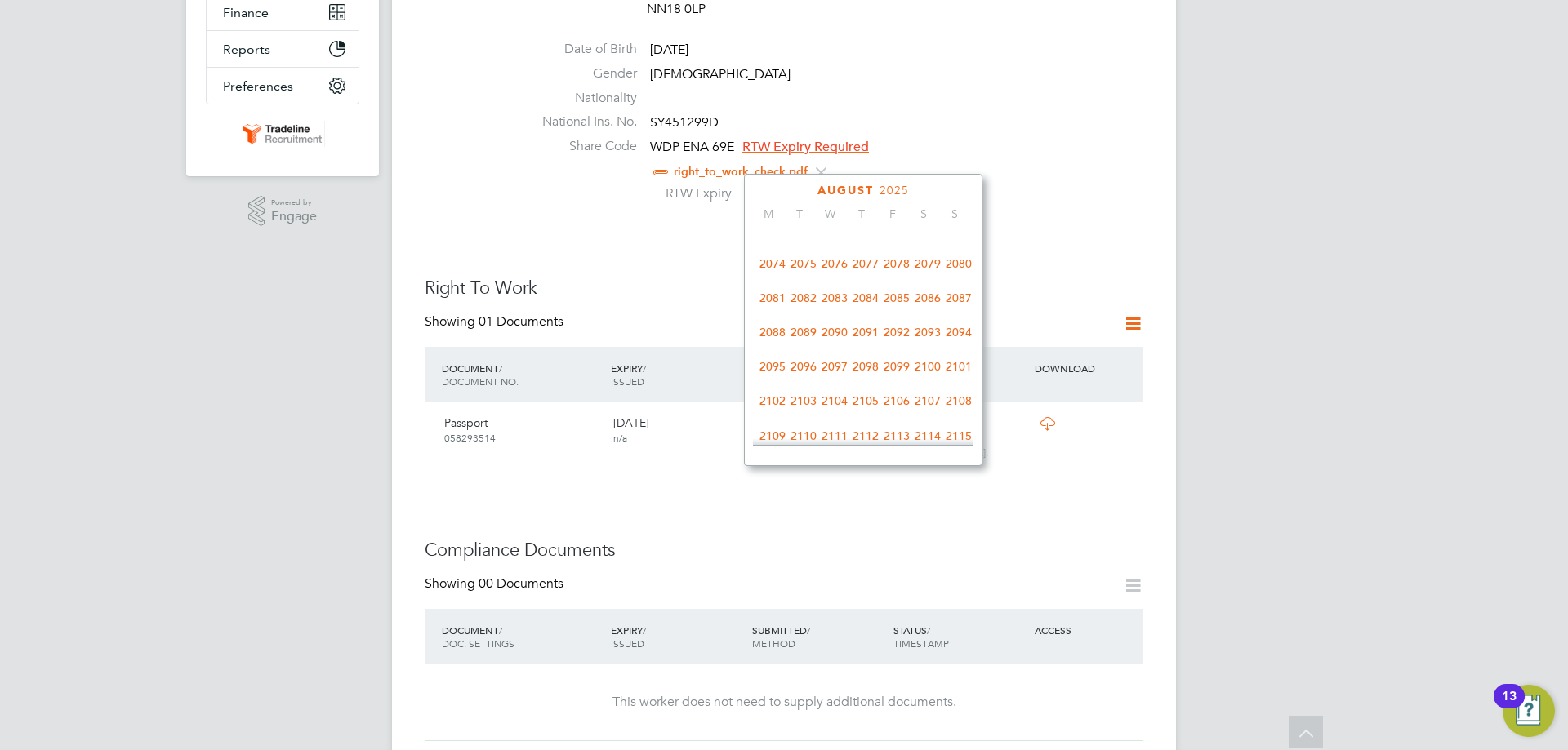
scroll to position [840, 0]
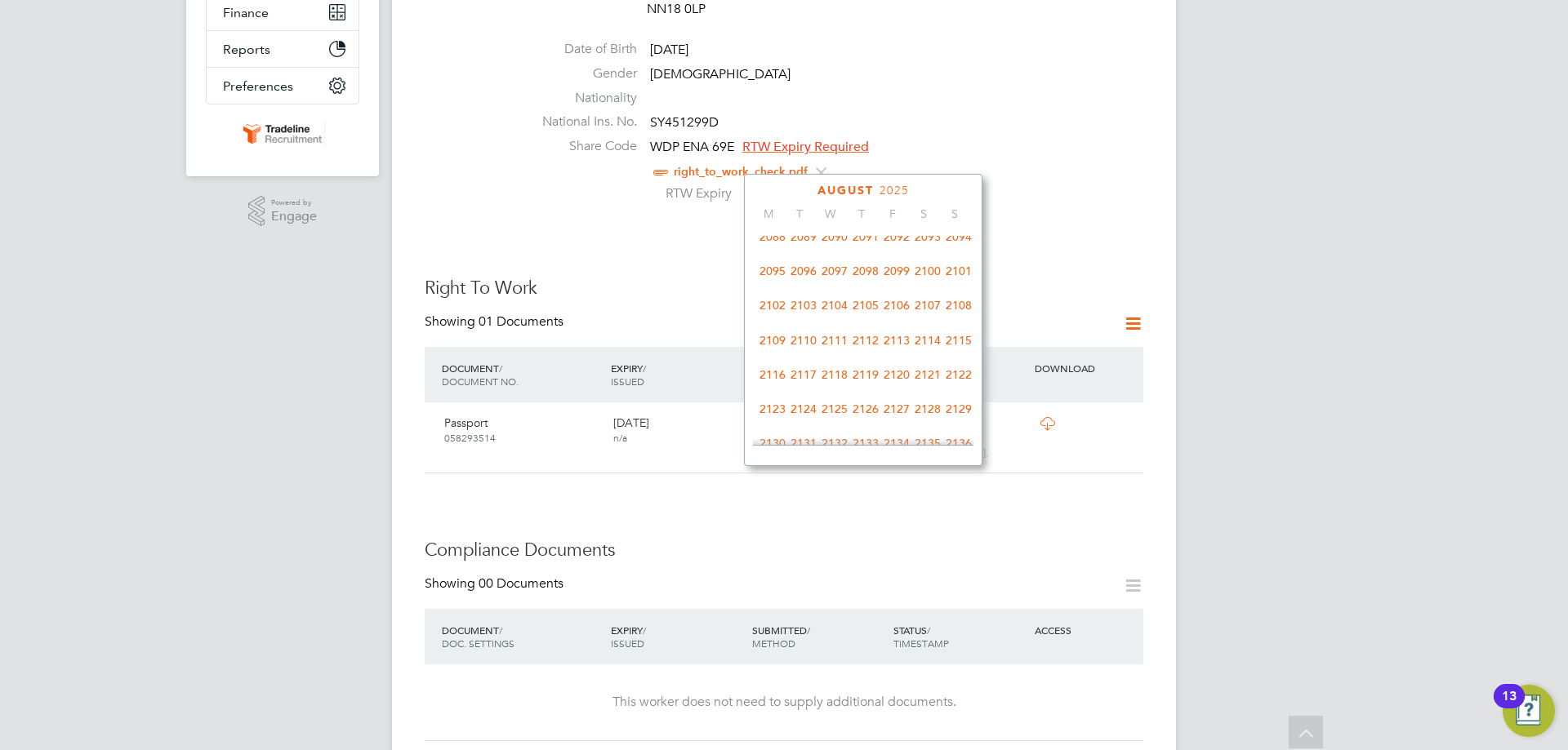
click at [928, 284] on span "2100" at bounding box center [928, 271] width 31 height 31
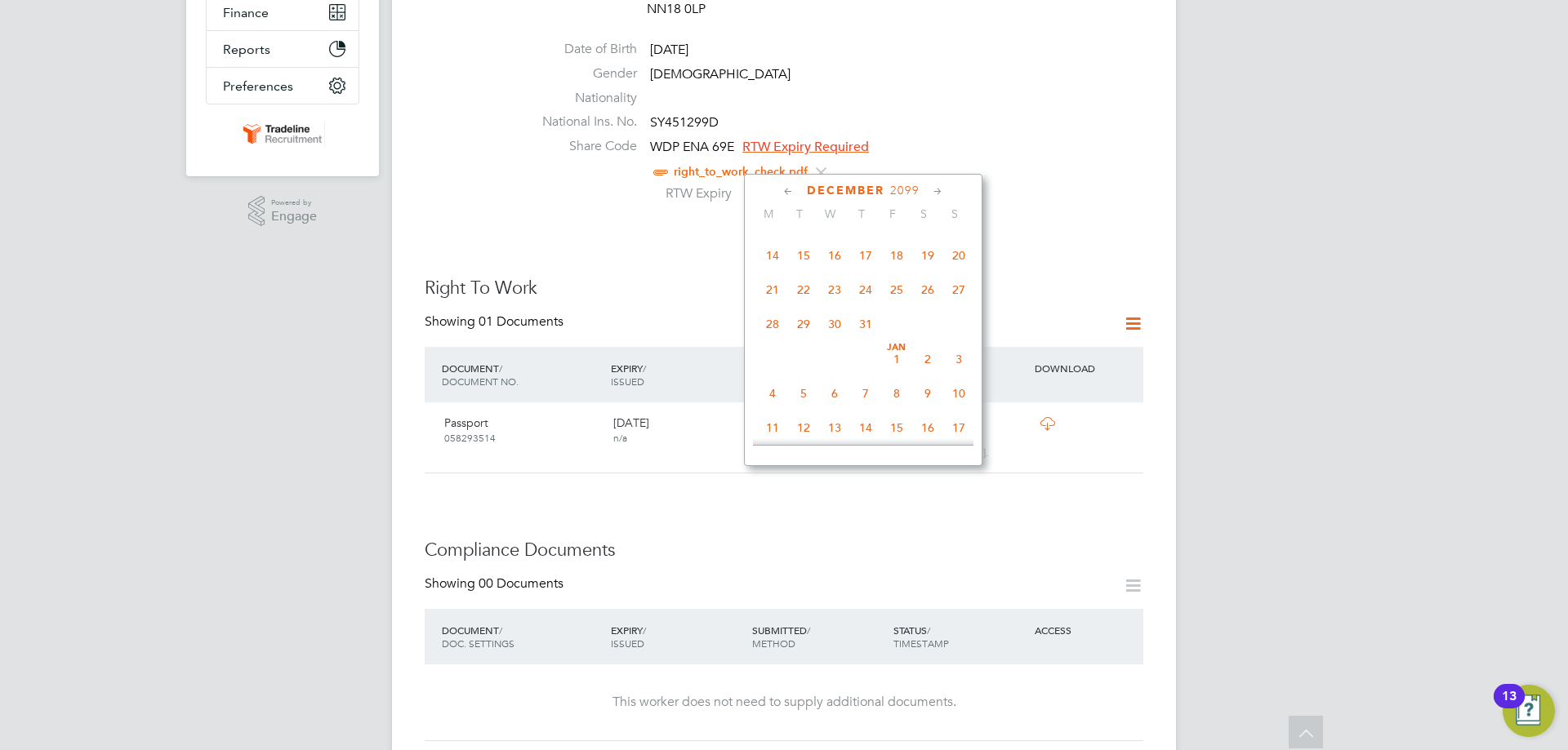
scroll to position [266, 0]
click at [897, 357] on span "Jan" at bounding box center [897, 352] width 31 height 8
type input "01 Jan 2100"
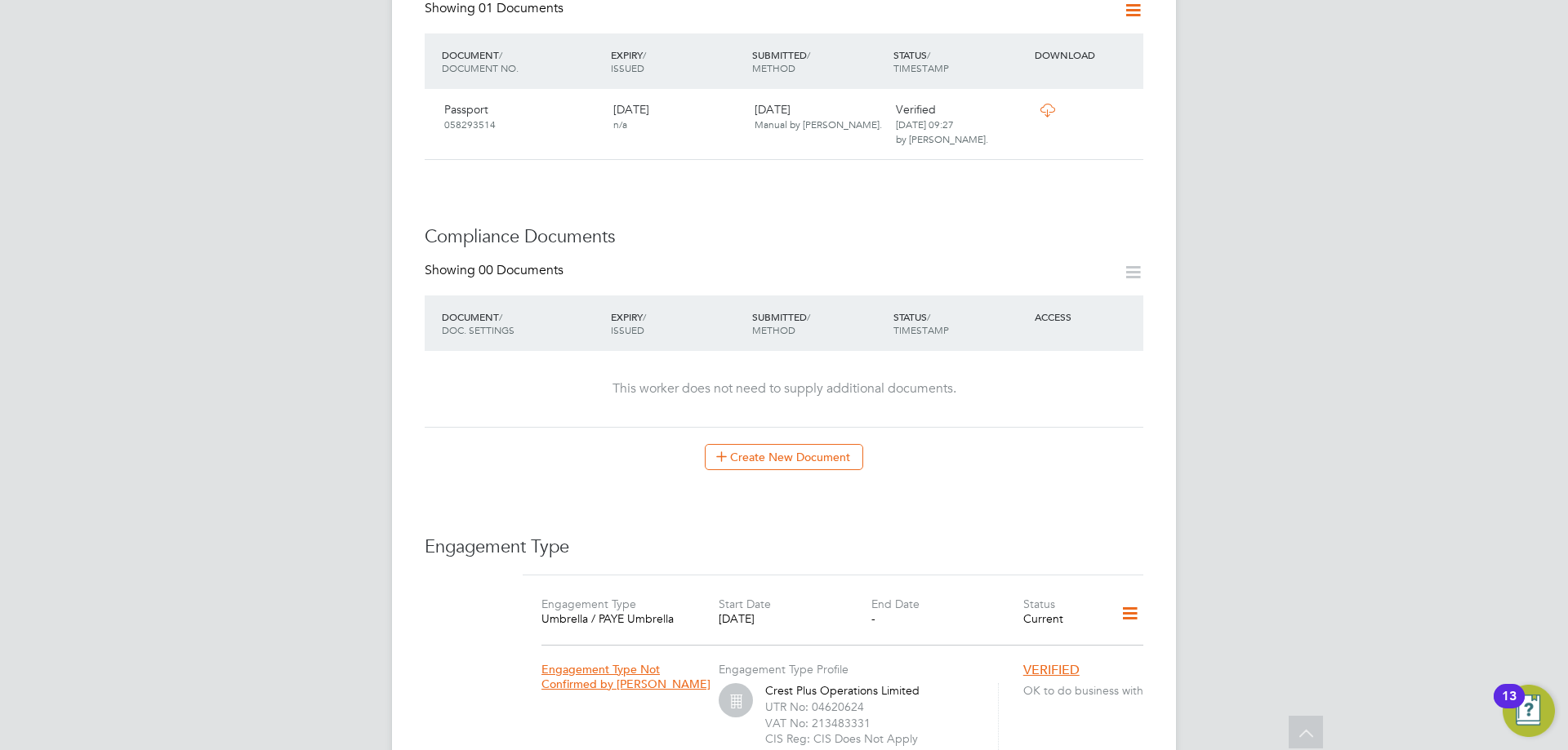
scroll to position [735, 0]
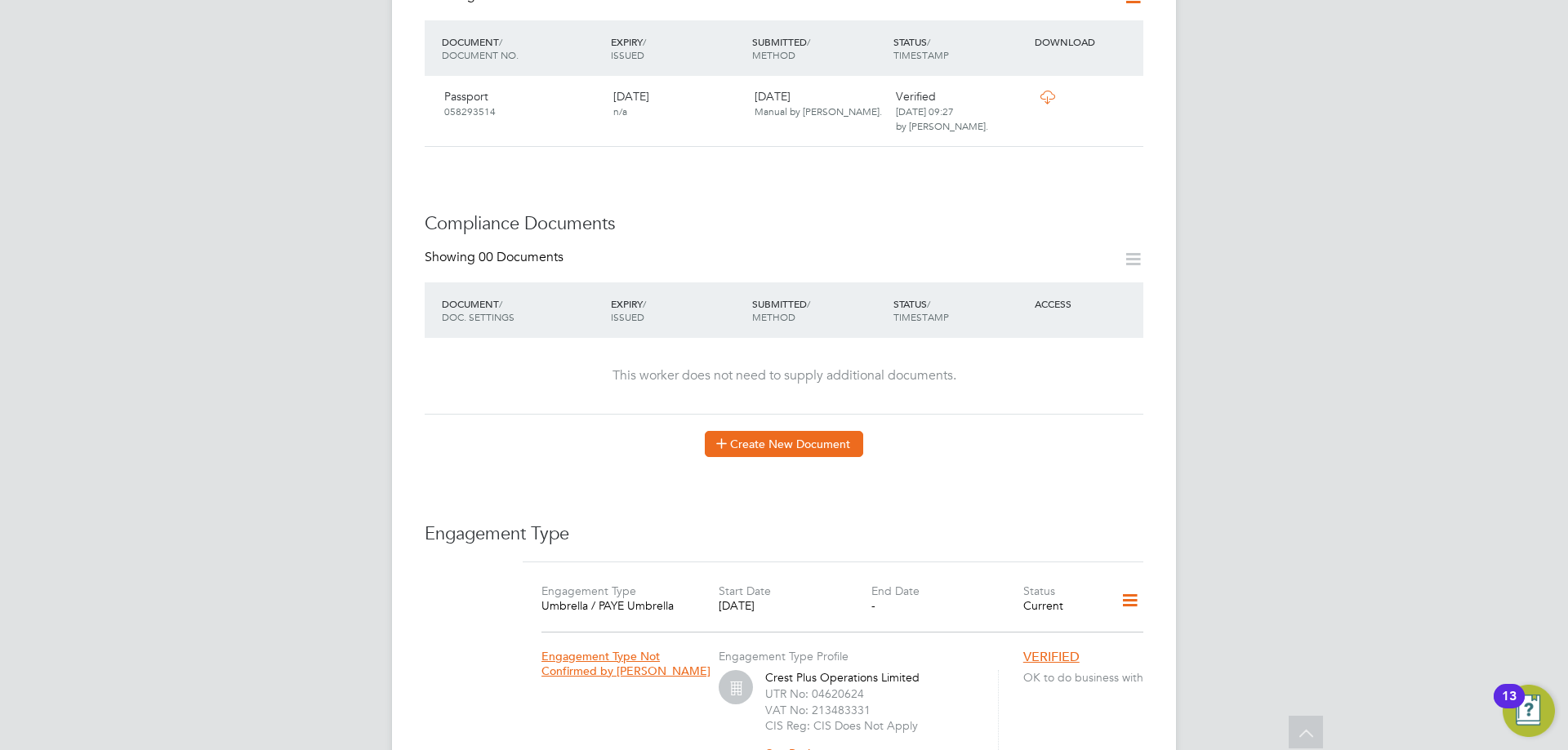
click at [764, 430] on button "Create New Document" at bounding box center [784, 443] width 158 height 26
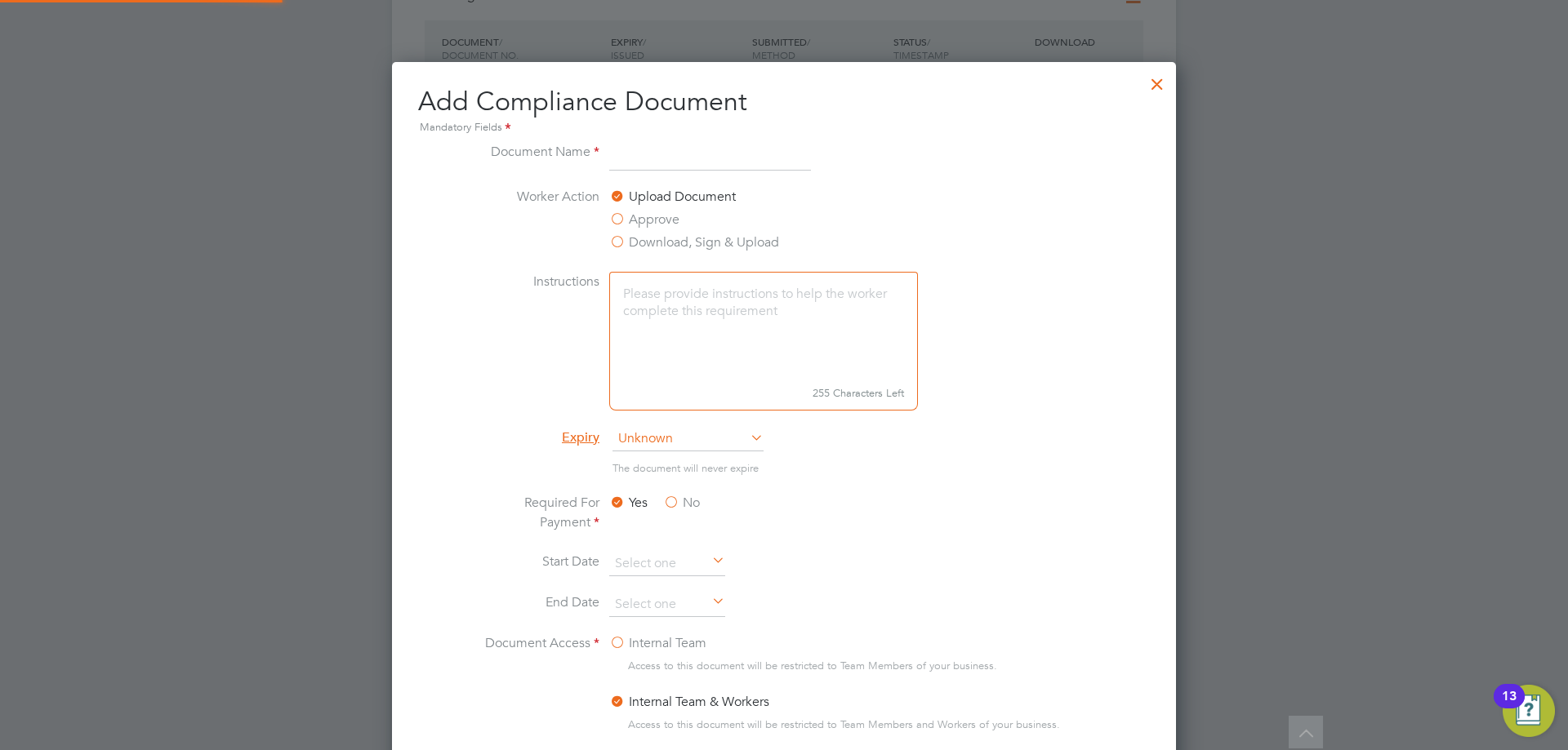
scroll to position [857, 785]
type input "NPORS"
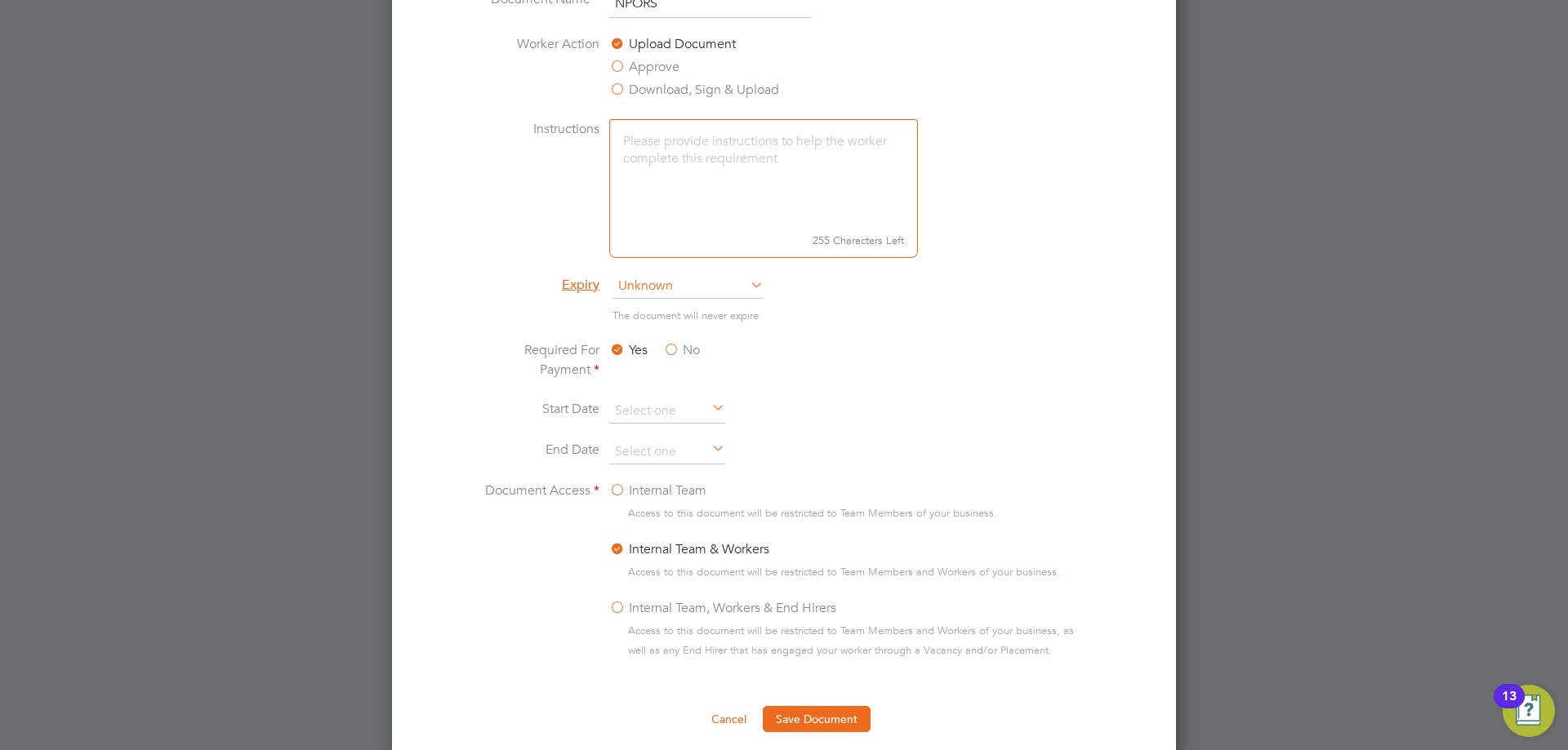
scroll to position [898, 0]
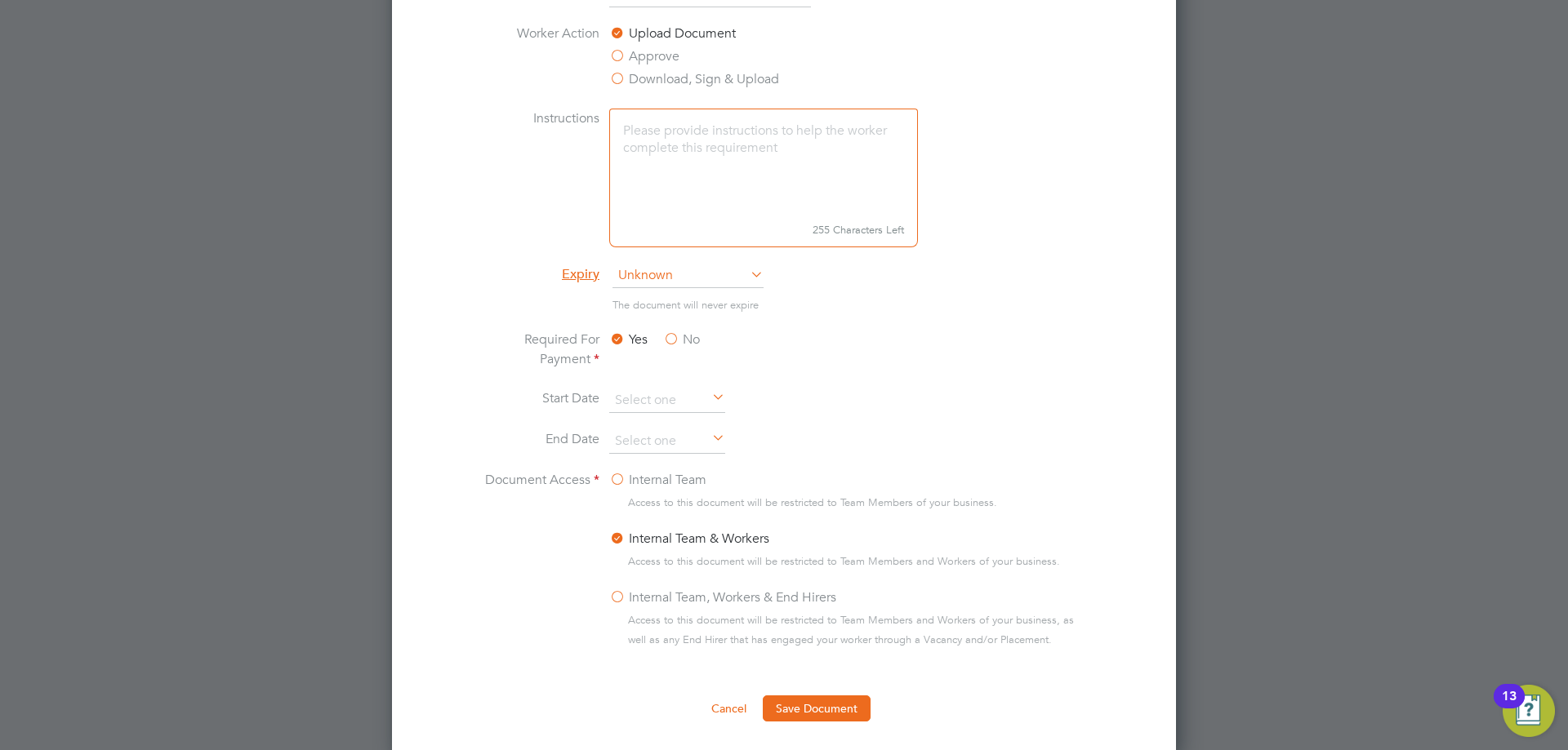
click at [685, 276] on span "Unknown" at bounding box center [688, 276] width 151 height 24
click at [677, 378] on li "Specific date" at bounding box center [688, 384] width 153 height 21
click at [665, 426] on li "Start Date" at bounding box center [784, 408] width 614 height 40
click at [665, 430] on input at bounding box center [667, 442] width 116 height 24
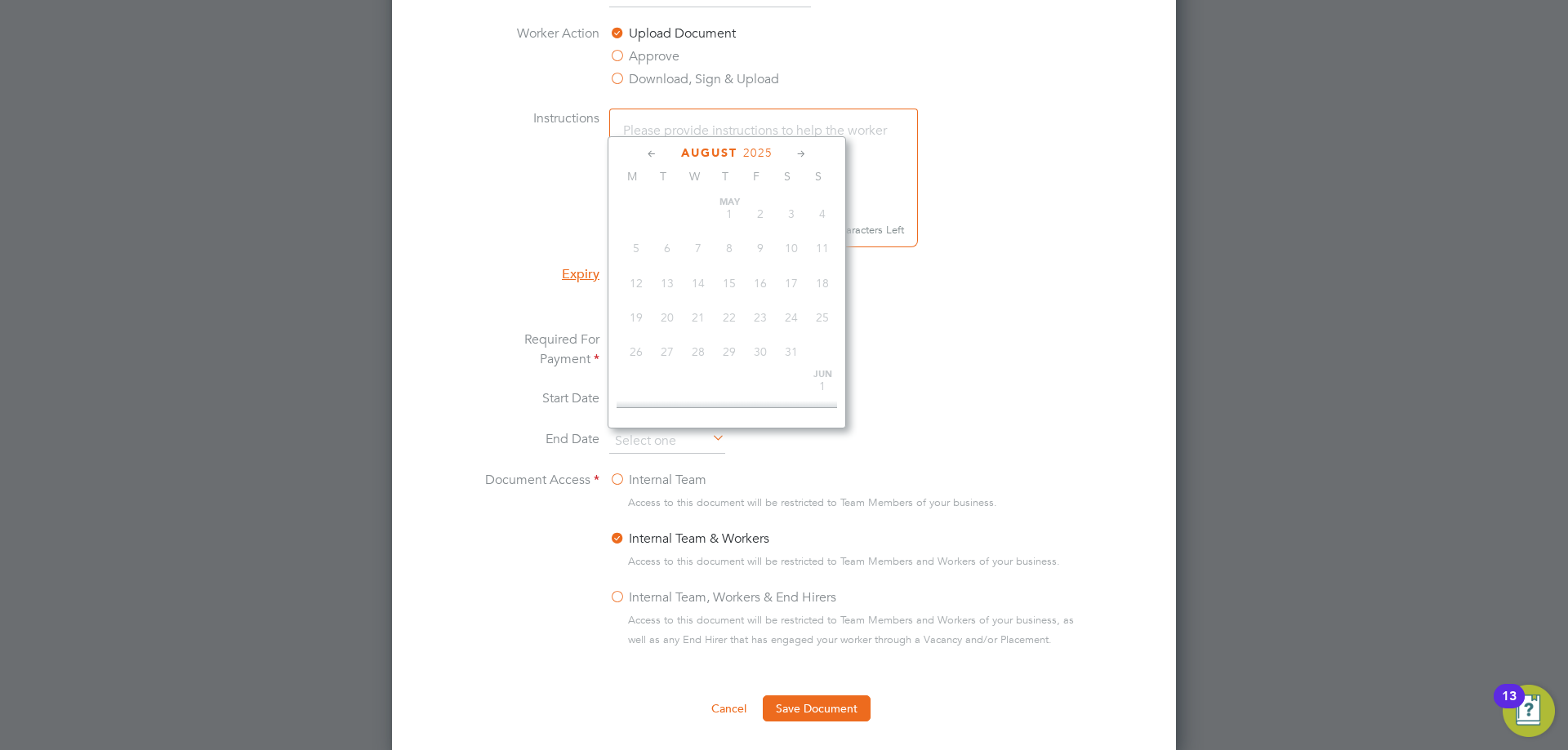
scroll to position [564, 0]
click at [756, 155] on span "2025" at bounding box center [757, 153] width 29 height 14
click at [795, 312] on span "2030" at bounding box center [791, 298] width 31 height 31
click at [691, 272] on span "31" at bounding box center [698, 264] width 31 height 31
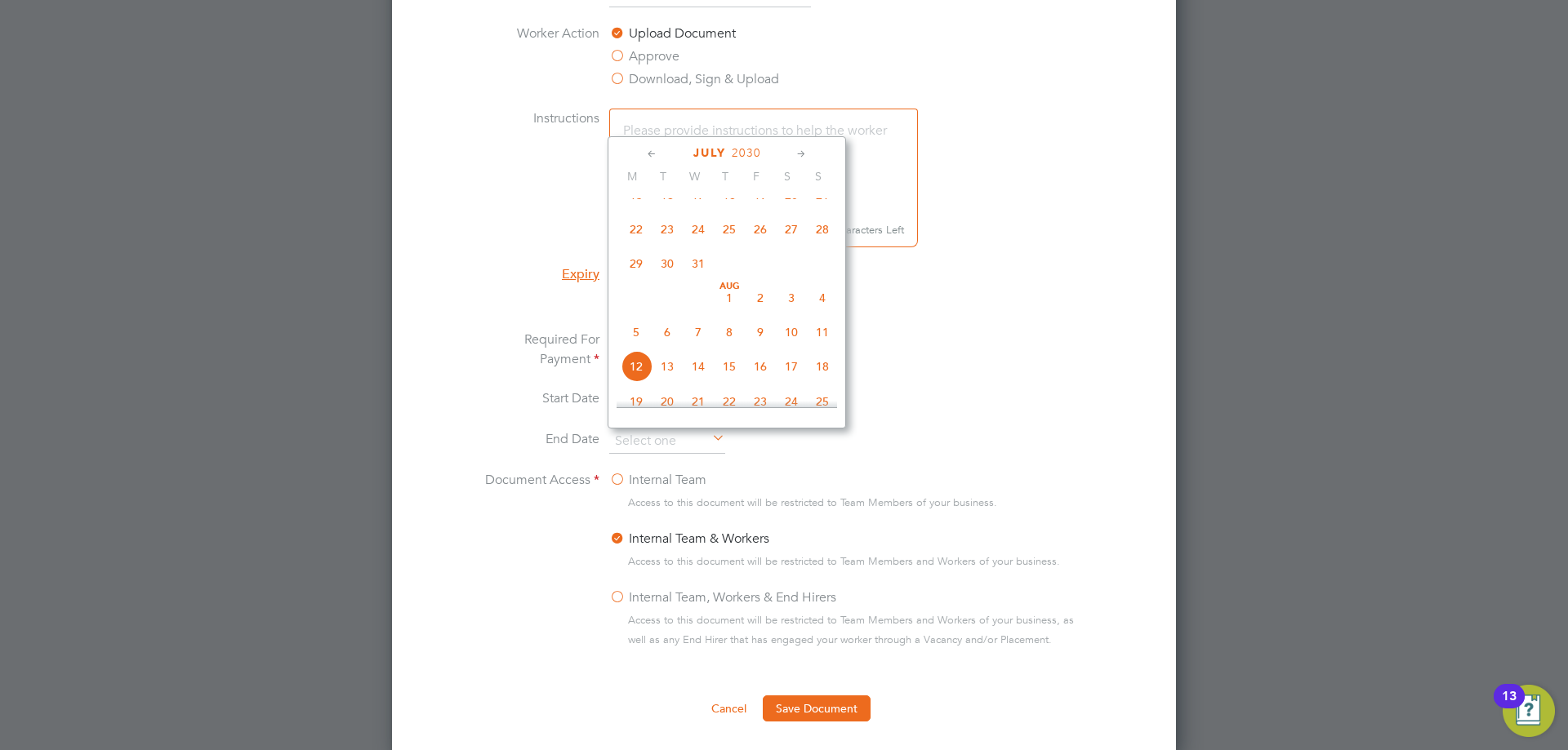
type input "31 Jul 2030"
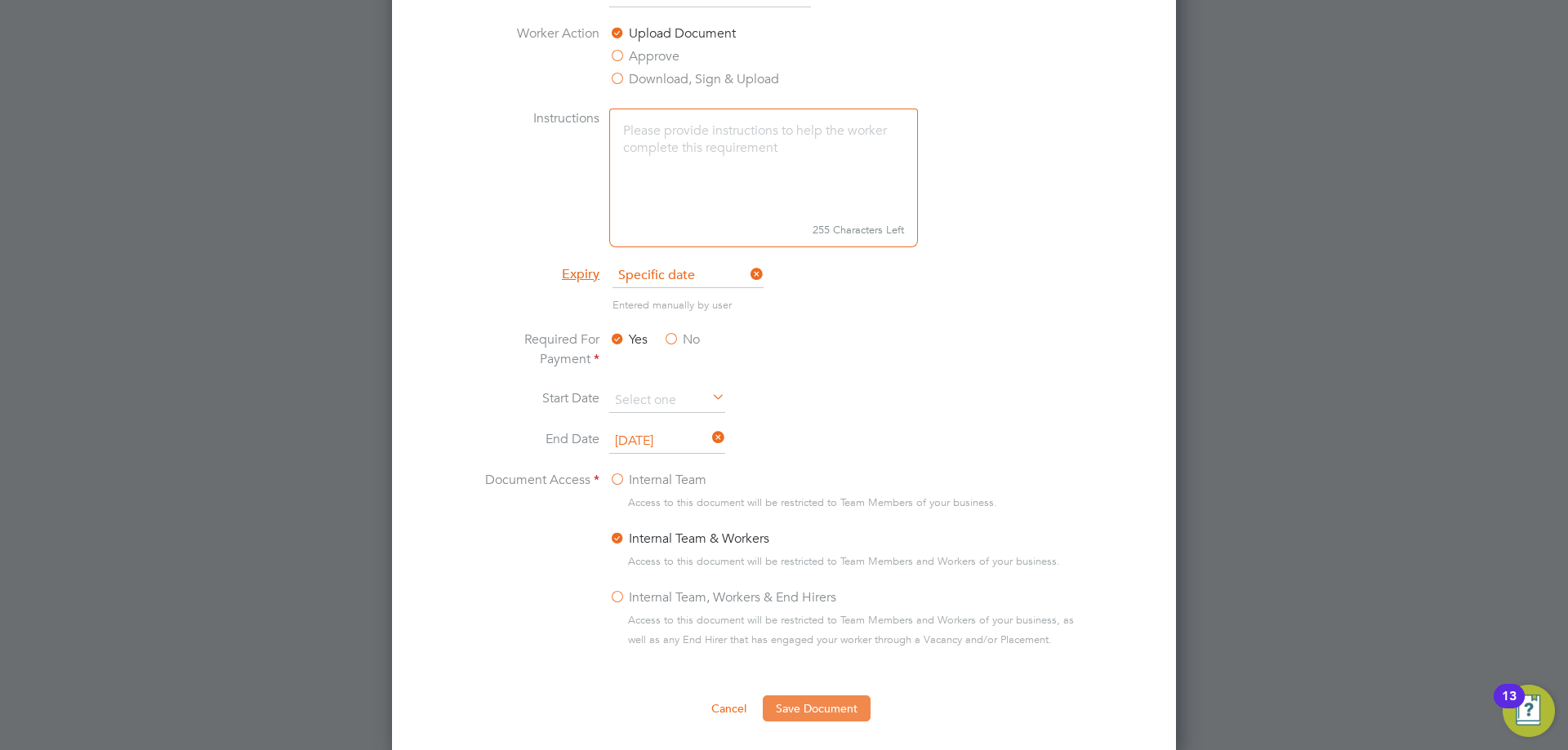
click at [816, 707] on button "Save Document" at bounding box center [816, 708] width 107 height 26
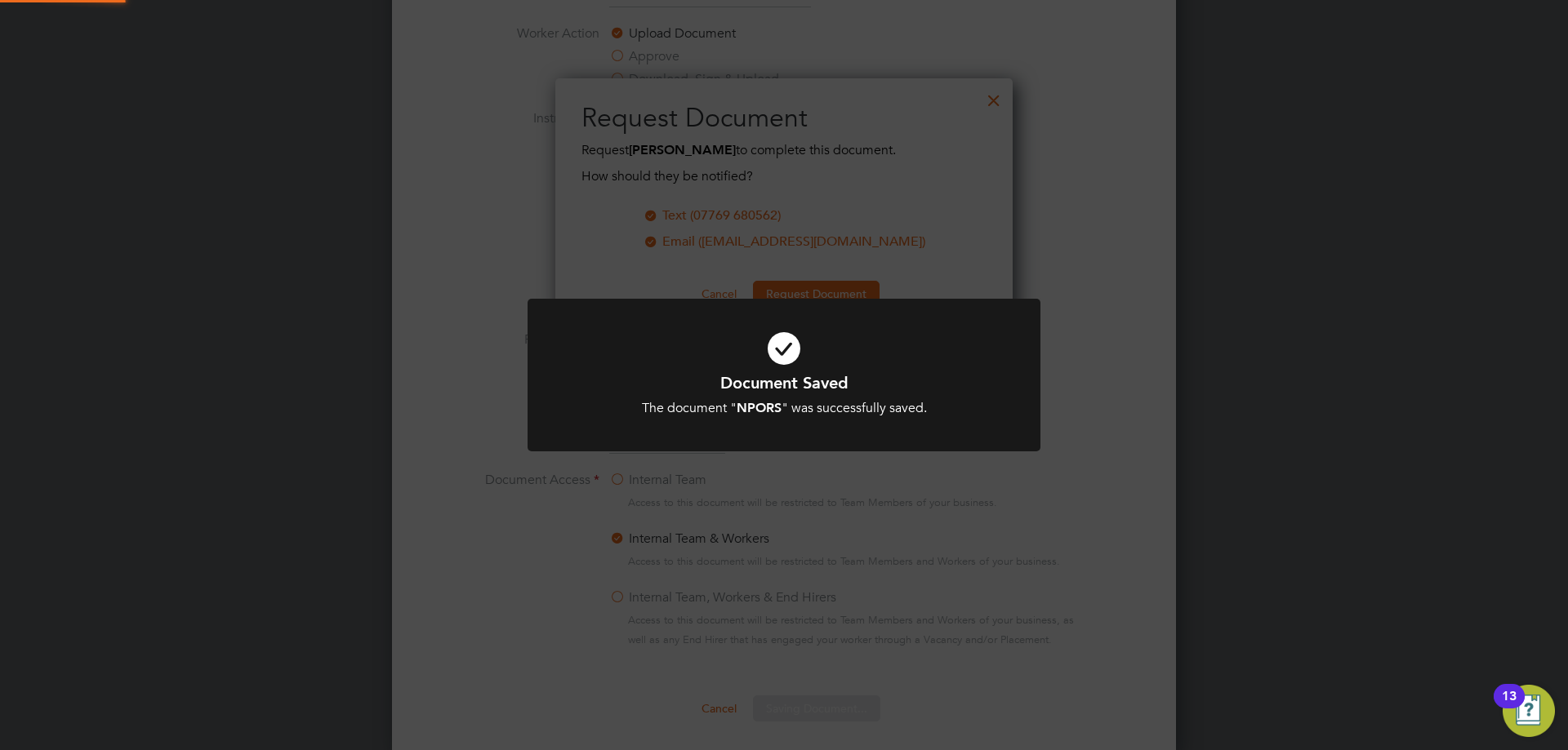
scroll to position [262, 458]
click at [772, 358] on icon at bounding box center [784, 349] width 425 height 64
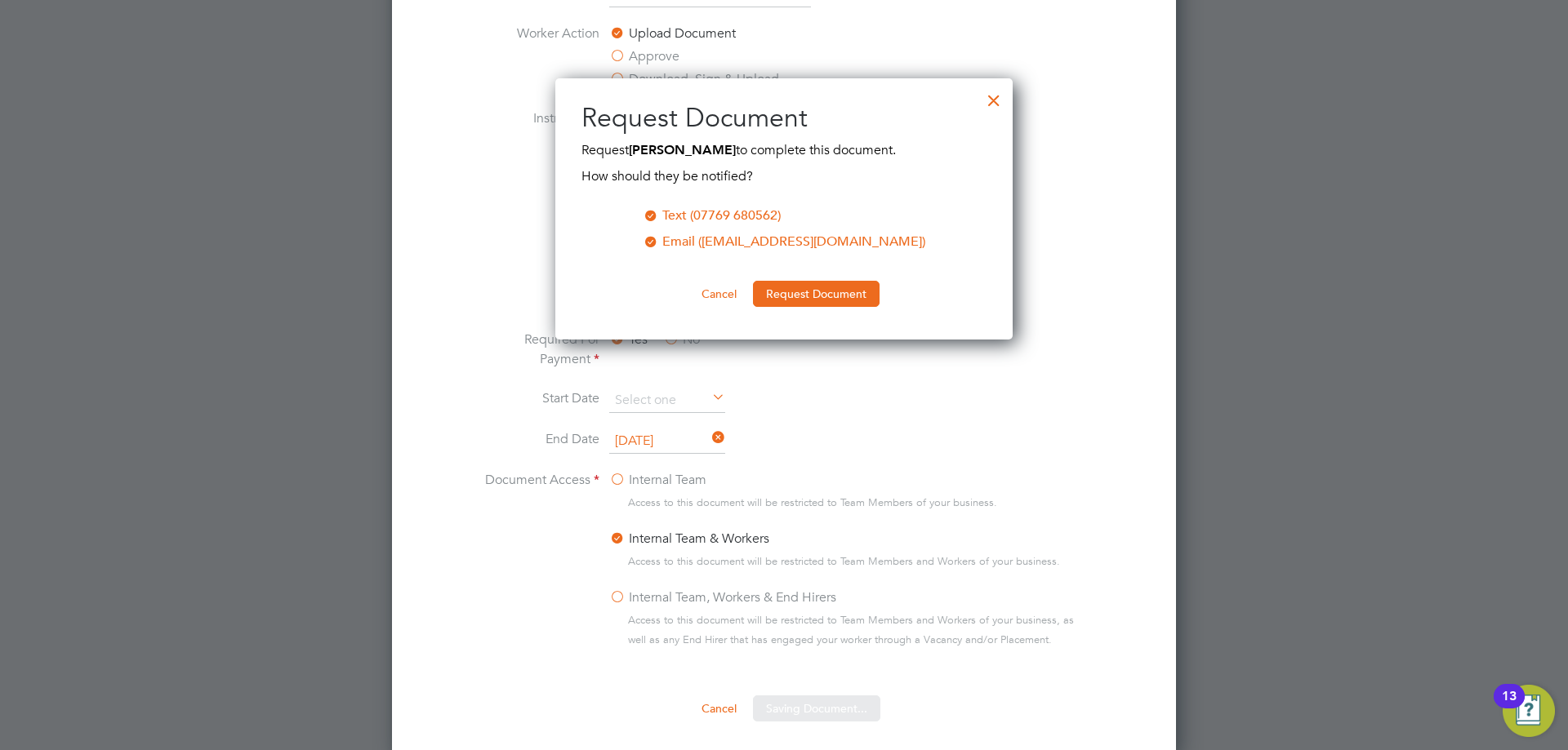
click at [801, 289] on div "All Workers Worker Payment History Tasks Activity Logs Worker Payment History T…" at bounding box center [784, 40] width 784 height 1849
click at [811, 292] on button "Request Document" at bounding box center [816, 294] width 126 height 26
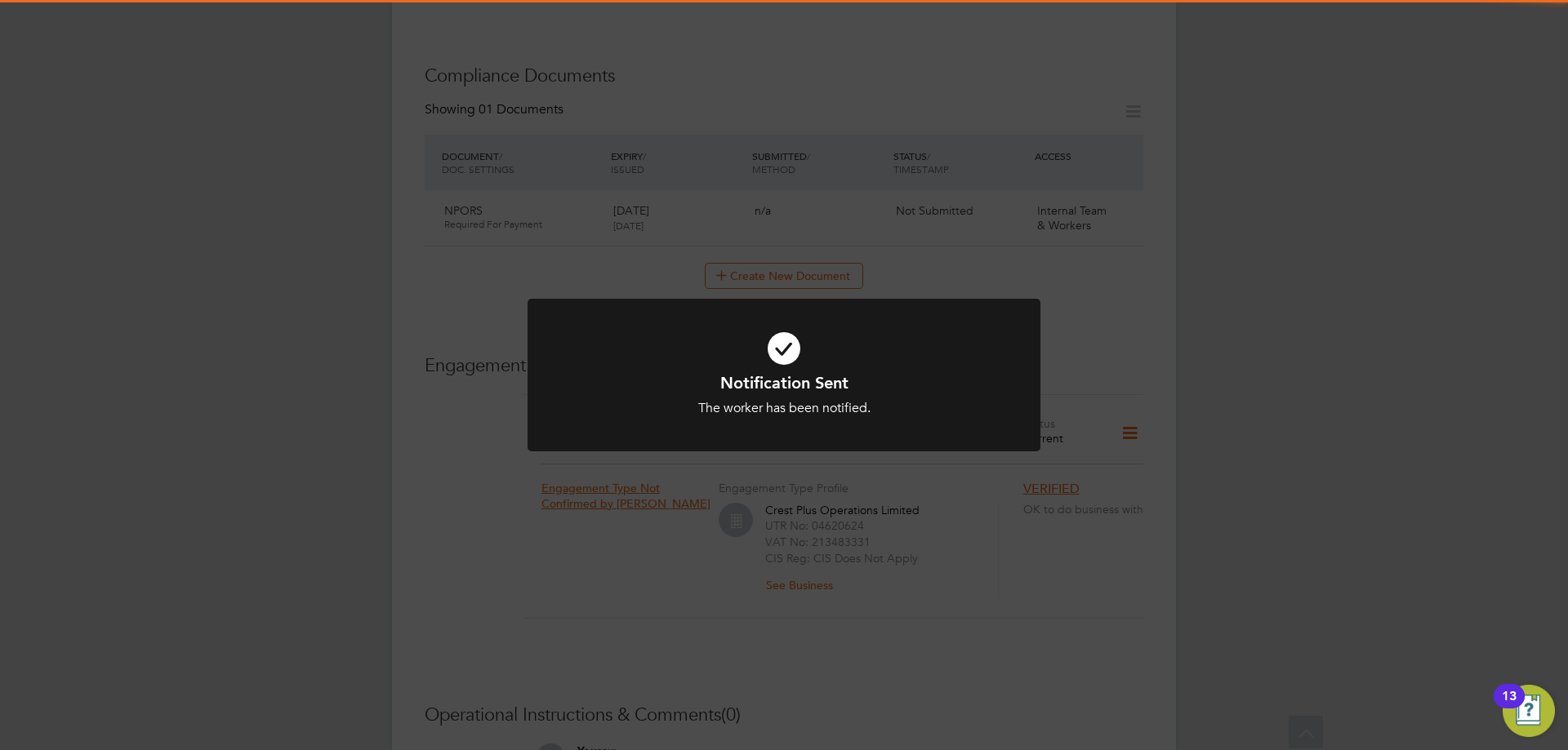
click at [800, 344] on icon at bounding box center [784, 349] width 425 height 64
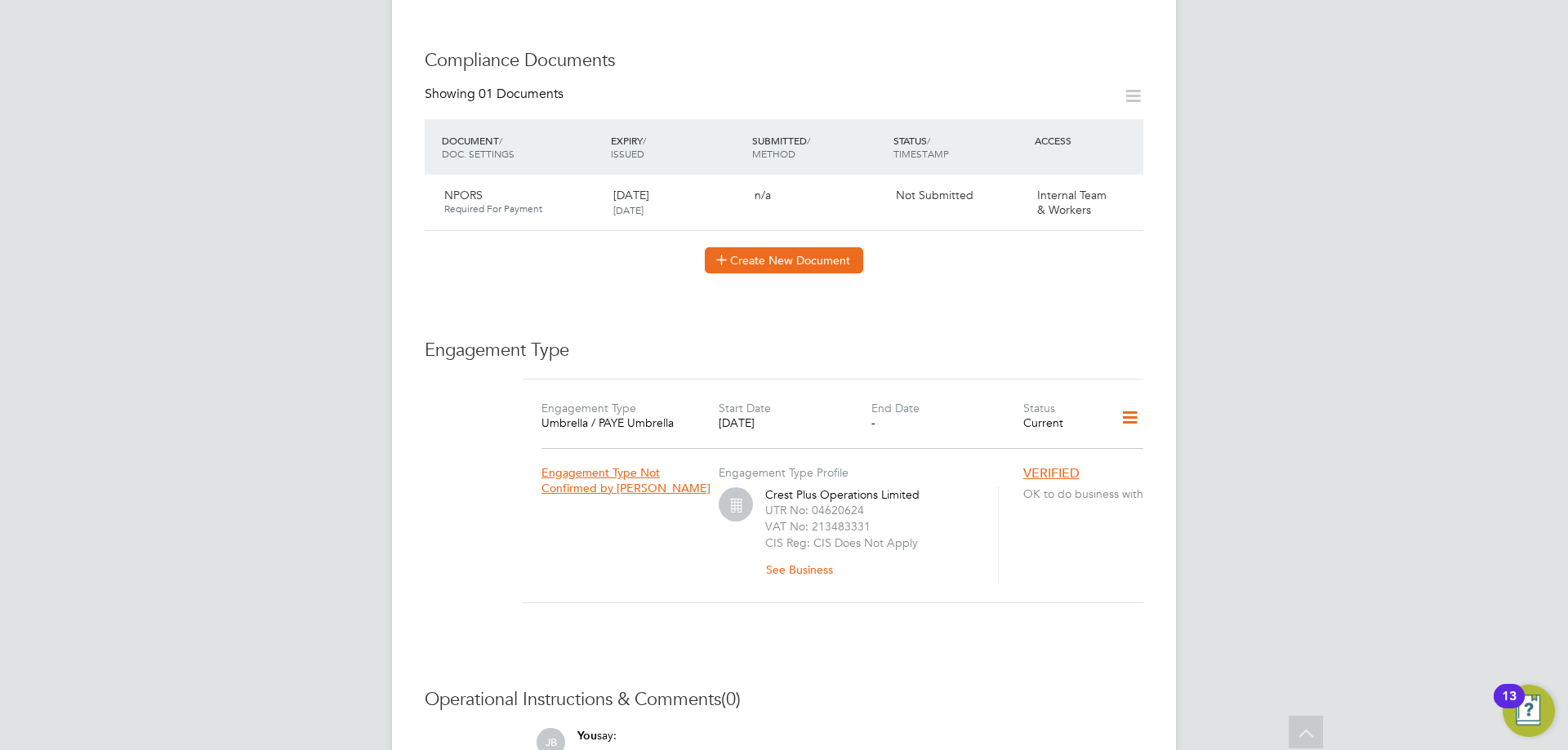
click at [779, 247] on button "Create New Document" at bounding box center [784, 260] width 158 height 26
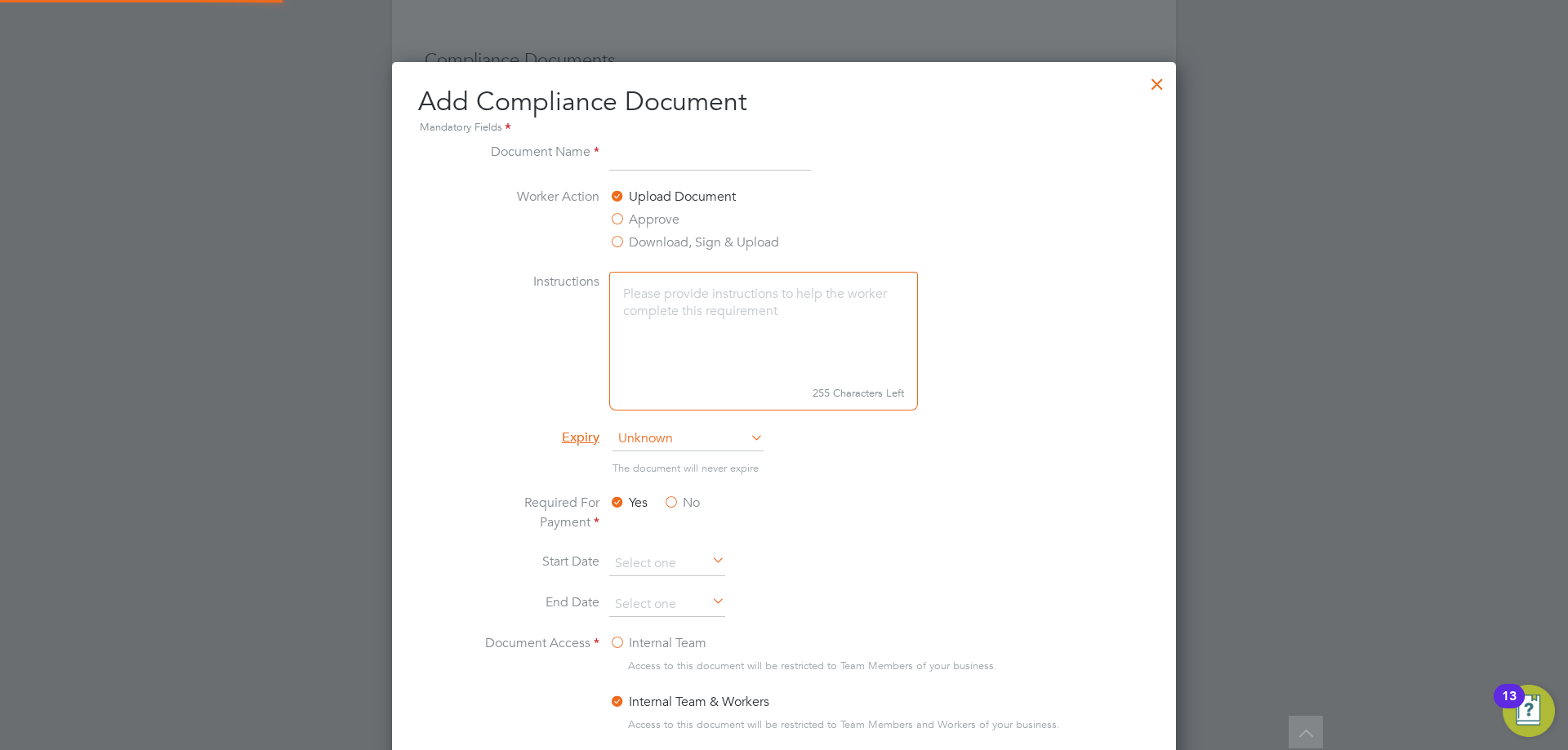
scroll to position [857, 785]
type input "NPORS Back"
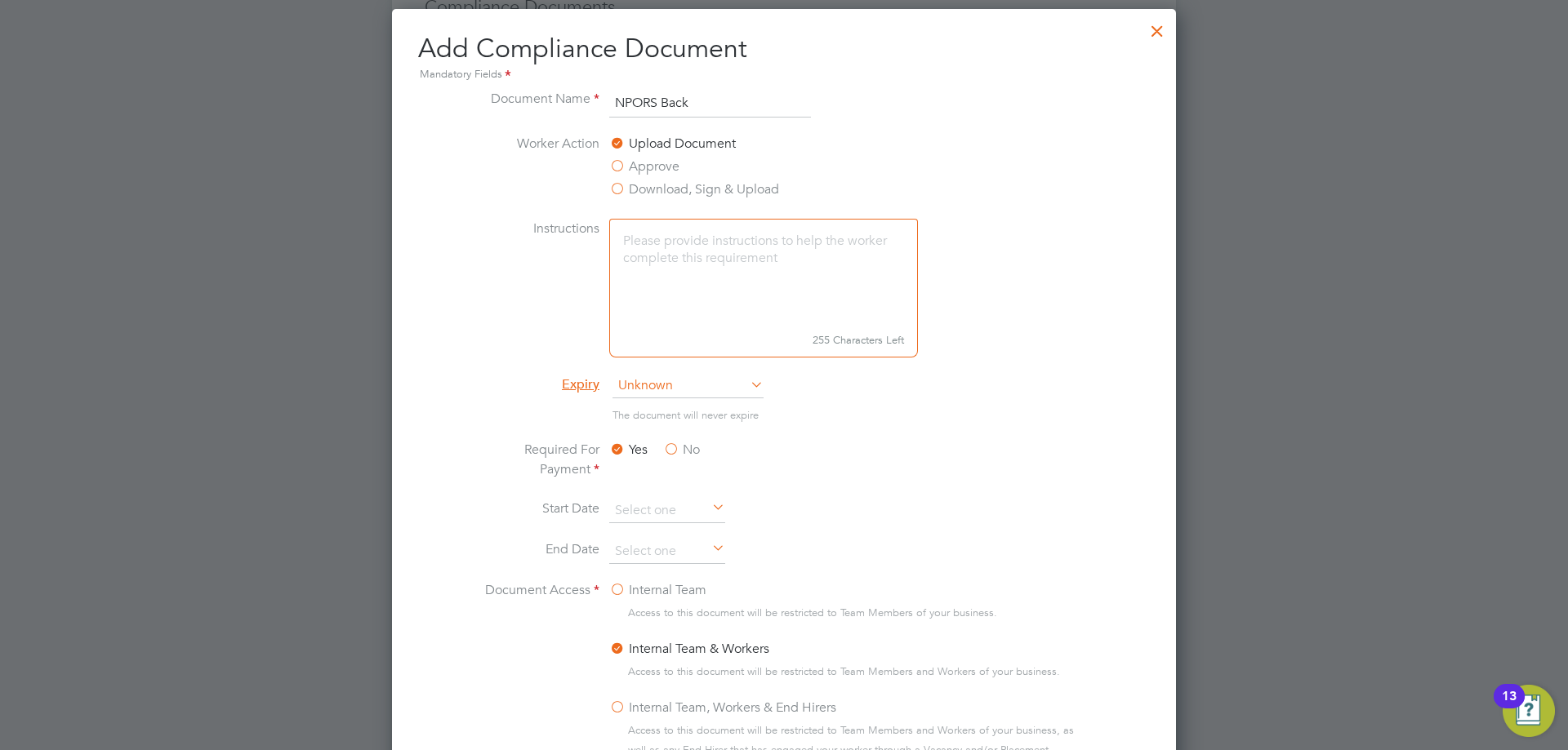
scroll to position [979, 0]
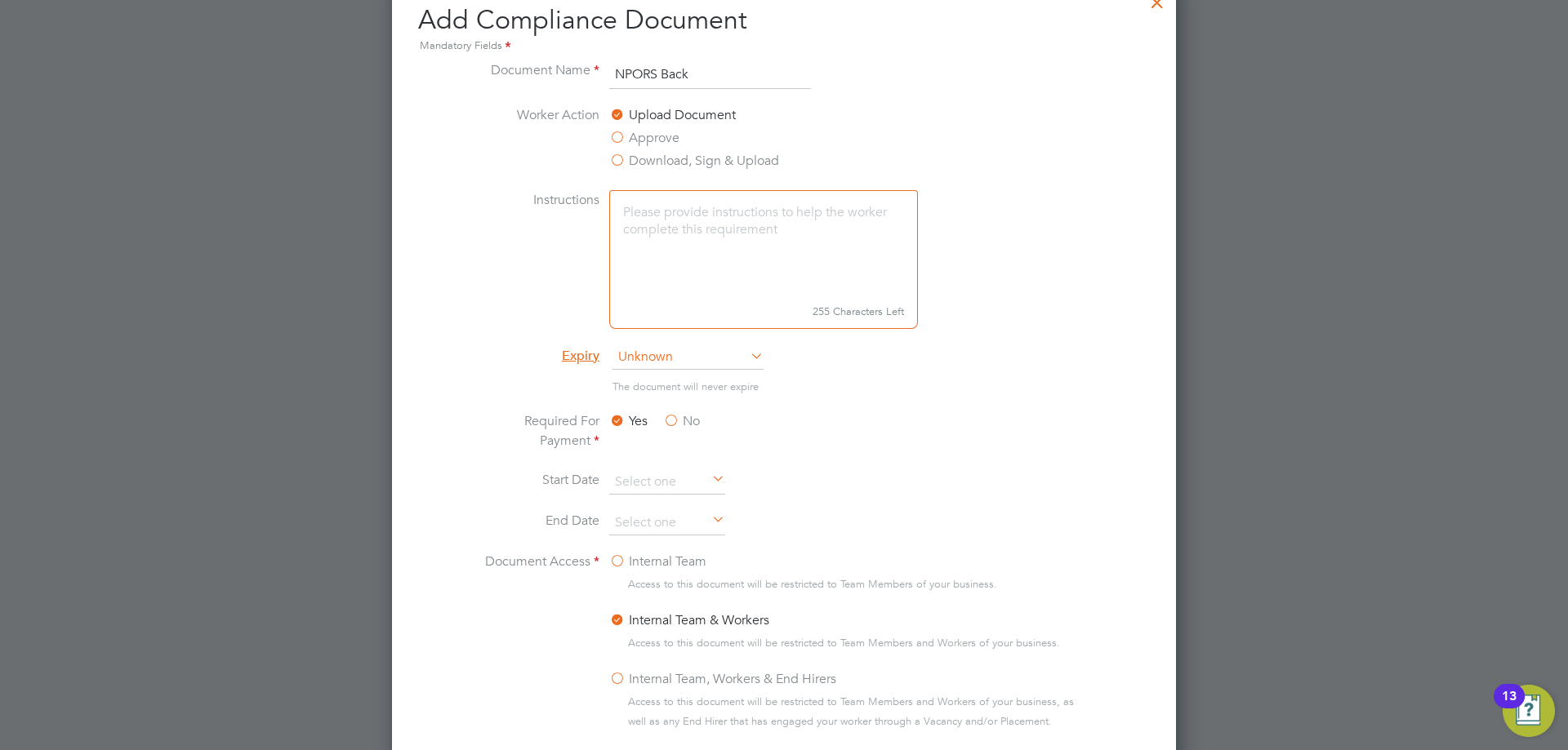
click at [645, 349] on span "Unknown" at bounding box center [688, 357] width 151 height 24
click at [672, 473] on li "Specific date" at bounding box center [688, 466] width 153 height 21
click at [671, 535] on input at bounding box center [667, 523] width 116 height 24
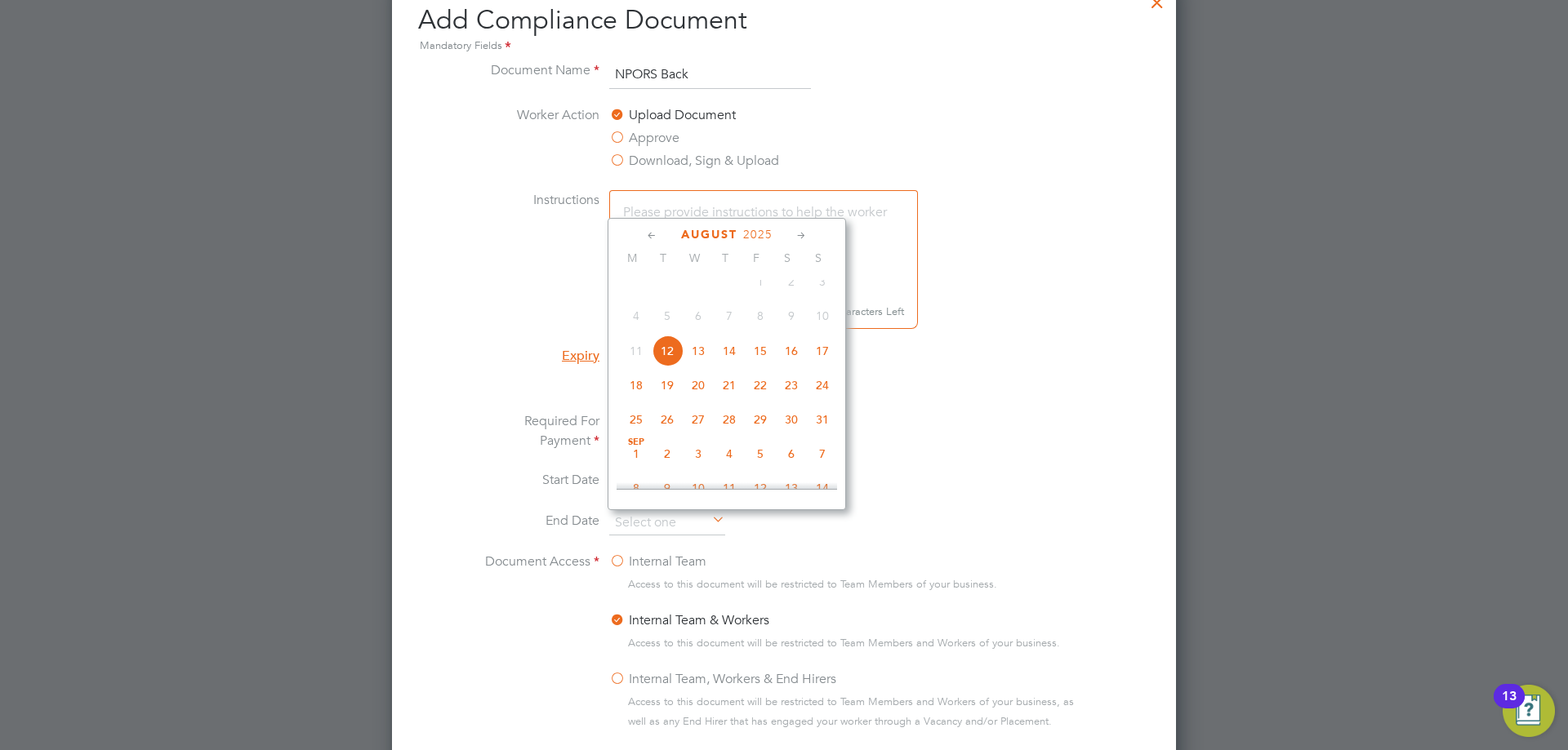
click at [775, 232] on div "August 2025" at bounding box center [726, 235] width 220 height 15
click at [750, 236] on span "2025" at bounding box center [757, 235] width 29 height 14
click at [799, 393] on span "2030" at bounding box center [791, 380] width 31 height 31
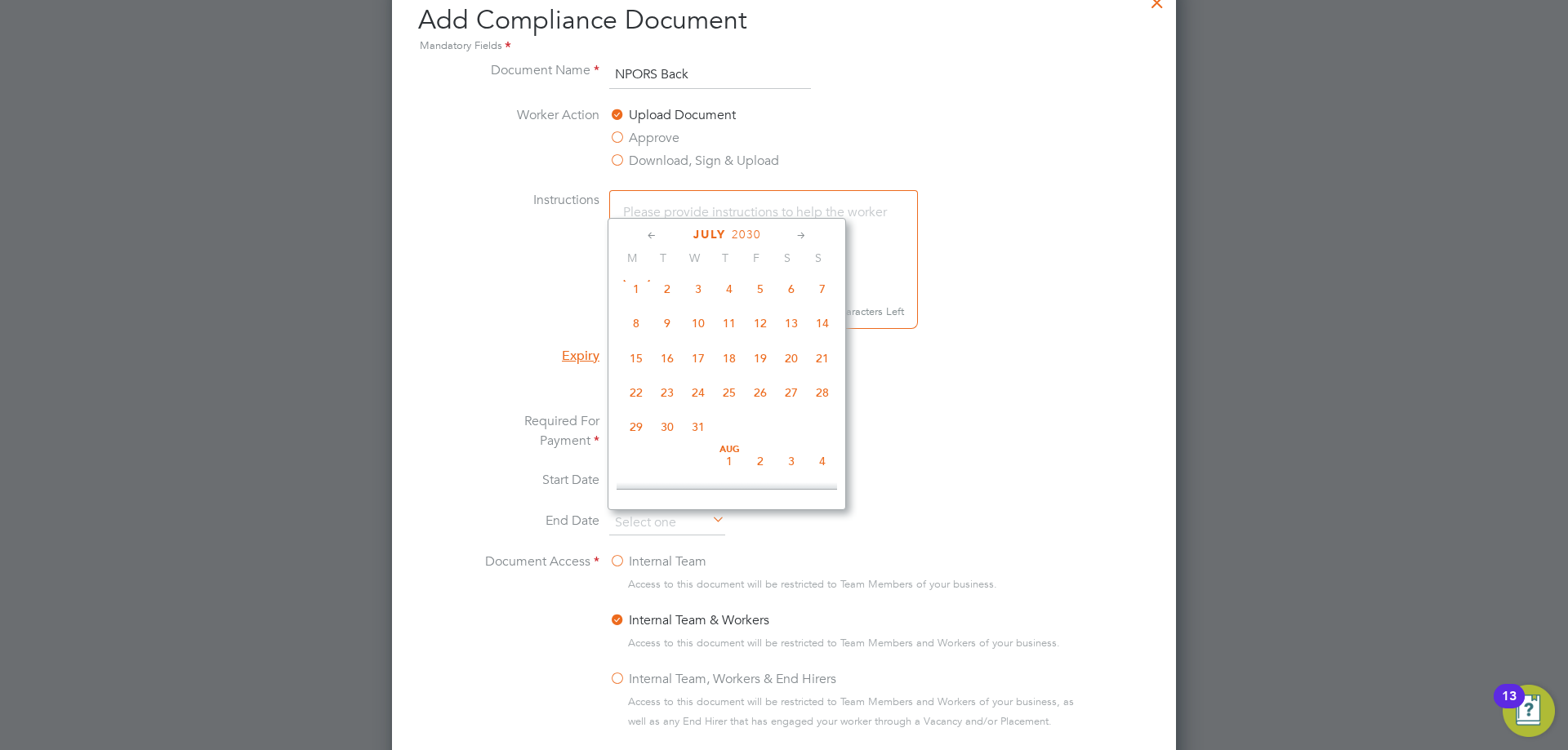
click at [696, 429] on span "31" at bounding box center [698, 427] width 31 height 31
type input "31 Jul 2030"
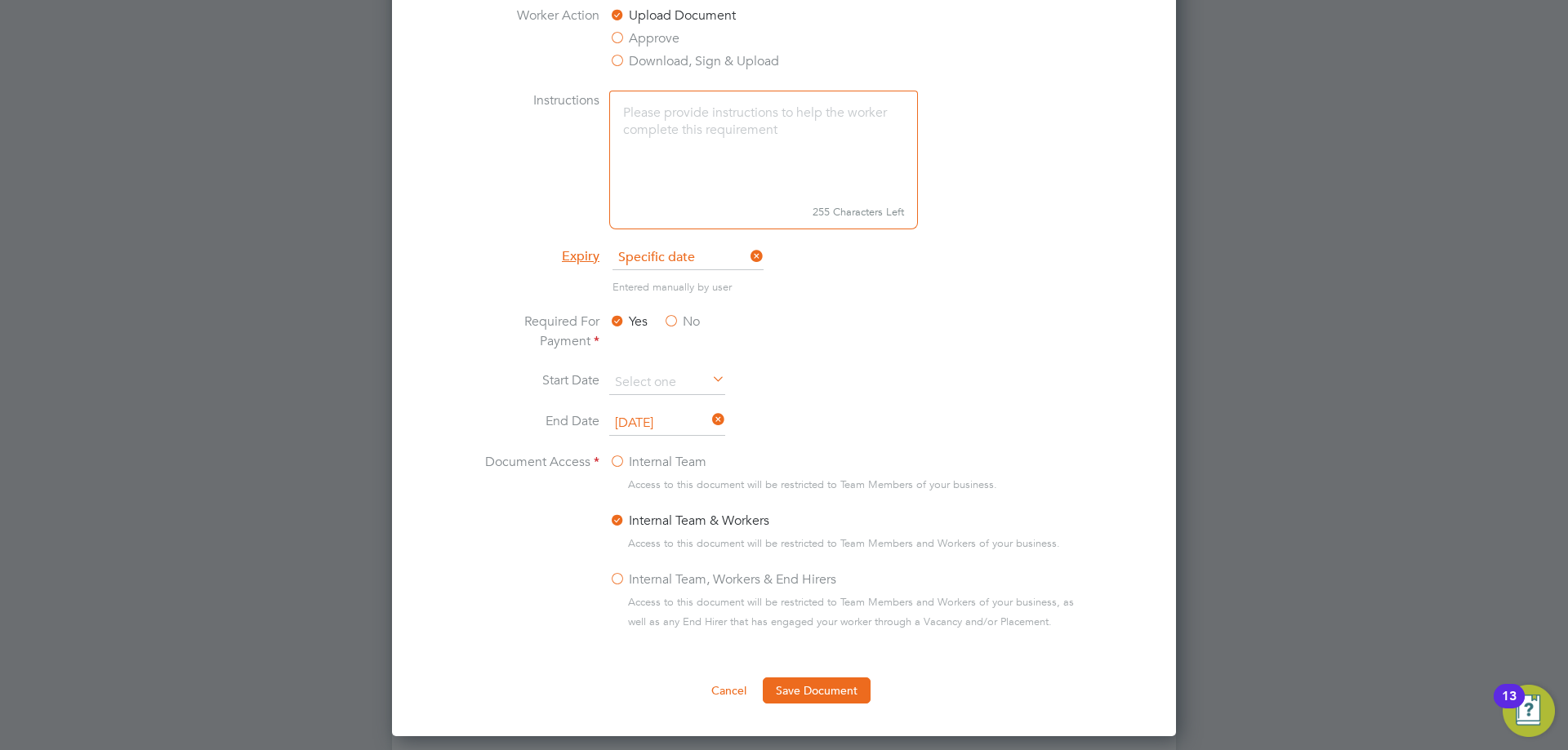
scroll to position [1082, 0]
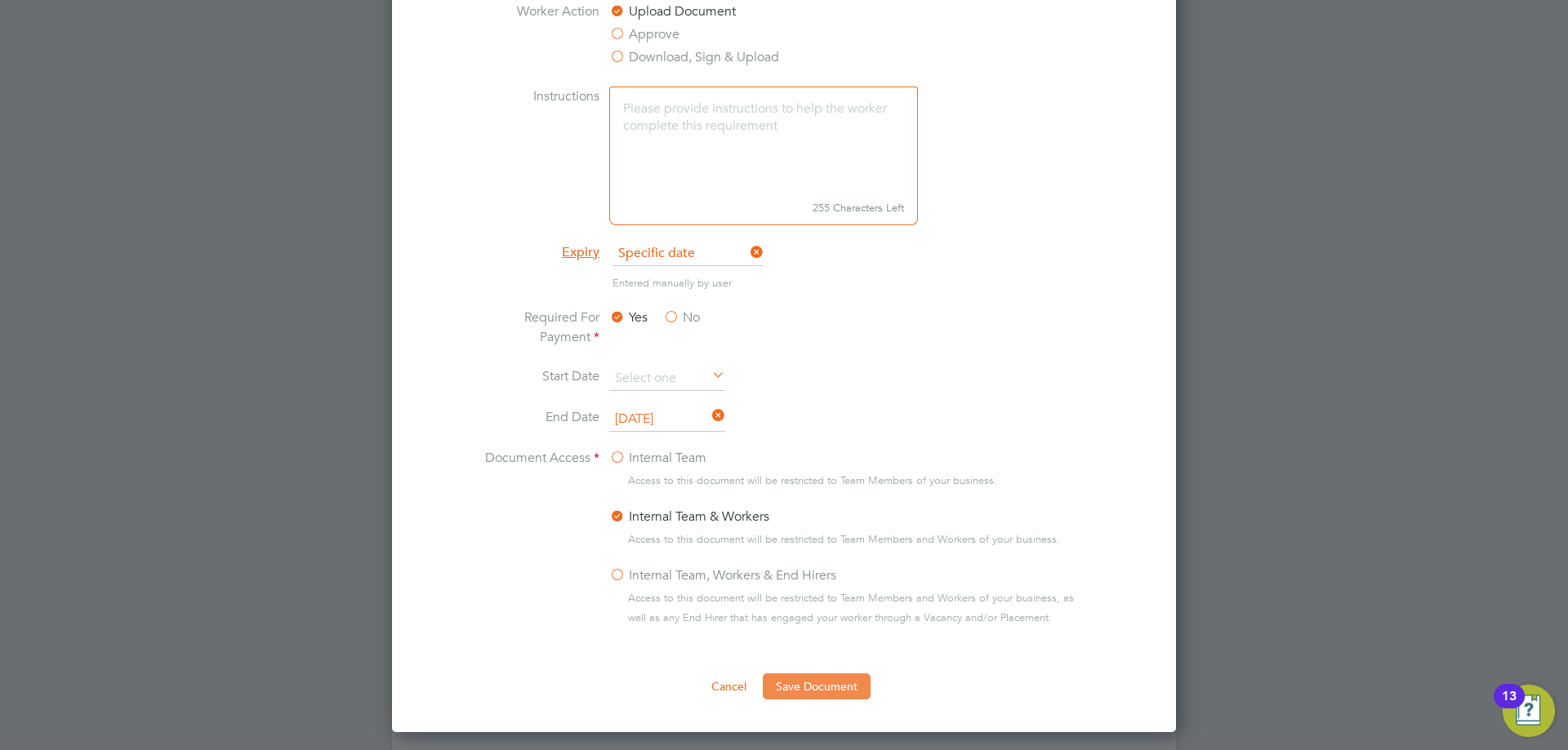
click at [815, 695] on button "Save Document" at bounding box center [816, 686] width 107 height 26
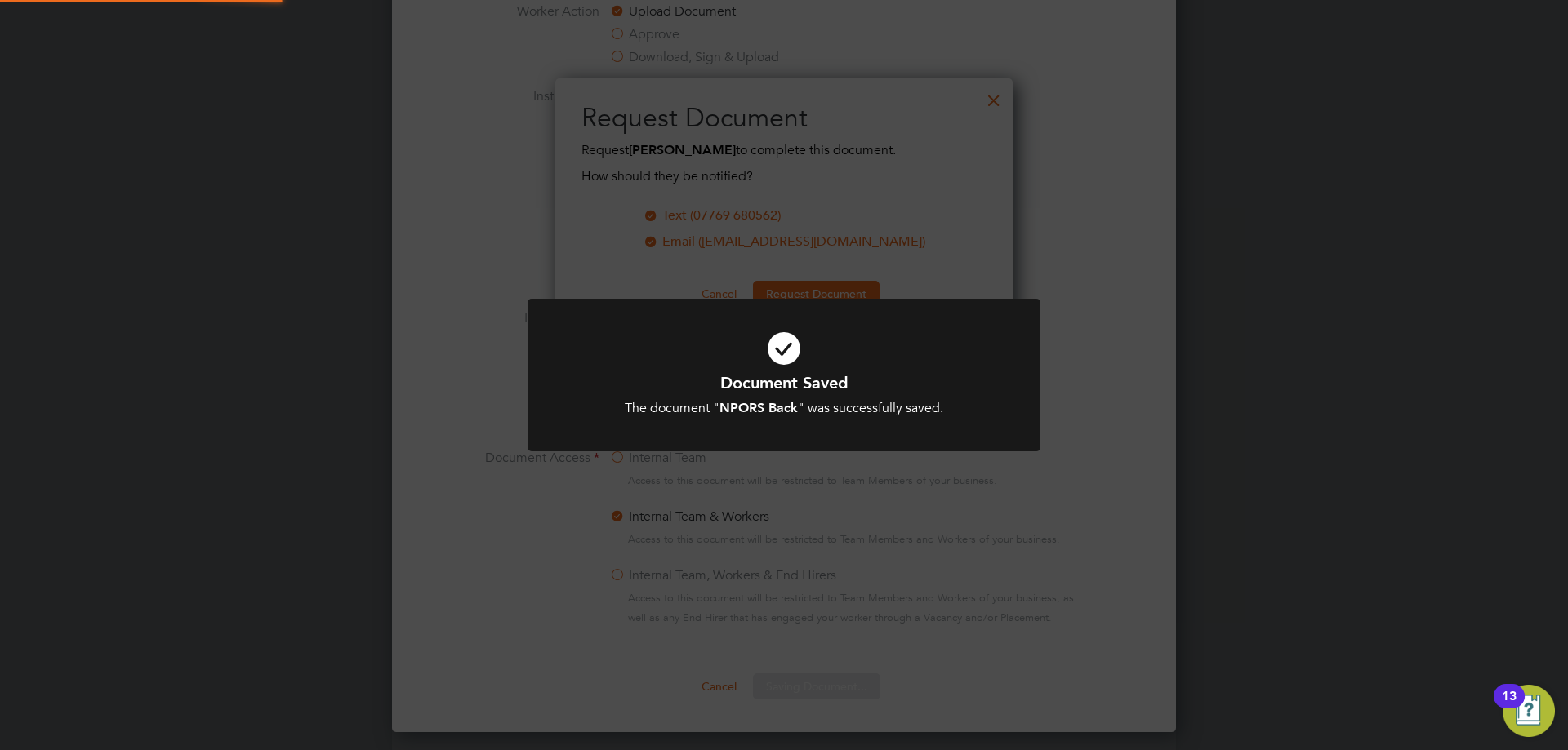
scroll to position [262, 458]
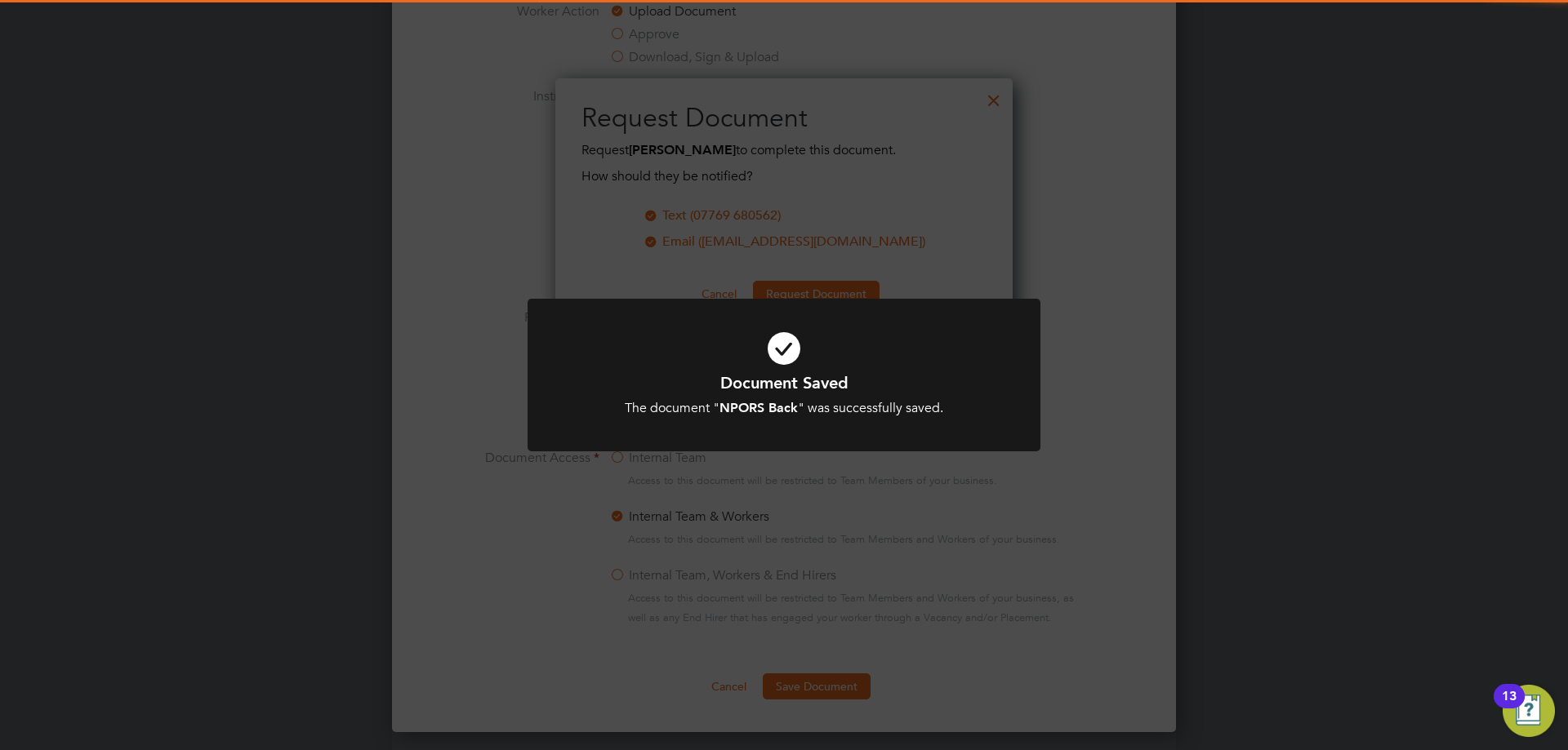
click at [797, 353] on icon at bounding box center [784, 349] width 425 height 64
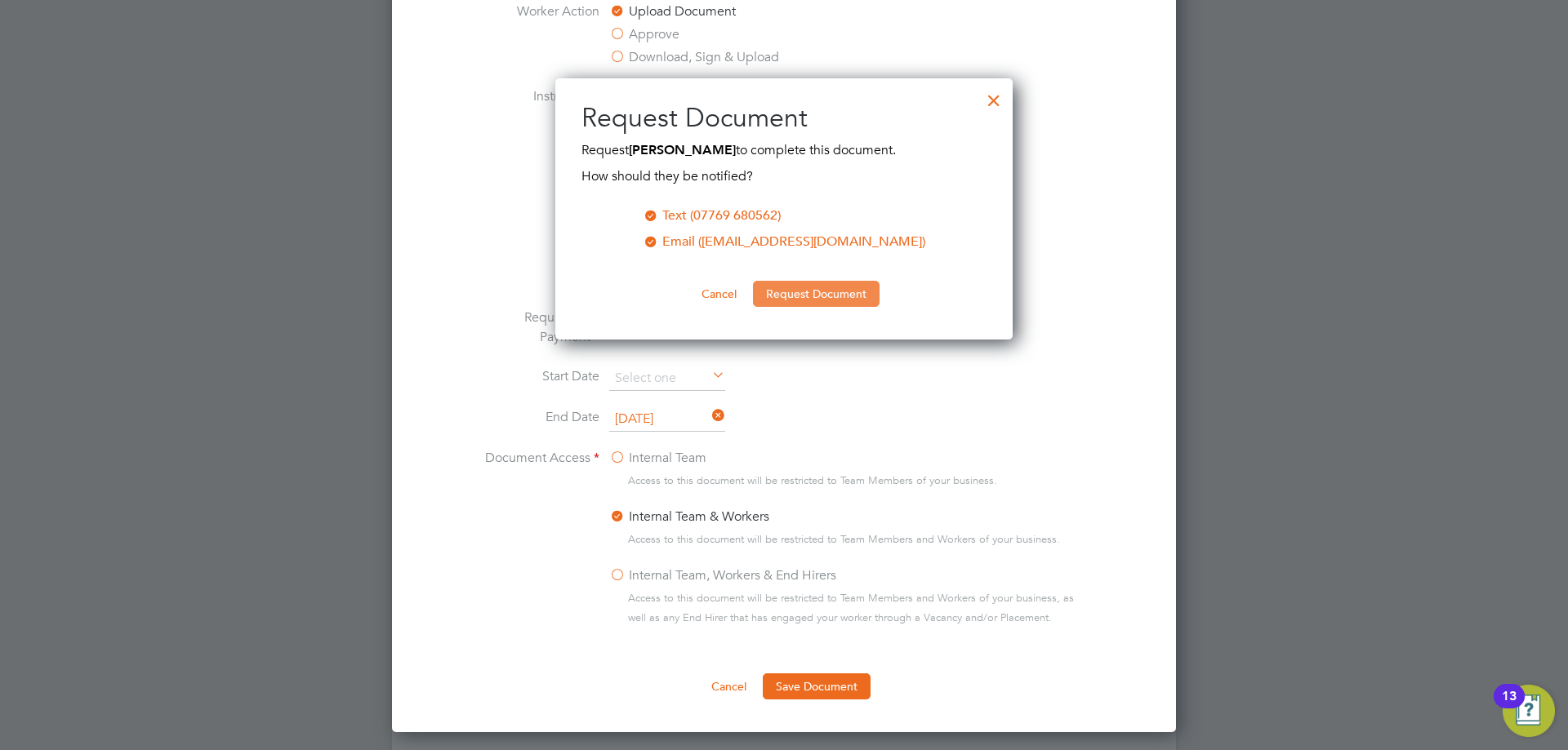
click at [805, 301] on button "Request Document" at bounding box center [816, 294] width 126 height 26
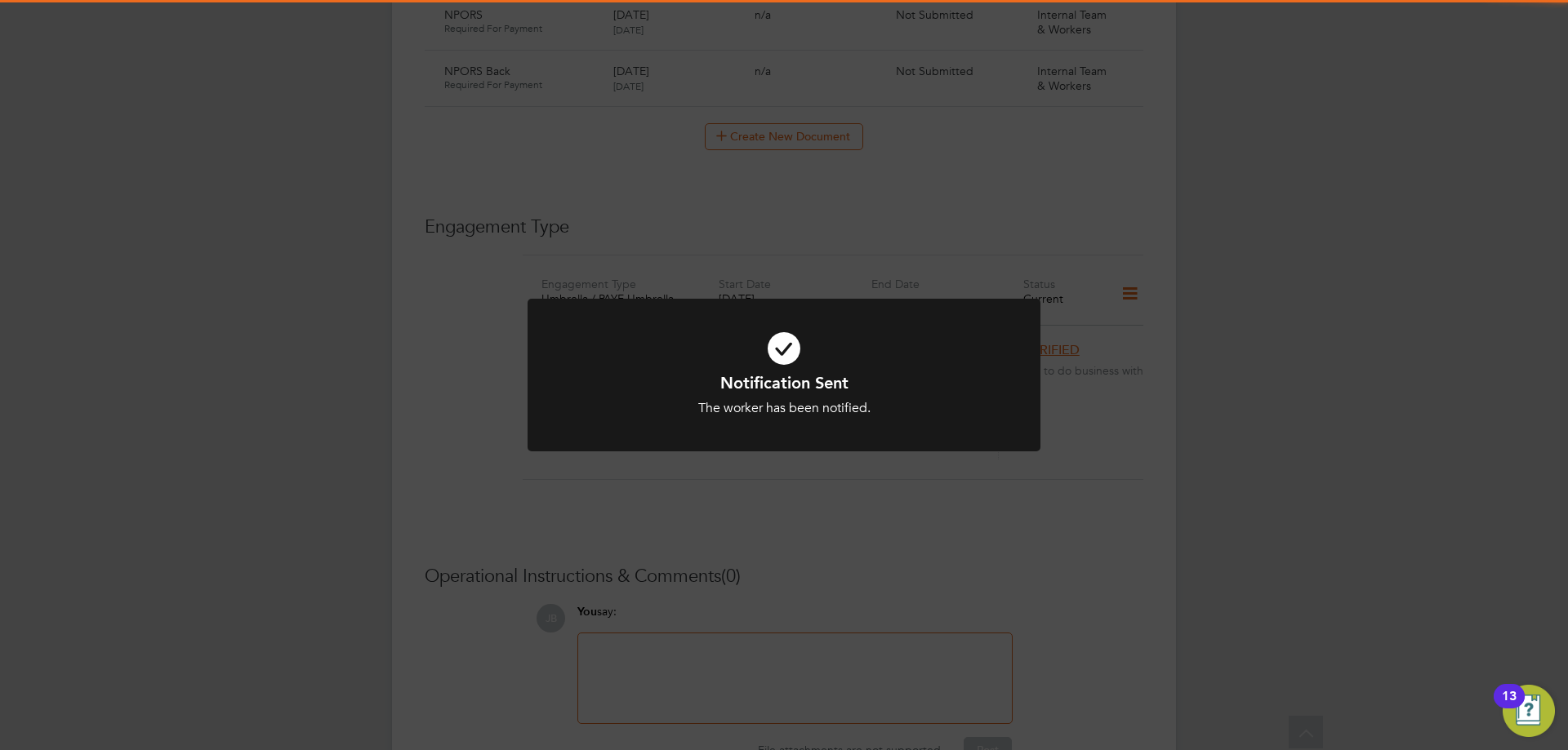
scroll to position [1082, 0]
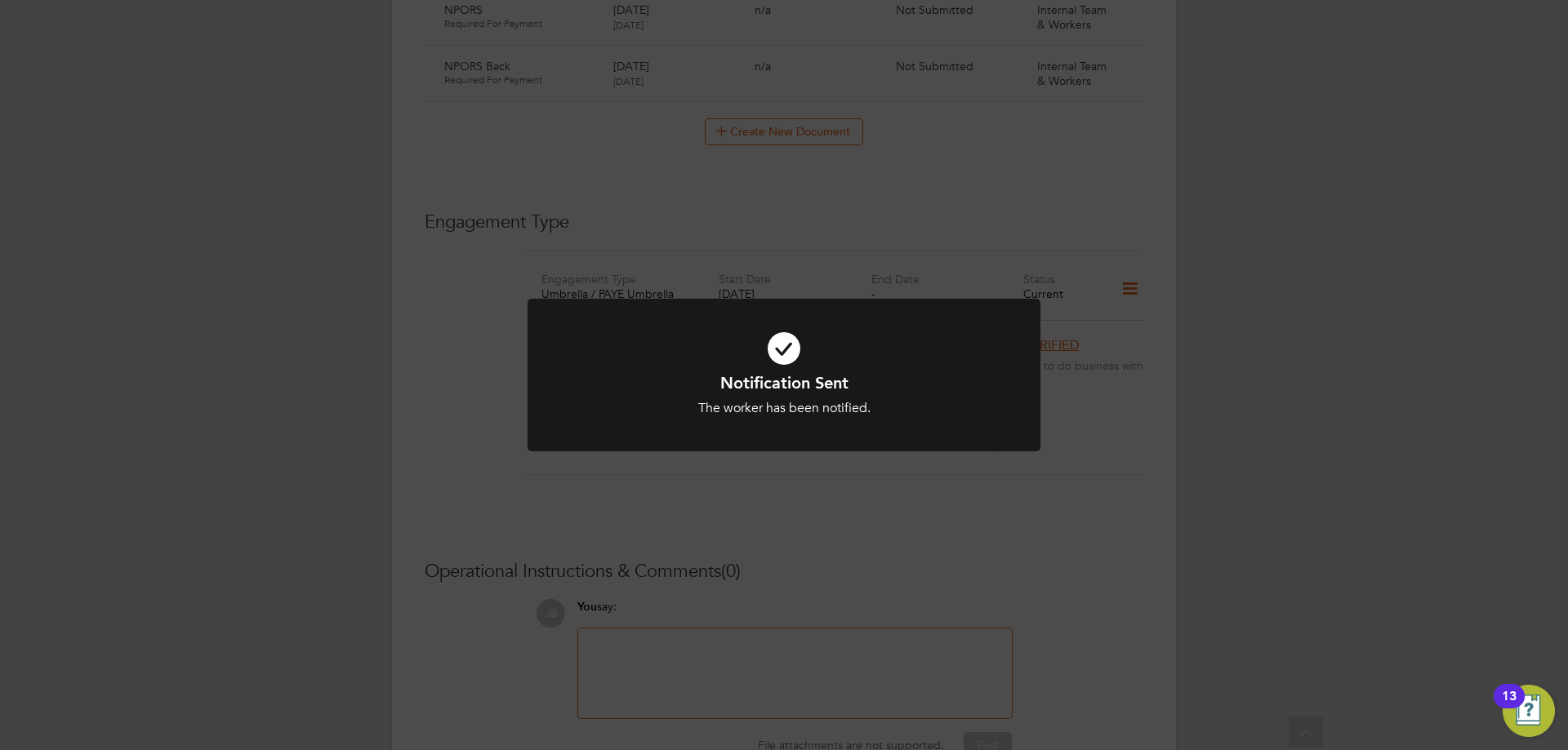
click at [785, 363] on icon at bounding box center [784, 349] width 425 height 64
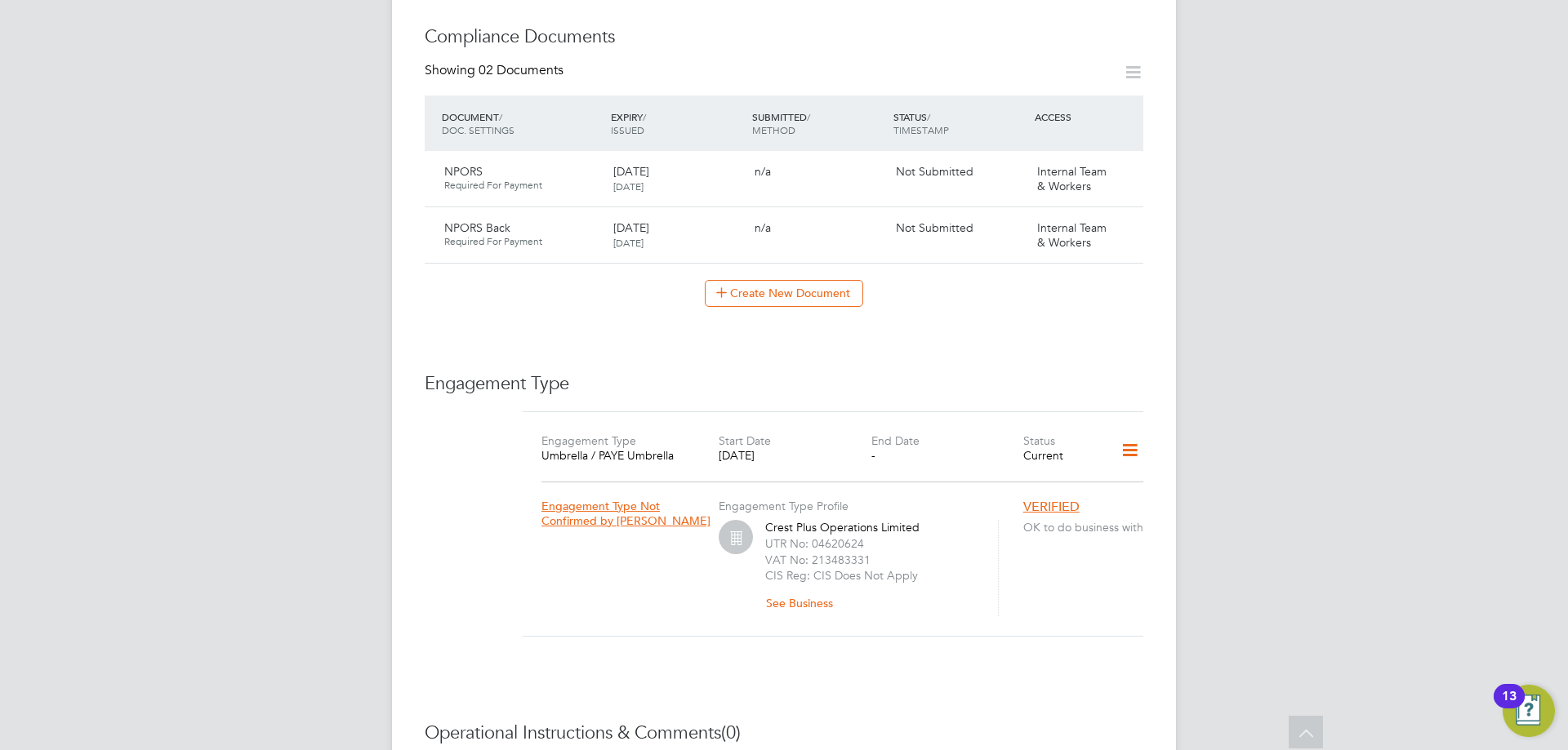
scroll to position [756, 0]
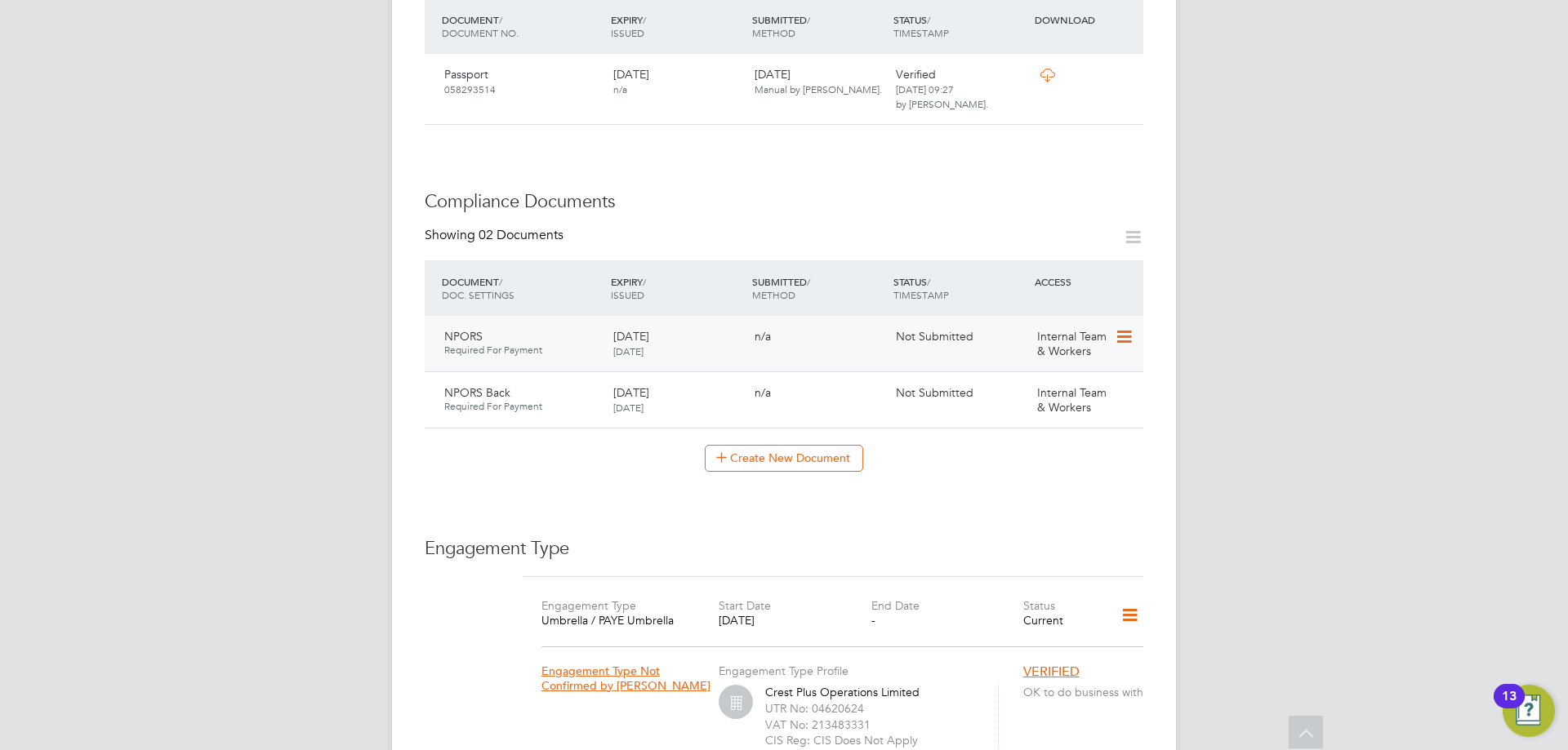
click at [1127, 327] on icon at bounding box center [1122, 337] width 16 height 20
click at [1092, 368] on li "Submit Document" at bounding box center [1071, 365] width 121 height 23
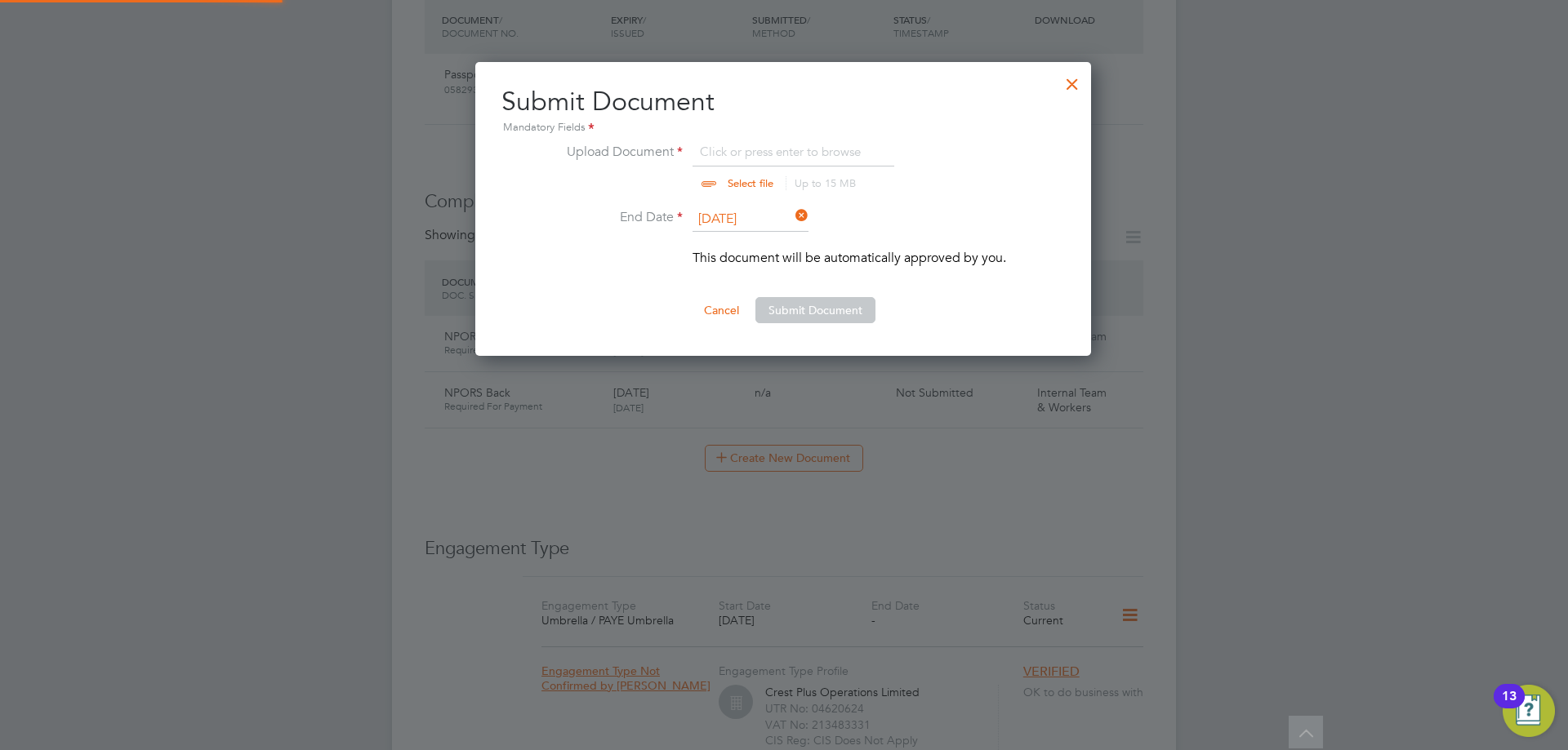
scroll to position [295, 617]
click at [803, 156] on input "file" at bounding box center [766, 166] width 256 height 49
type input "C:\fakepath\NPORSFRONT.jpg"
click at [797, 322] on button "Submit Document" at bounding box center [816, 310] width 120 height 26
click at [812, 303] on div "Sorry, we are having problems connecting to our services." at bounding box center [784, 199] width 784 height 1886
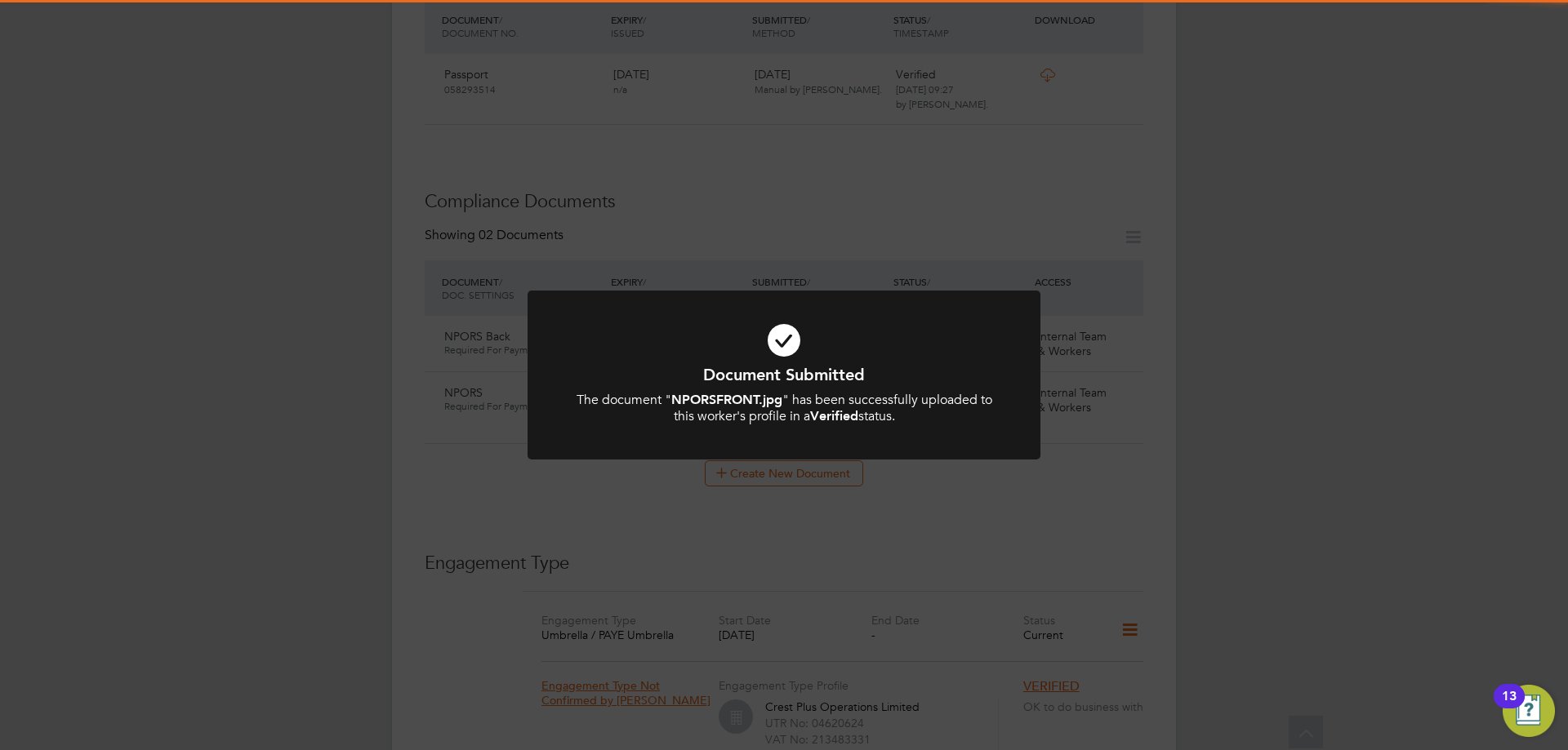
click at [782, 337] on icon at bounding box center [784, 340] width 425 height 64
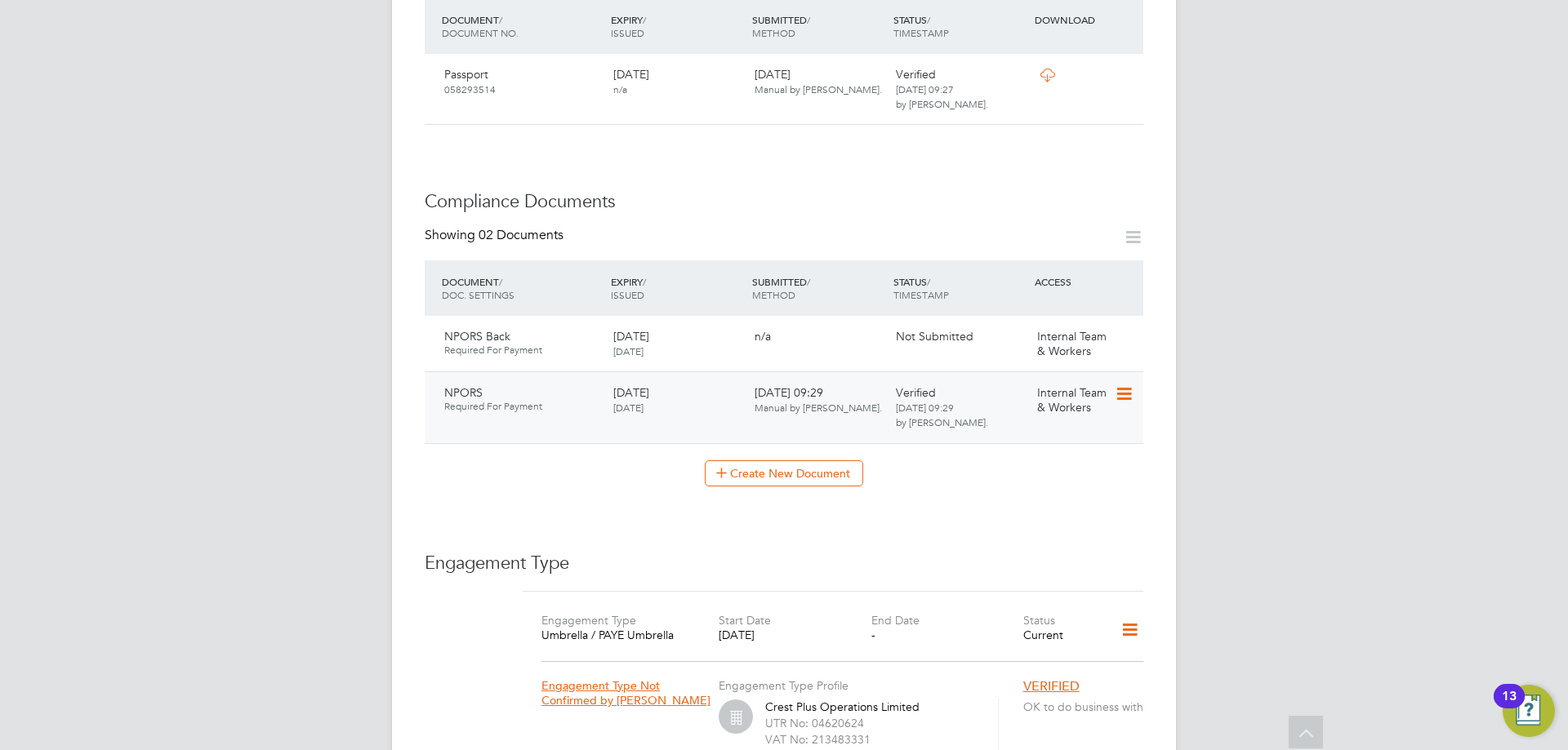
click at [1118, 384] on icon at bounding box center [1122, 393] width 16 height 20
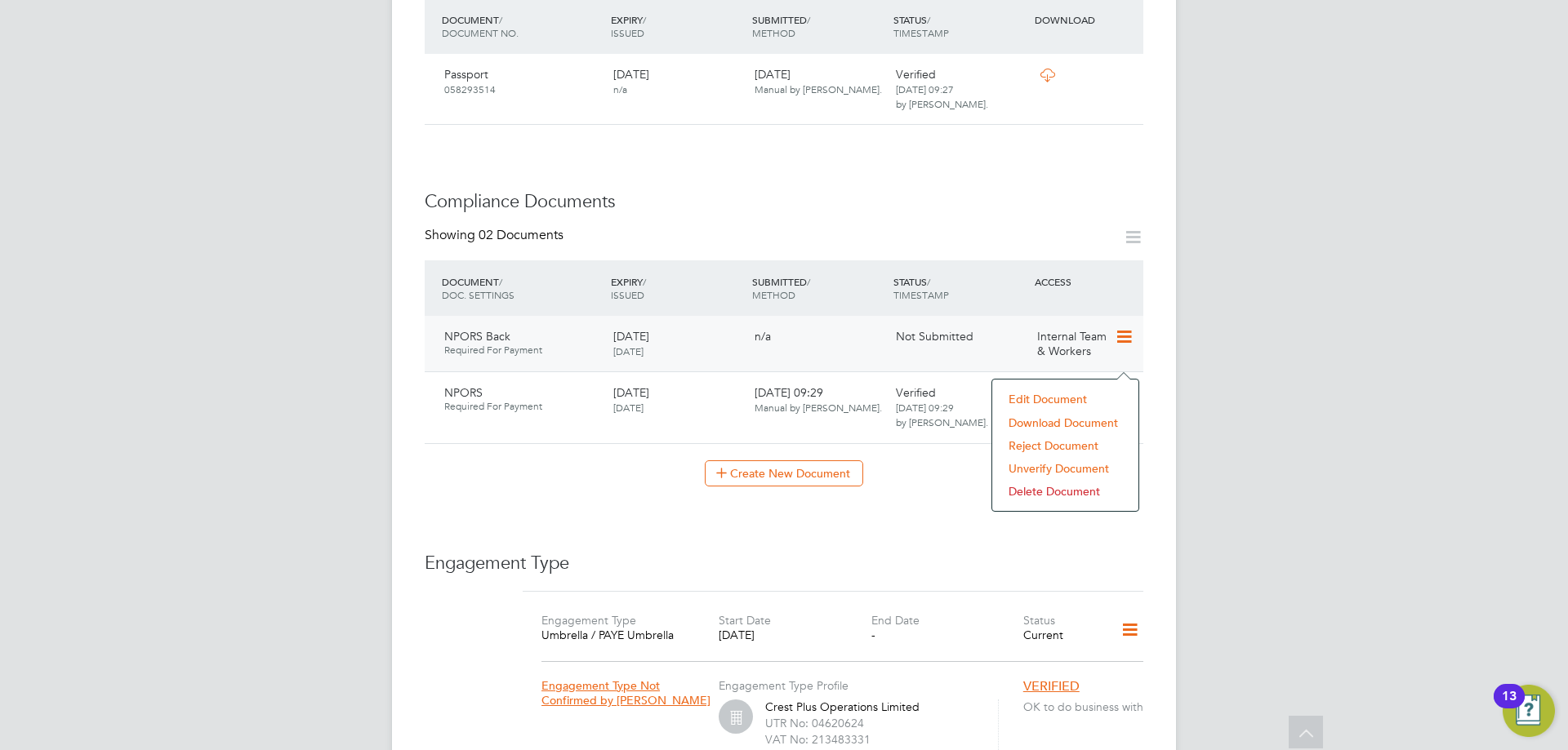
click at [1124, 327] on icon at bounding box center [1122, 337] width 16 height 20
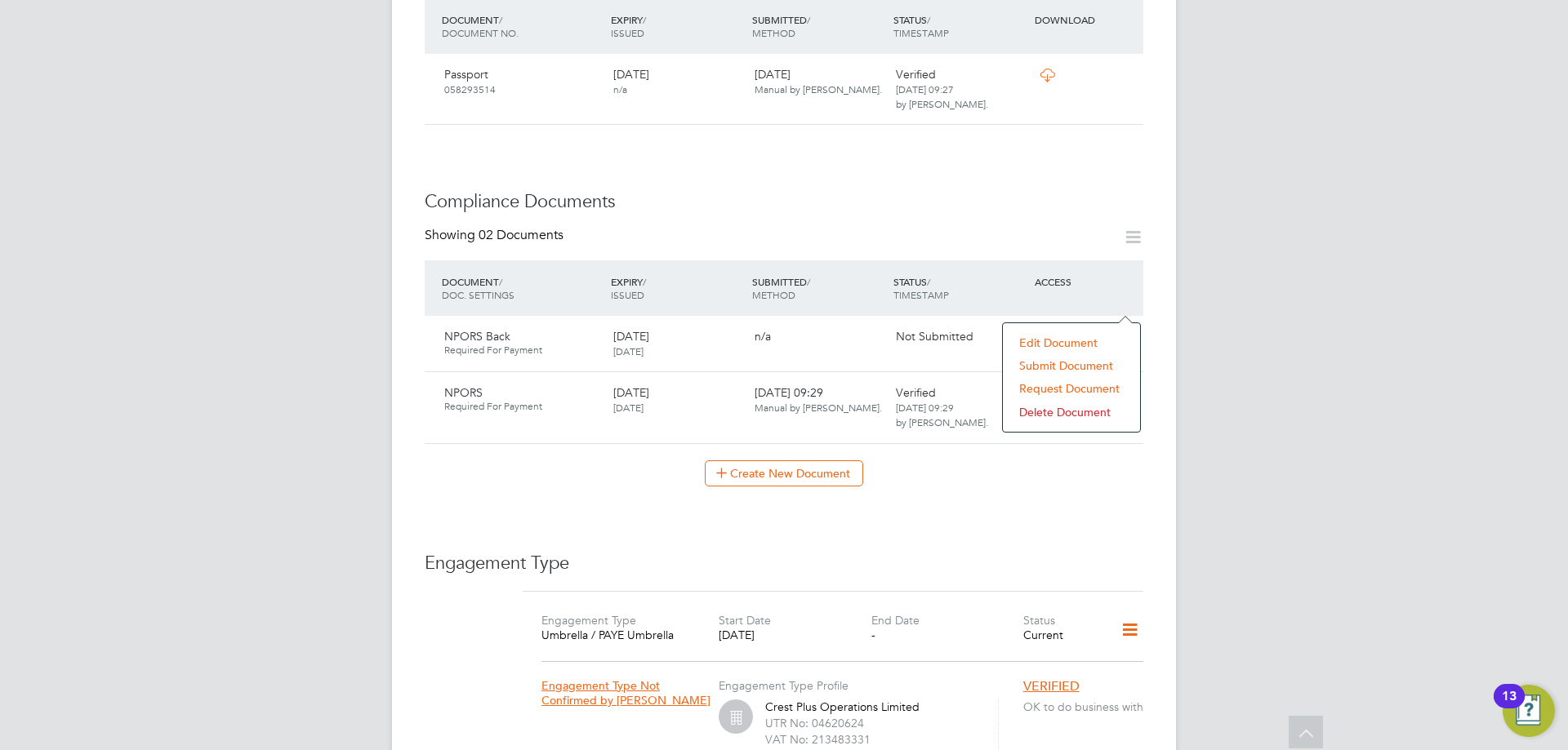
click at [1073, 359] on li "Submit Document" at bounding box center [1071, 365] width 121 height 23
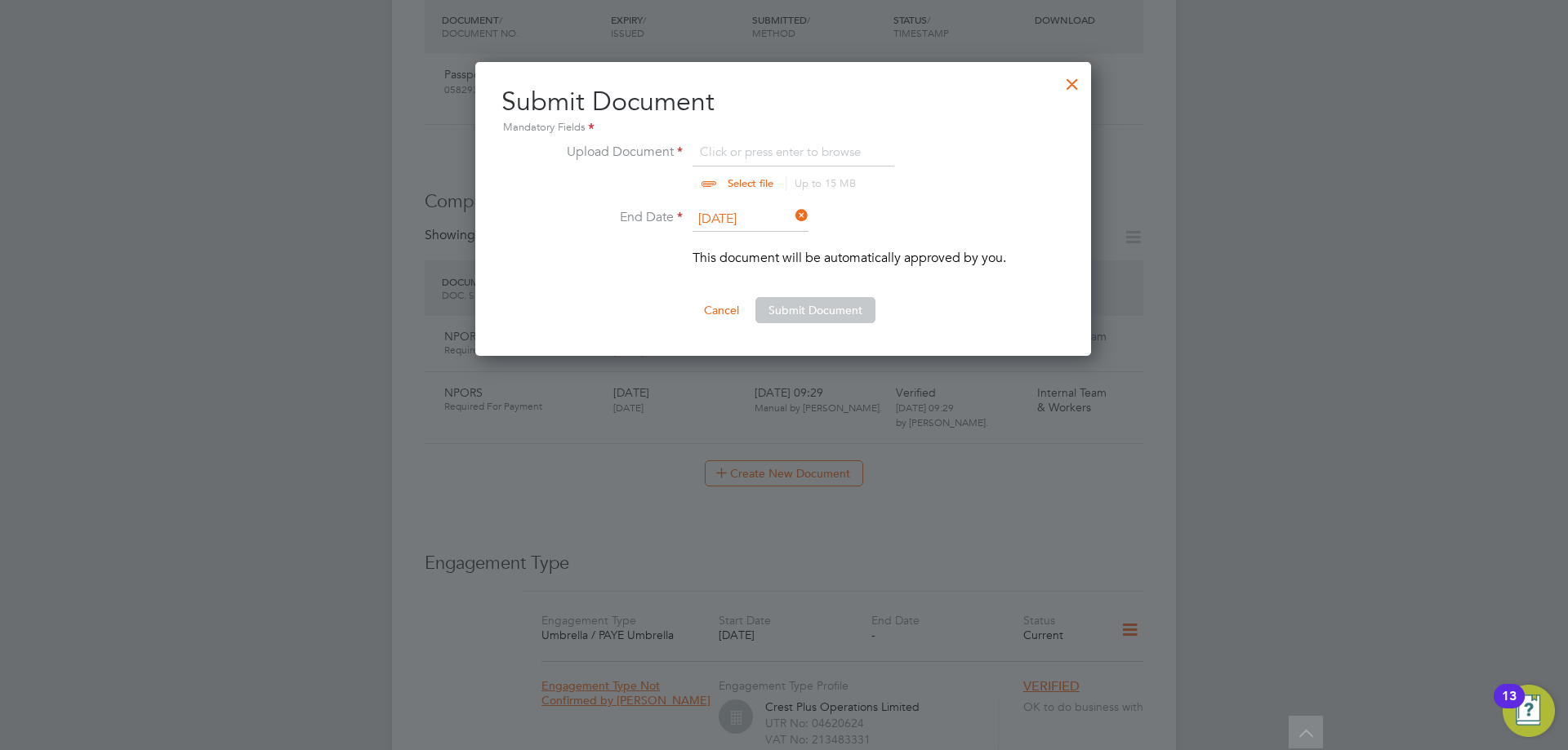
click at [797, 151] on input "file" at bounding box center [766, 166] width 256 height 49
type input "C:\fakepath\NPORS.jpg"
click at [854, 292] on ng-form "Upload Document NPORS.jpg Select file Up to 15 MB Drop your file here End Date …" at bounding box center [782, 232] width 563 height 181
click at [844, 308] on button "Submit Document" at bounding box center [816, 310] width 120 height 26
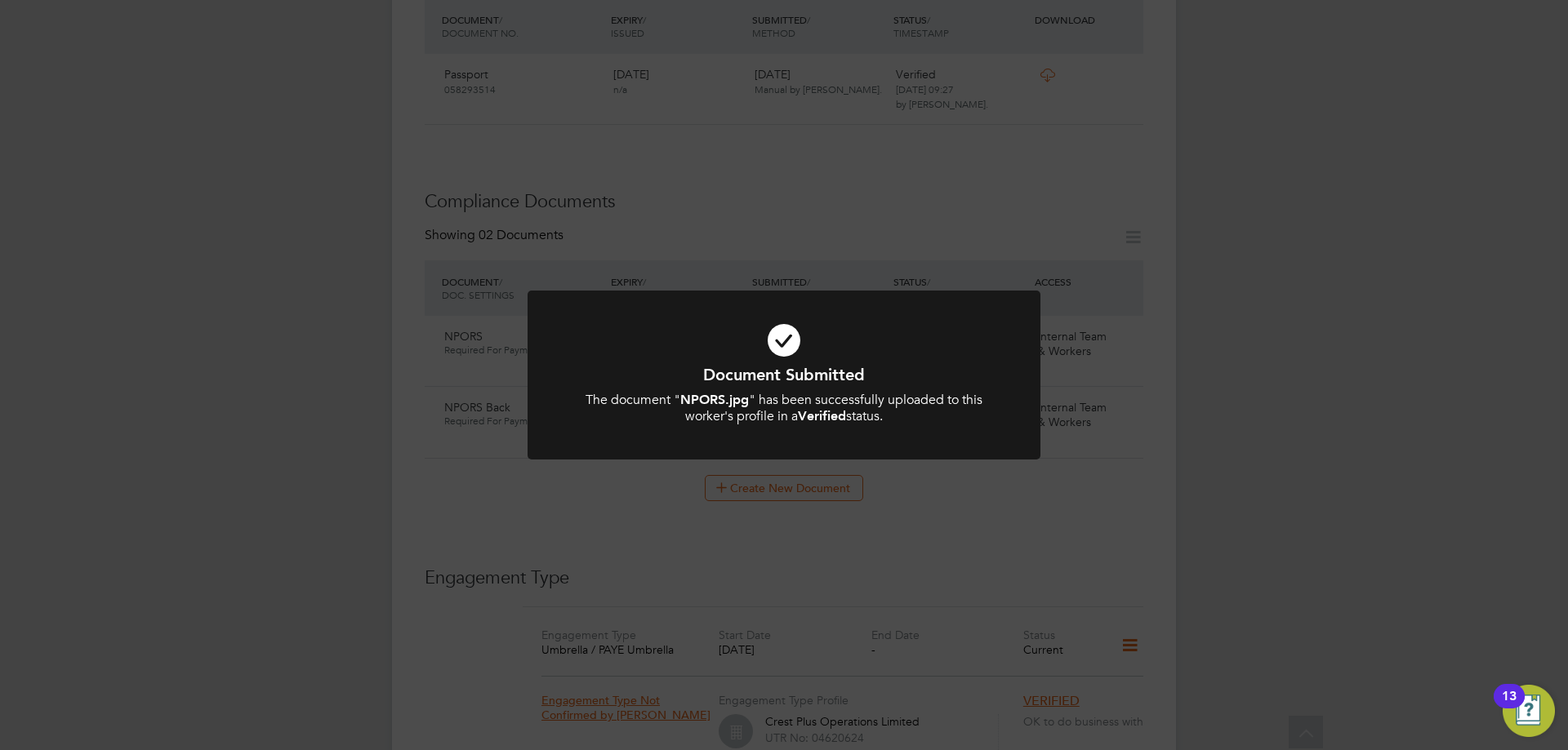
click at [771, 327] on icon at bounding box center [784, 340] width 425 height 64
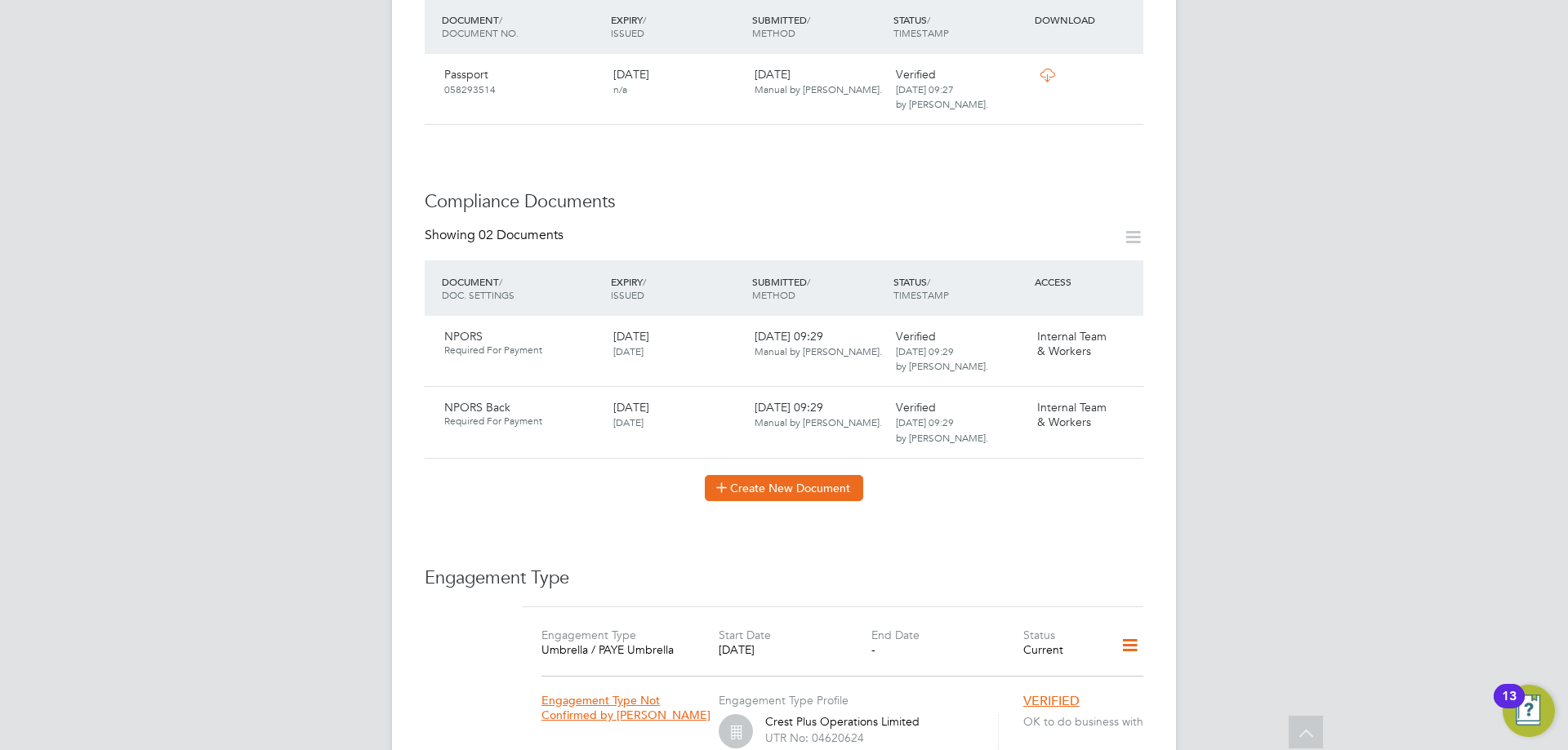
click at [781, 475] on button "Create New Document" at bounding box center [784, 488] width 158 height 26
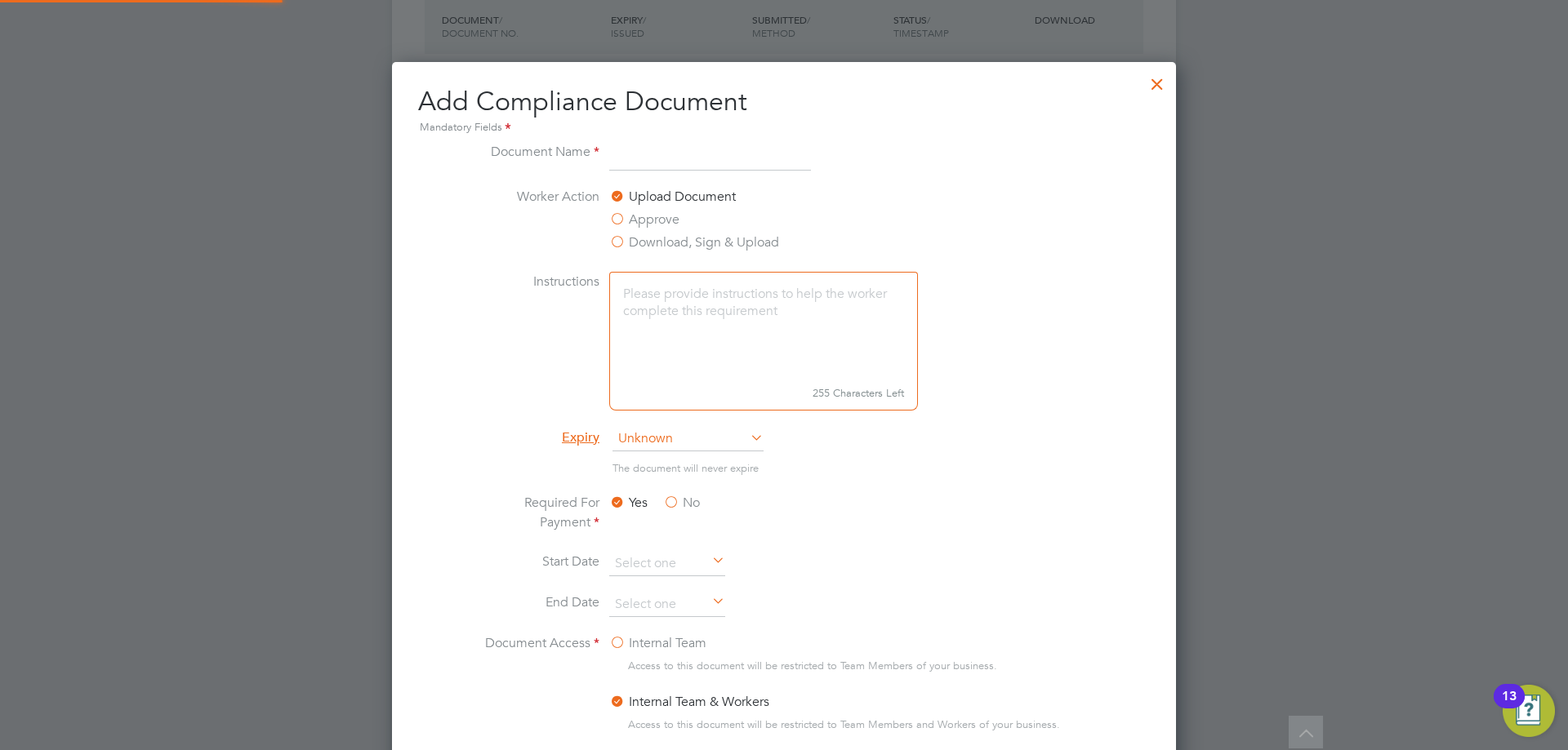
scroll to position [857, 785]
click at [703, 157] on input at bounding box center [710, 156] width 202 height 29
click at [969, 209] on li "Worker Action Upload Document Approve Download, Sign & Upload" at bounding box center [784, 229] width 614 height 85
click at [1161, 89] on div at bounding box center [1157, 80] width 29 height 29
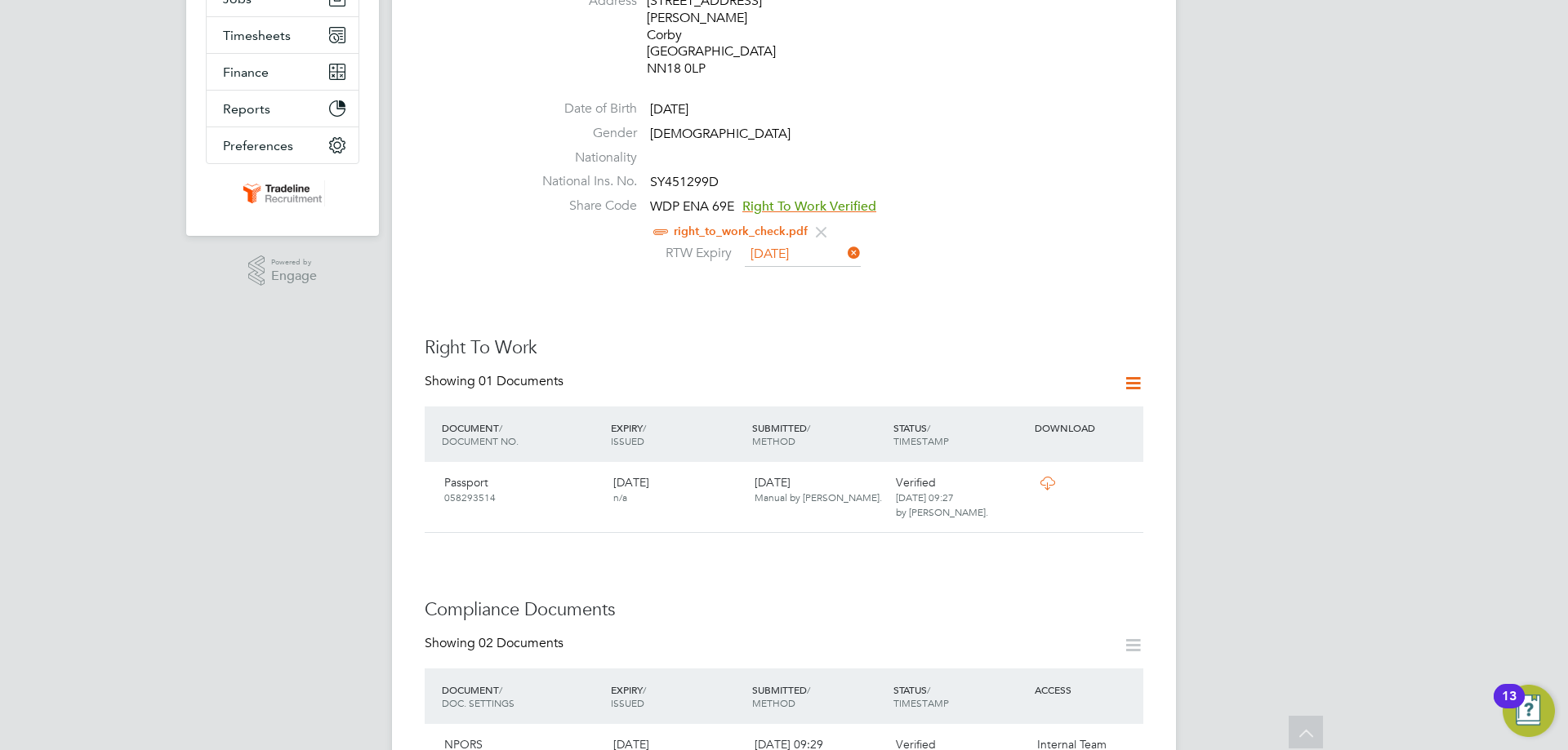
scroll to position [22, 0]
